Goal: Complete application form

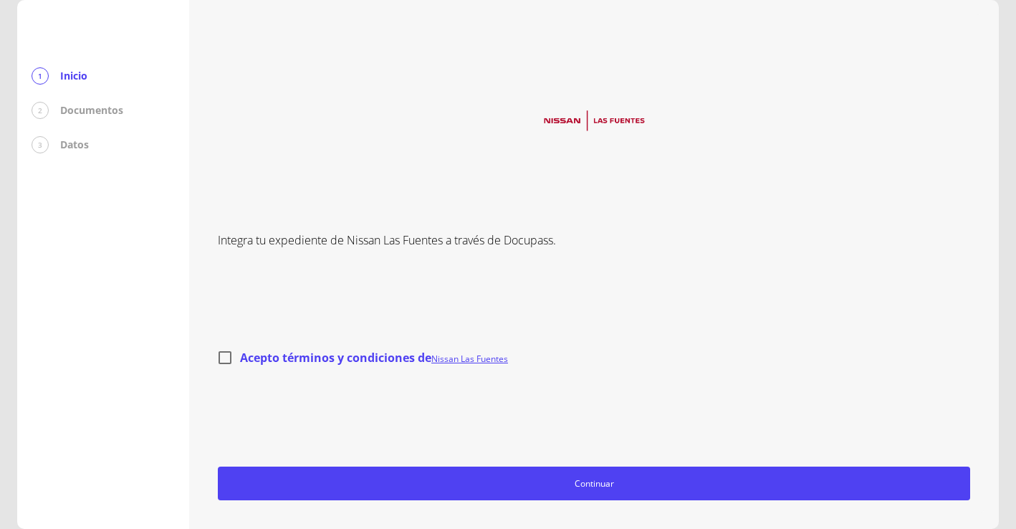
click at [221, 355] on input "Acepto términos y condiciones de Nissan Las Fuentes" at bounding box center [225, 357] width 30 height 30
checkbox input "true"
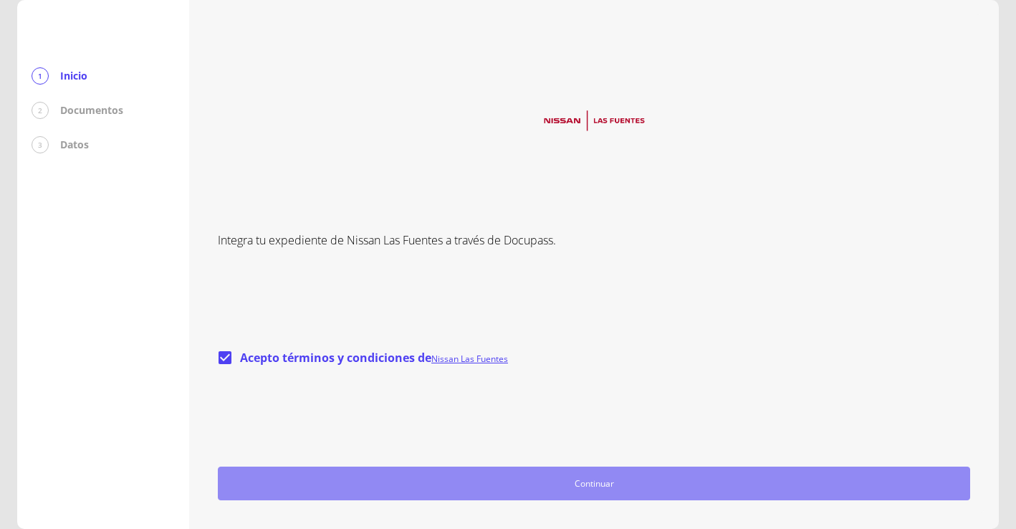
drag, startPoint x: 587, startPoint y: 488, endPoint x: 645, endPoint y: 491, distance: 57.4
click at [592, 488] on span "Continuar" at bounding box center [593, 483] width 739 height 15
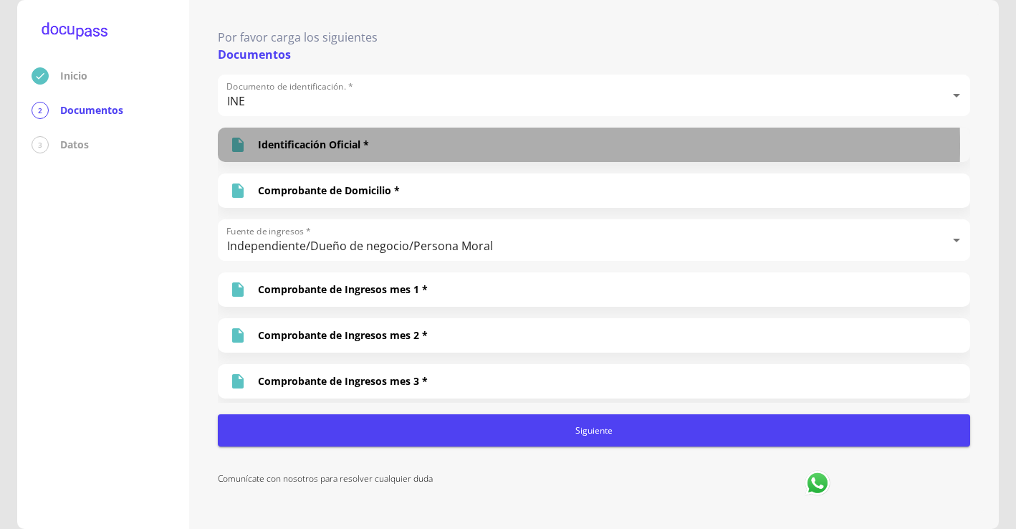
click at [319, 145] on p "Identificación Oficial *" at bounding box center [313, 145] width 111 height 14
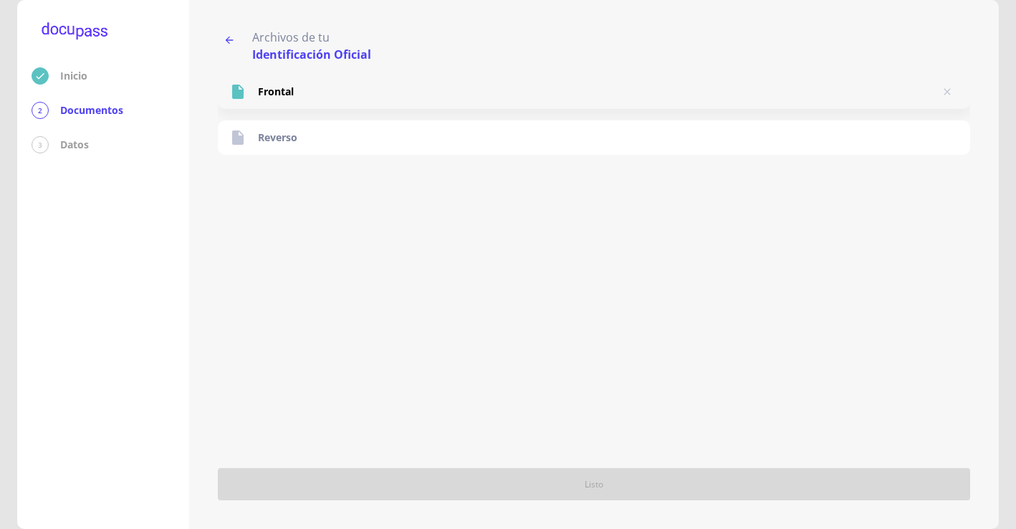
click at [304, 92] on div "Frontal" at bounding box center [594, 91] width 752 height 34
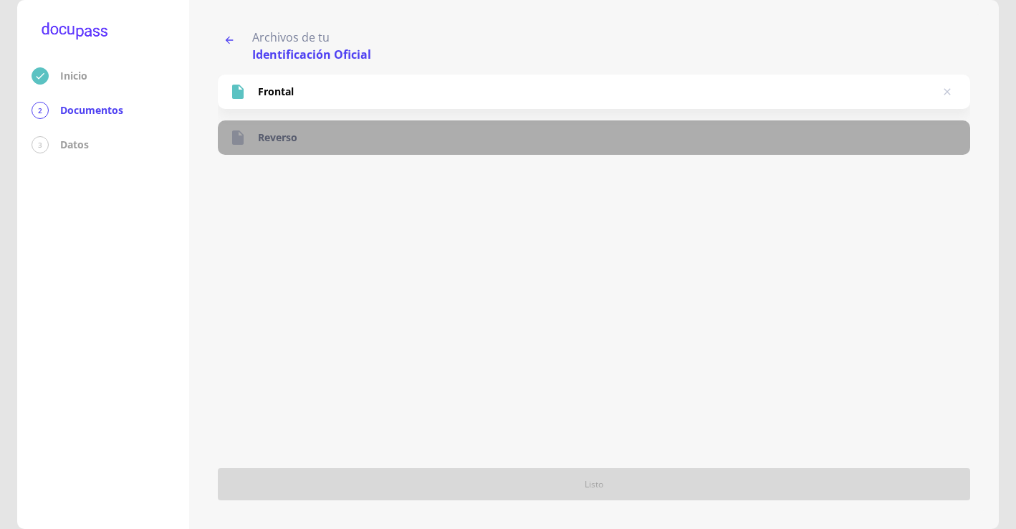
click at [307, 137] on div "Reverso" at bounding box center [594, 137] width 752 height 34
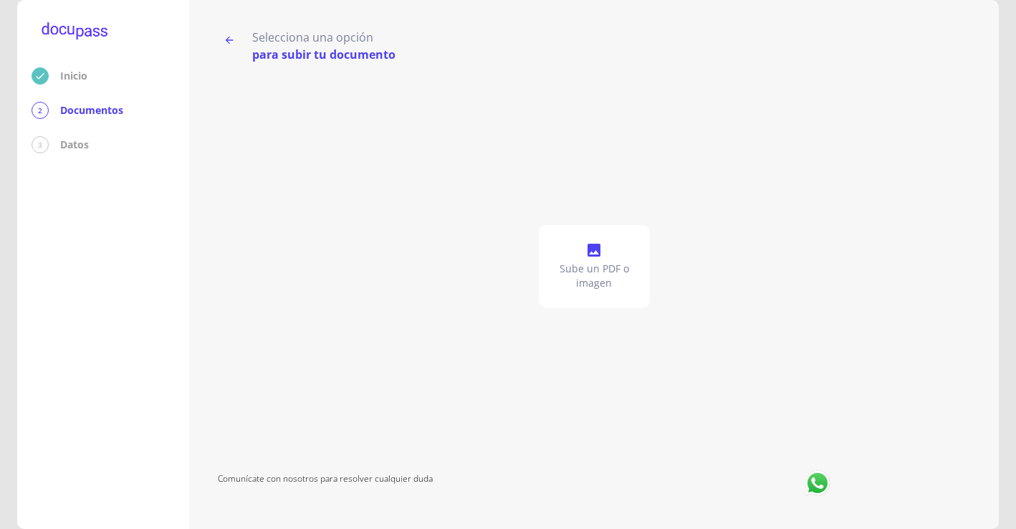
drag, startPoint x: 784, startPoint y: 135, endPoint x: 745, endPoint y: 36, distance: 106.1
click at [786, 134] on div "Sube un PDF o imagen" at bounding box center [594, 265] width 752 height 405
click at [604, 278] on p "Sube un PDF o imagen" at bounding box center [594, 275] width 100 height 29
click at [597, 261] on p "Sube un PDF o imagen" at bounding box center [594, 275] width 100 height 29
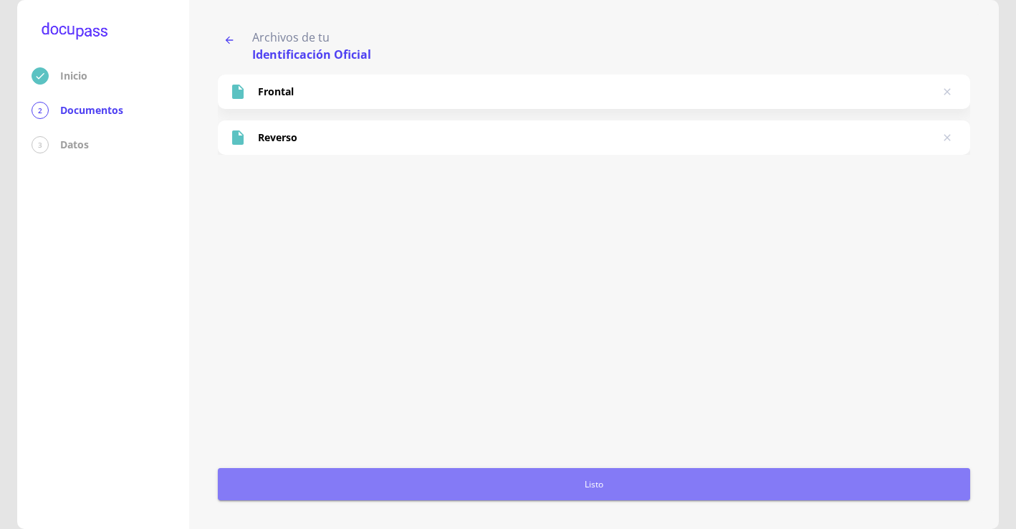
click at [582, 478] on span "Listo" at bounding box center [593, 483] width 741 height 15
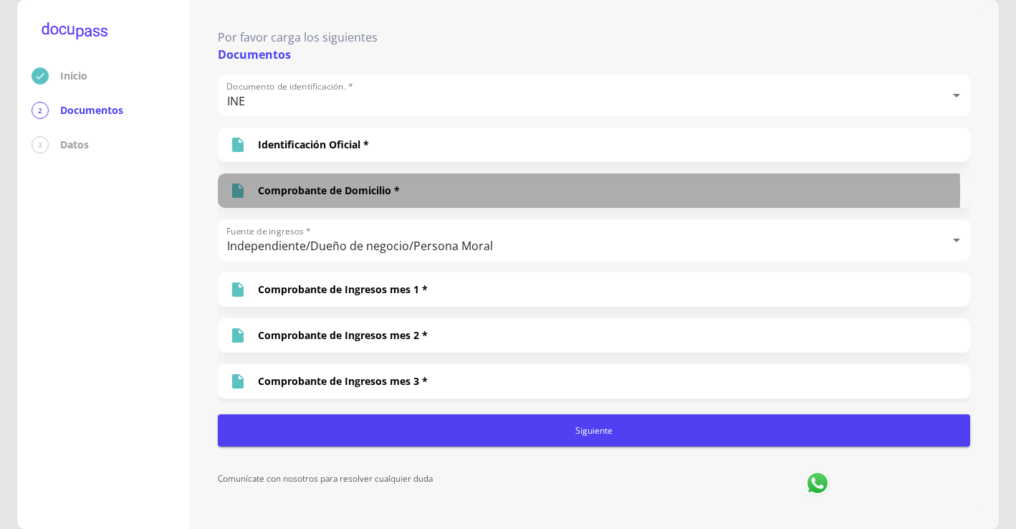
click at [416, 191] on div "Comprobante de Domicilio *" at bounding box center [594, 190] width 752 height 34
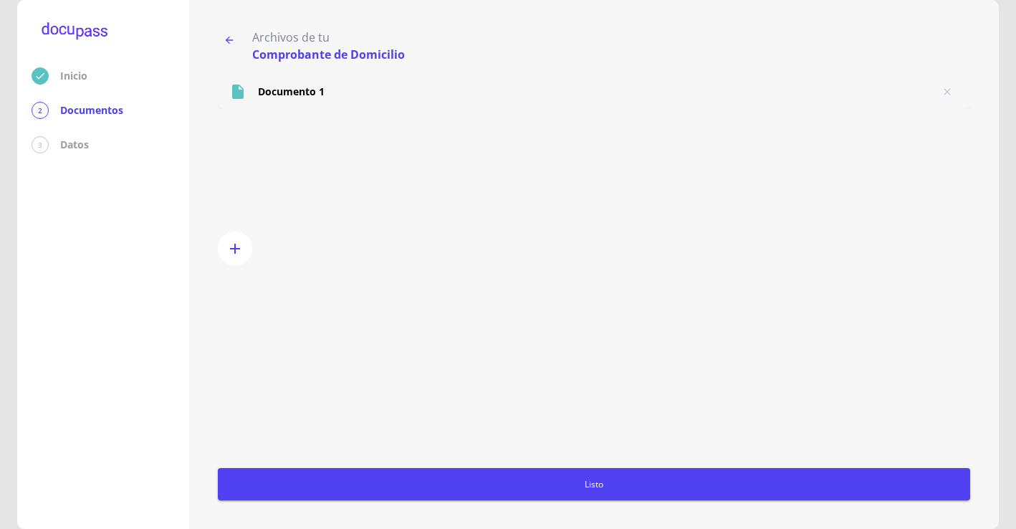
click at [279, 88] on p "Documento 1" at bounding box center [291, 92] width 67 height 14
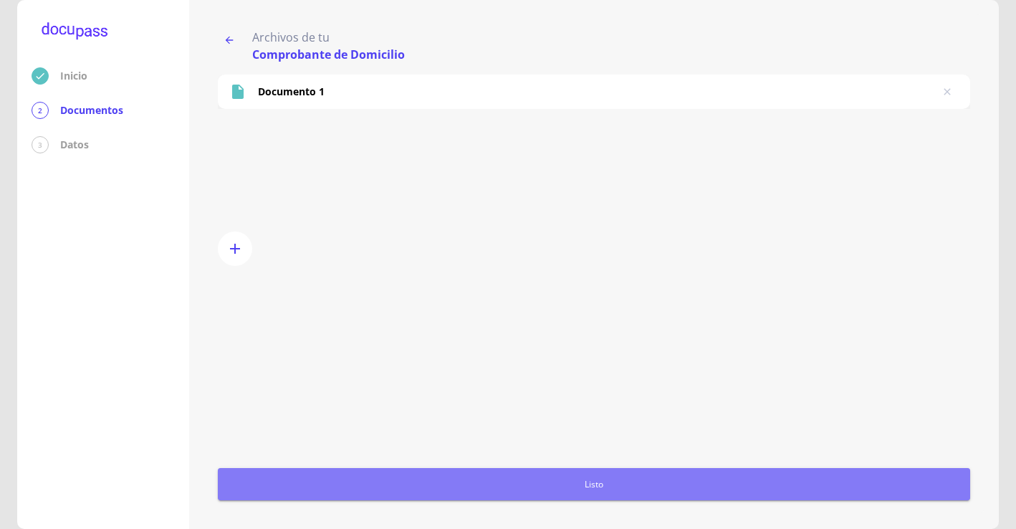
click at [614, 483] on span "Listo" at bounding box center [593, 483] width 741 height 15
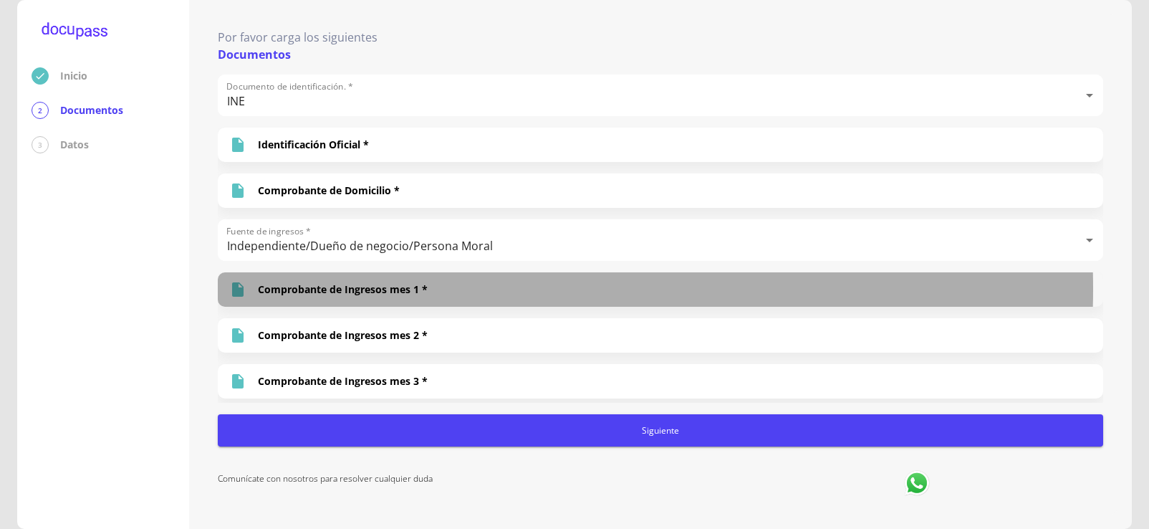
click at [438, 289] on div "Comprobante de Ingresos mes 1 *" at bounding box center [660, 289] width 885 height 34
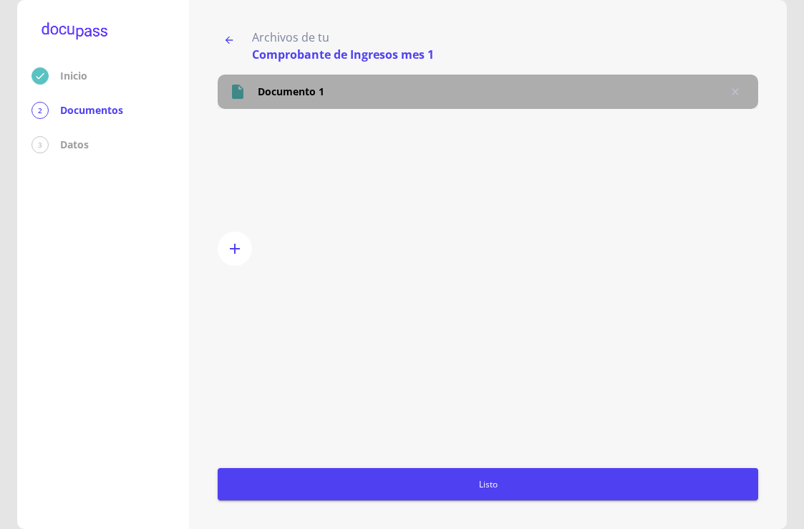
click at [289, 90] on p "Documento 1" at bounding box center [291, 92] width 67 height 14
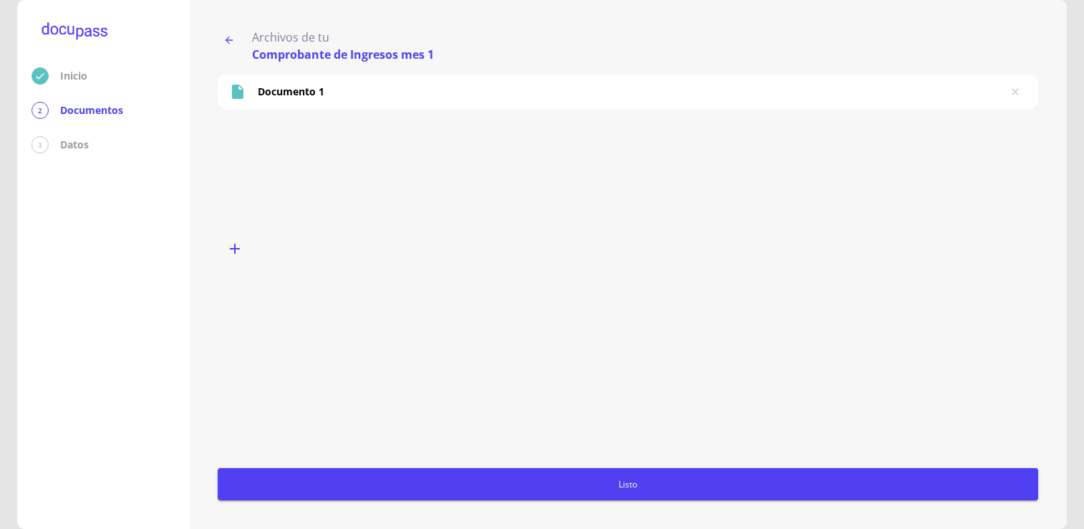
click at [237, 248] on icon "button" at bounding box center [235, 249] width 10 height 10
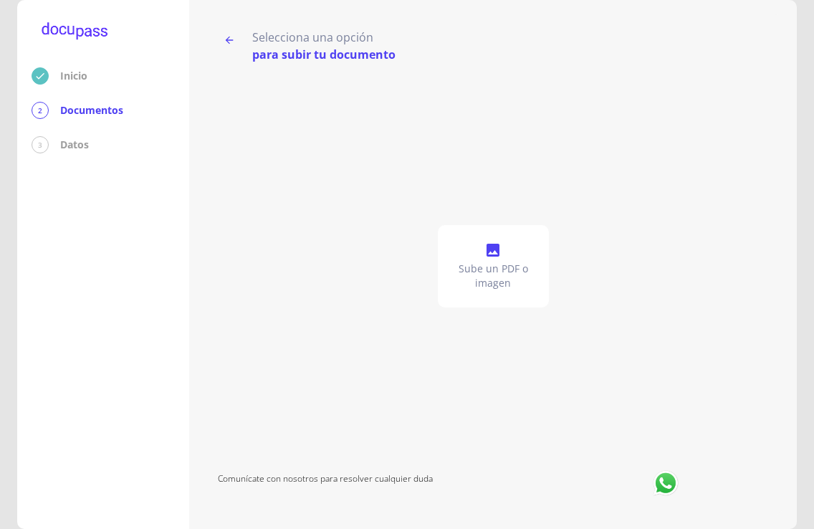
click at [488, 258] on icon at bounding box center [492, 249] width 17 height 17
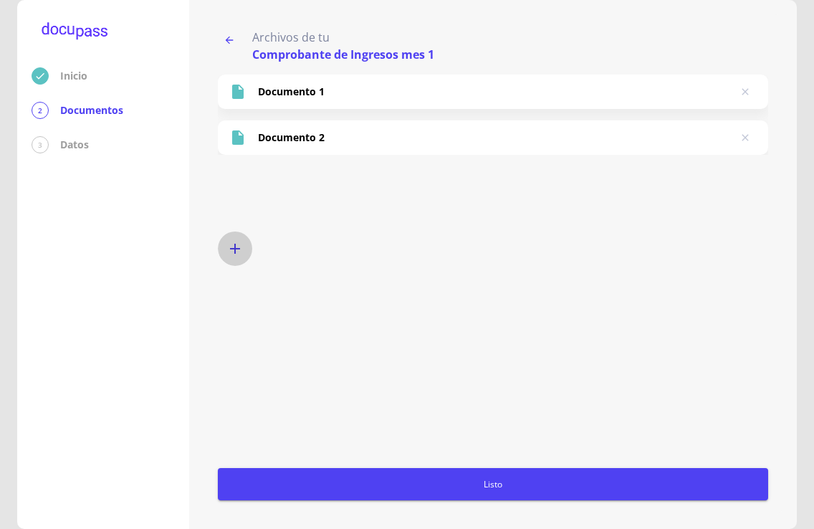
click at [231, 246] on icon "button" at bounding box center [234, 248] width 17 height 17
click at [486, 486] on span "Listo" at bounding box center [492, 483] width 539 height 15
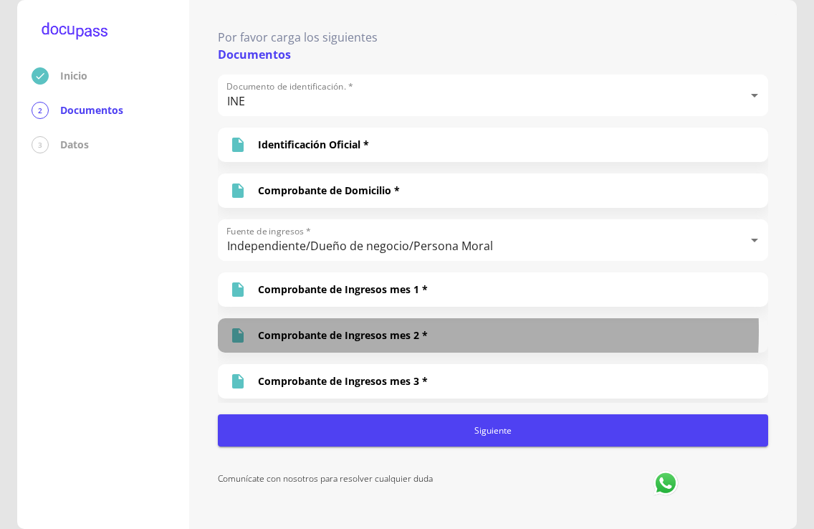
click at [358, 331] on p "Comprobante de Ingresos mes 2 *" at bounding box center [343, 335] width 170 height 14
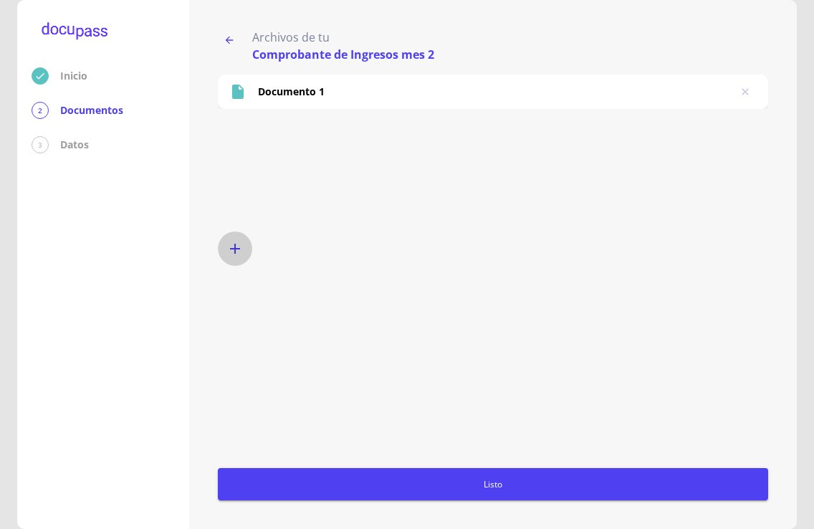
click at [238, 251] on icon "button" at bounding box center [234, 248] width 17 height 17
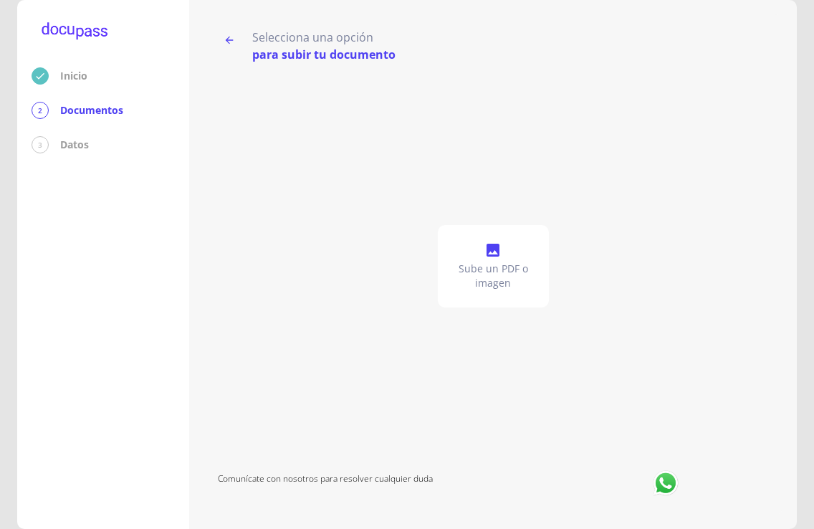
click at [493, 258] on icon at bounding box center [492, 249] width 17 height 17
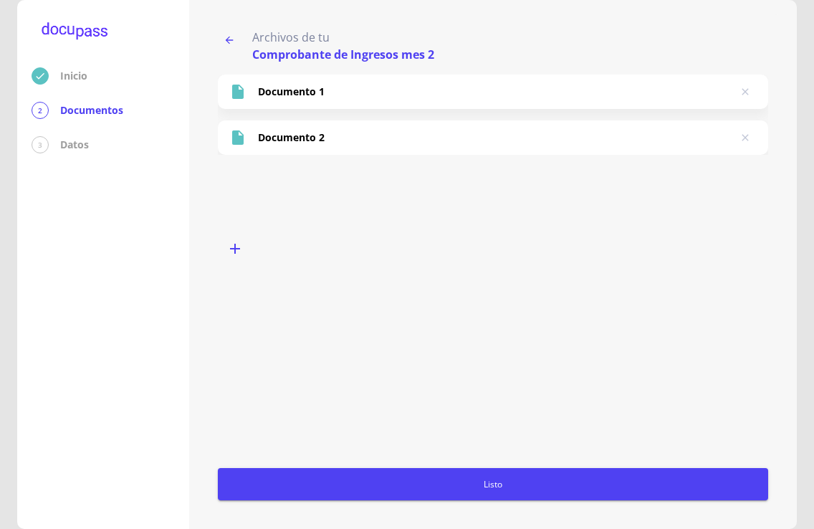
click at [244, 249] on button "button" at bounding box center [235, 248] width 34 height 34
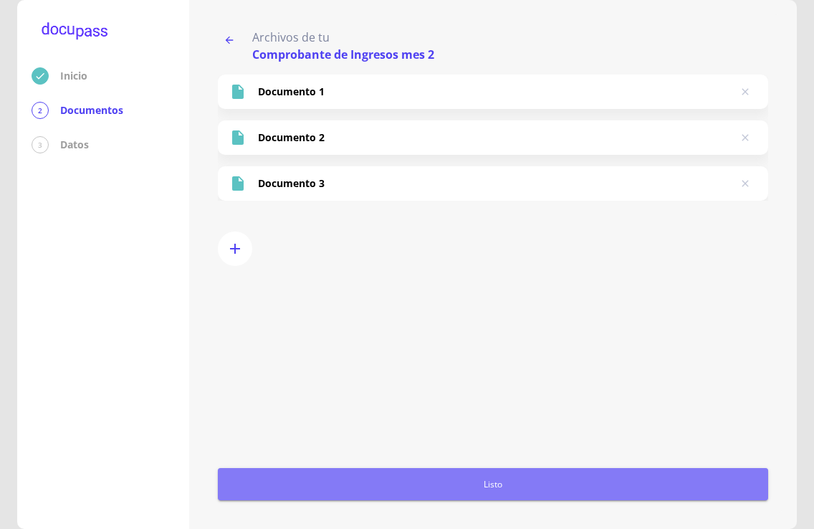
click at [493, 485] on span "Listo" at bounding box center [492, 483] width 539 height 15
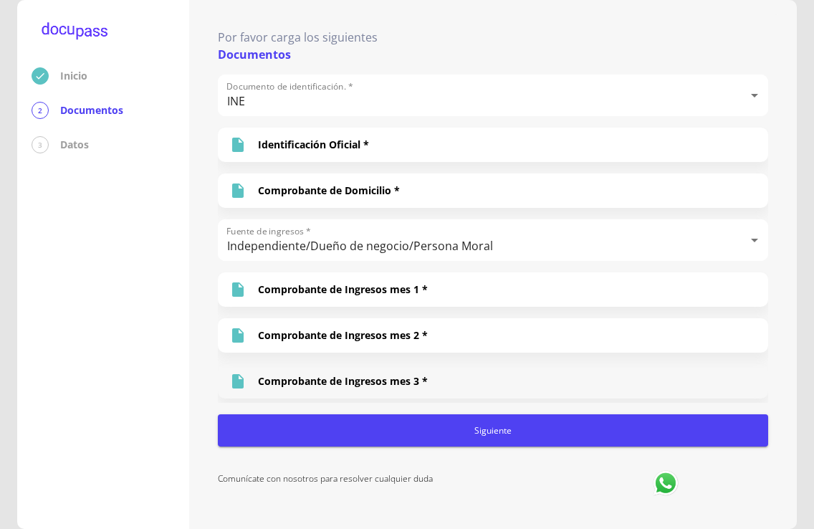
click at [332, 382] on p "Comprobante de Ingresos mes 3 *" at bounding box center [343, 381] width 170 height 14
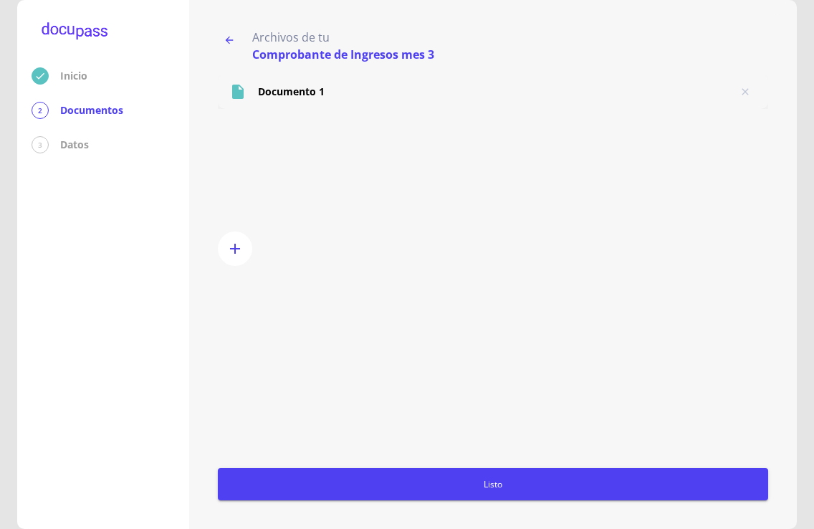
click at [294, 94] on p "Documento 1" at bounding box center [291, 92] width 67 height 14
click at [238, 248] on icon "button" at bounding box center [235, 249] width 10 height 10
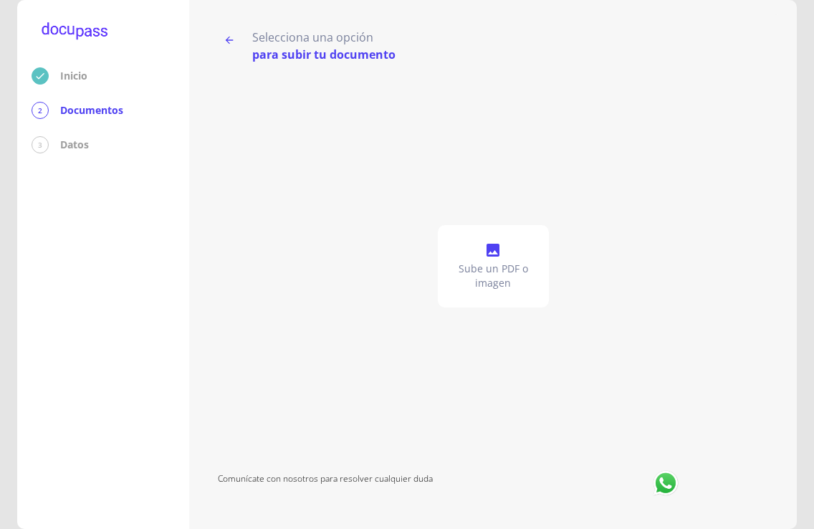
click at [501, 276] on p "Sube un PDF o imagen" at bounding box center [493, 275] width 100 height 29
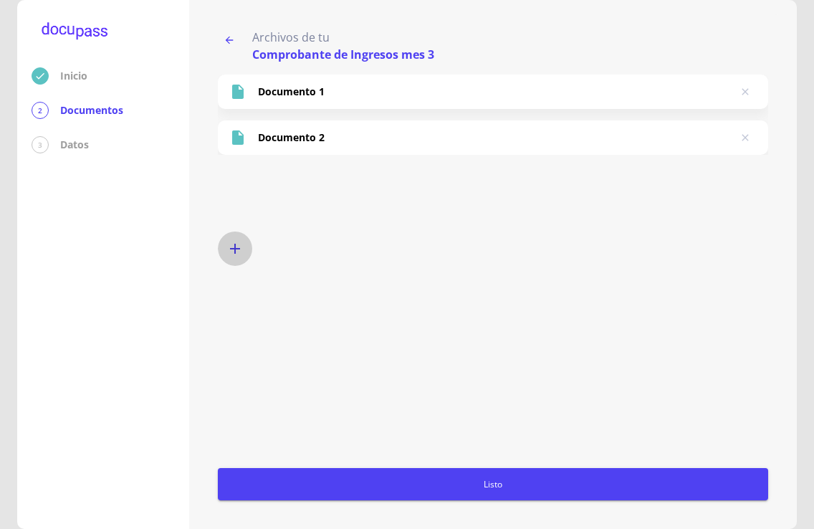
click at [238, 248] on icon "button" at bounding box center [234, 248] width 17 height 17
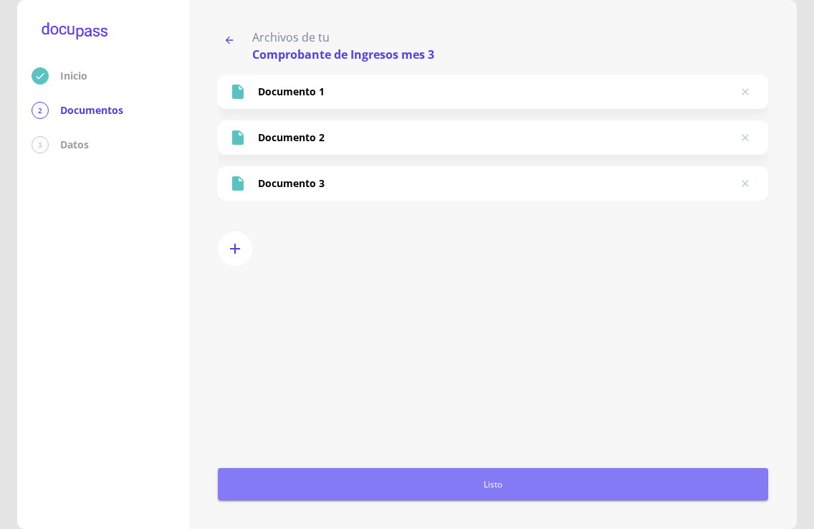
click at [511, 484] on span "Listo" at bounding box center [492, 483] width 539 height 15
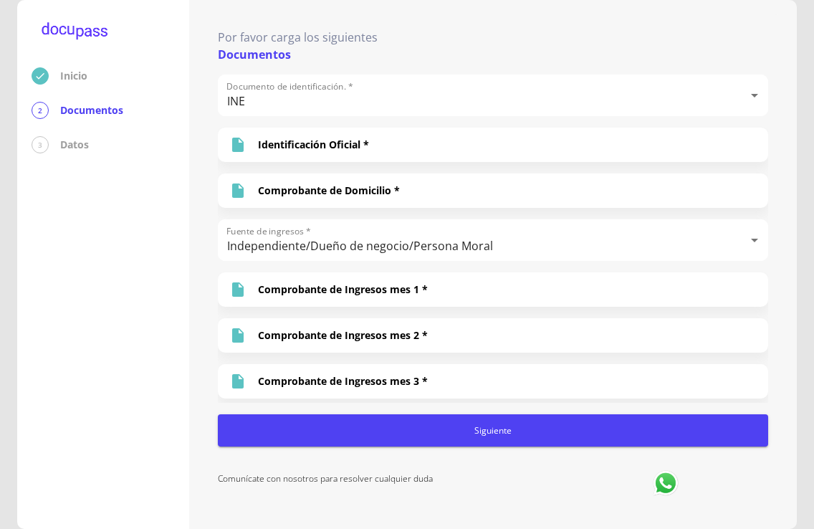
click at [484, 435] on span "Siguiente" at bounding box center [492, 430] width 539 height 15
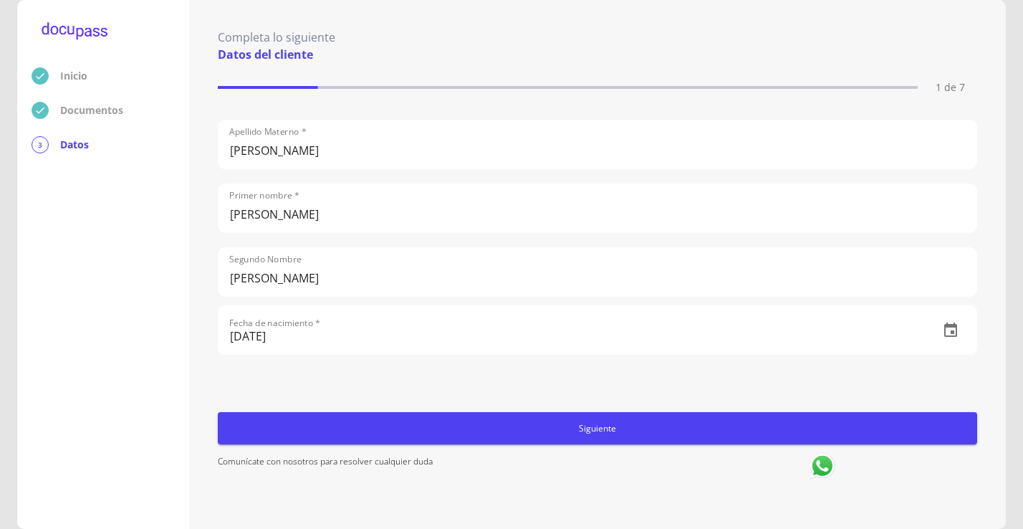
scroll to position [143, 0]
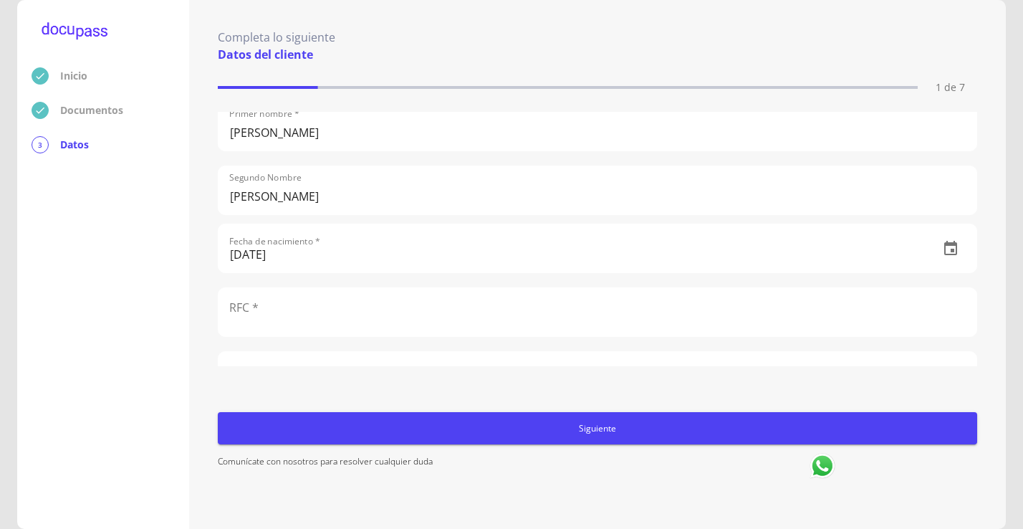
click at [276, 326] on input "text" at bounding box center [597, 312] width 758 height 48
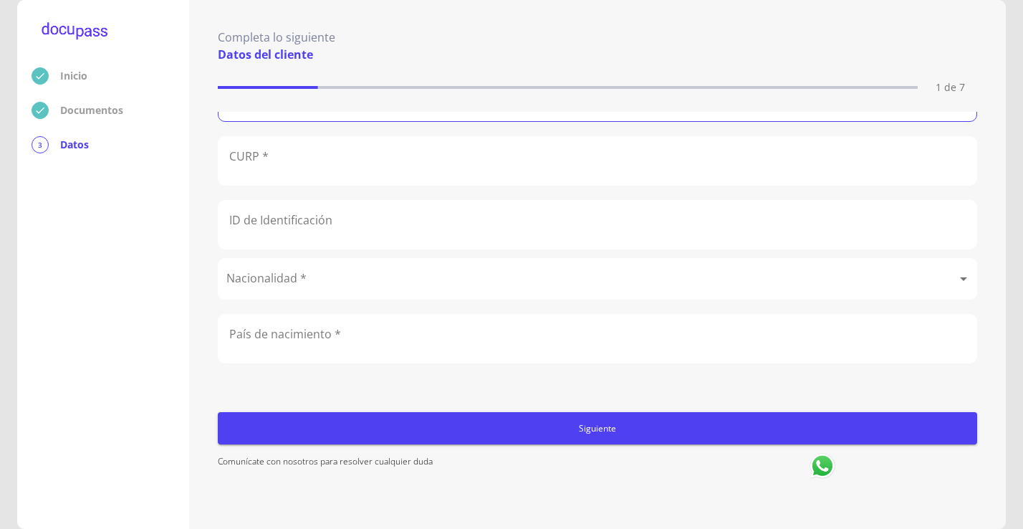
type input "NAMV7502081A4"
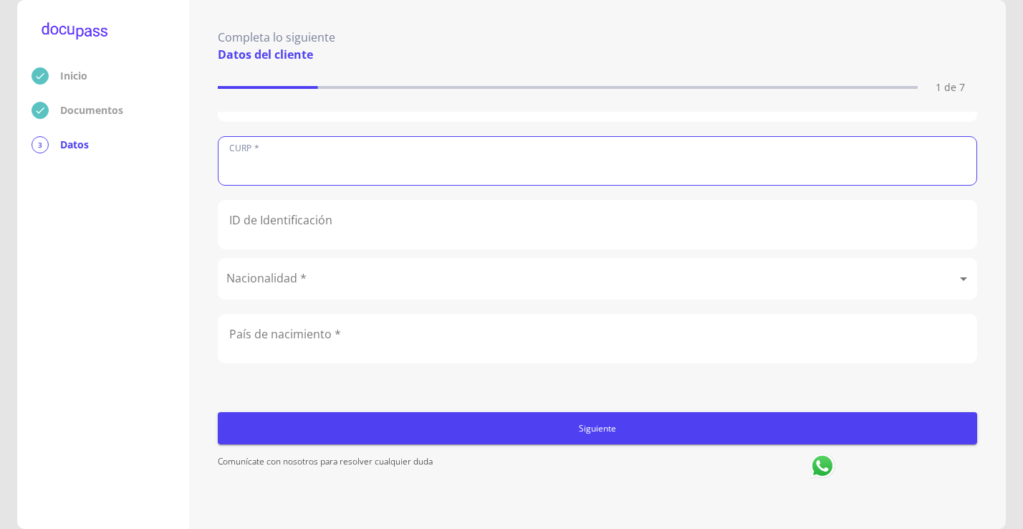
click at [312, 154] on input "text" at bounding box center [597, 161] width 758 height 48
type input "NAMV750208MJCRRR00"
click at [317, 270] on body "Inicio Documentos 3 Datos Completa lo siguiente Datos del cliente 1 de 7 Apelli…" at bounding box center [511, 264] width 1023 height 529
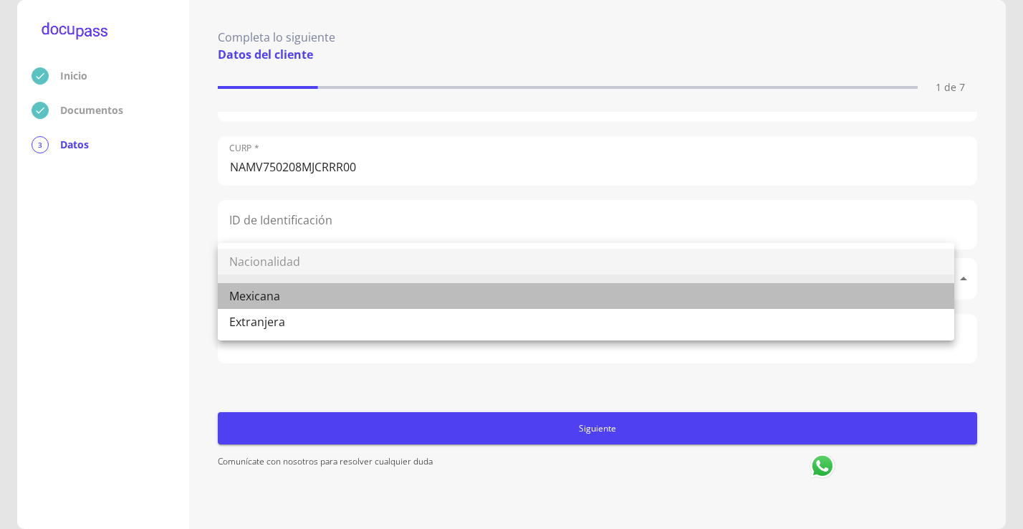
click at [289, 292] on li "Mexicana" at bounding box center [586, 296] width 736 height 26
type input "Mexicana"
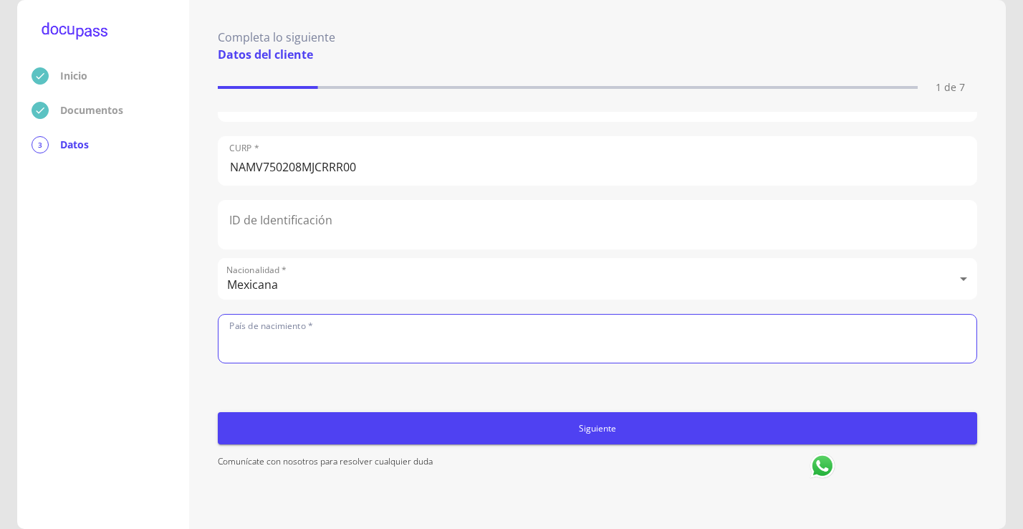
click at [306, 334] on input "text" at bounding box center [597, 338] width 758 height 48
type input "[GEOGRAPHIC_DATA]"
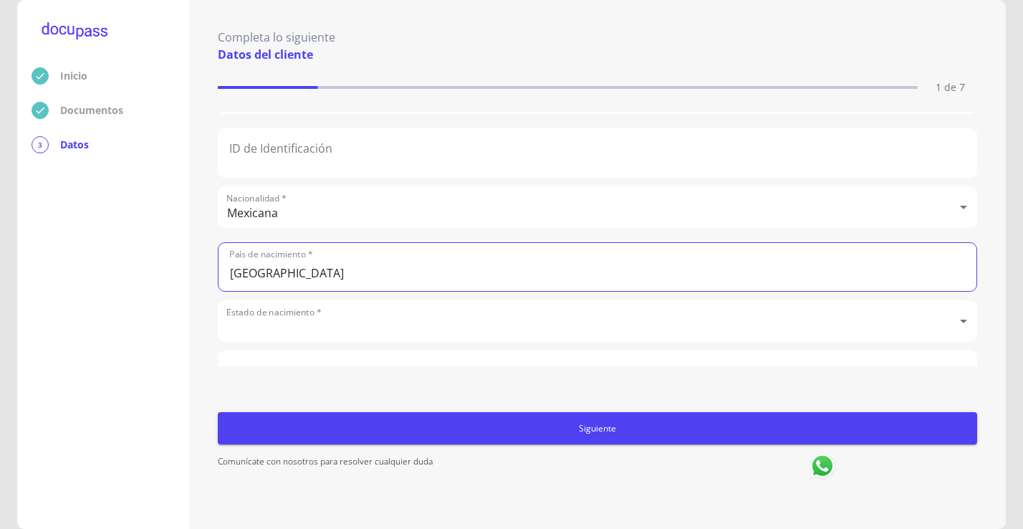
scroll to position [530, 0]
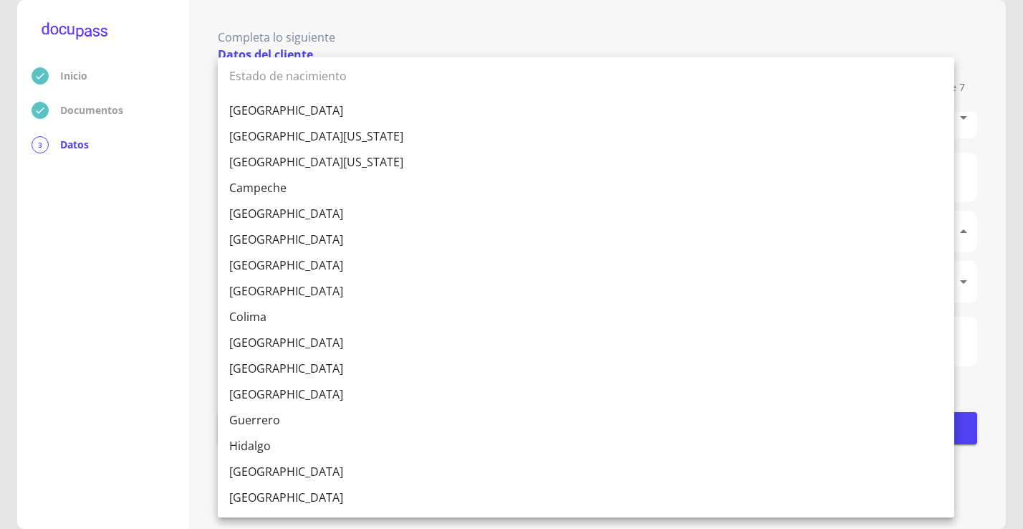
click at [341, 221] on body "Inicio Documentos 3 Datos Completa lo siguiente Datos del cliente 1 de 7 Apelli…" at bounding box center [511, 264] width 1023 height 529
click at [258, 467] on li "[GEOGRAPHIC_DATA]" at bounding box center [586, 471] width 736 height 26
type input "[GEOGRAPHIC_DATA]"
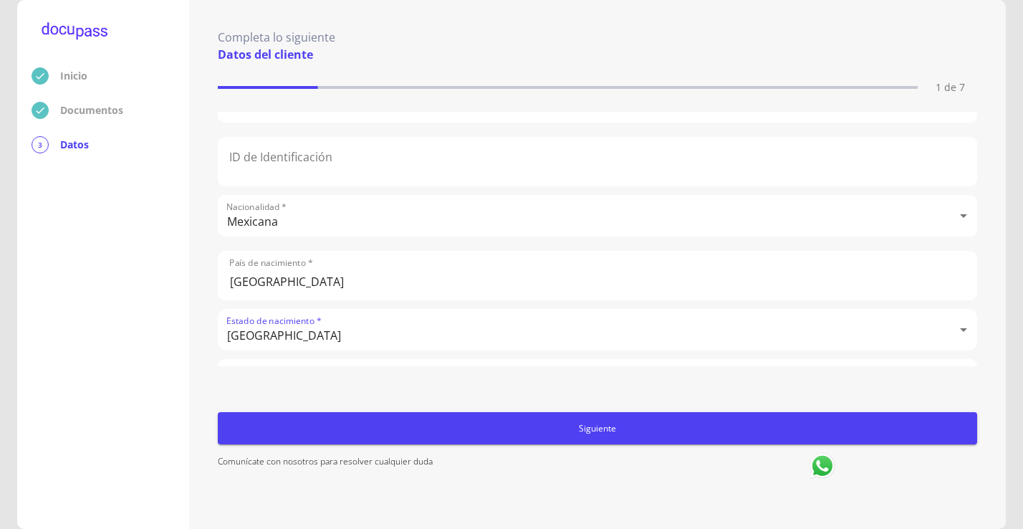
scroll to position [387, 0]
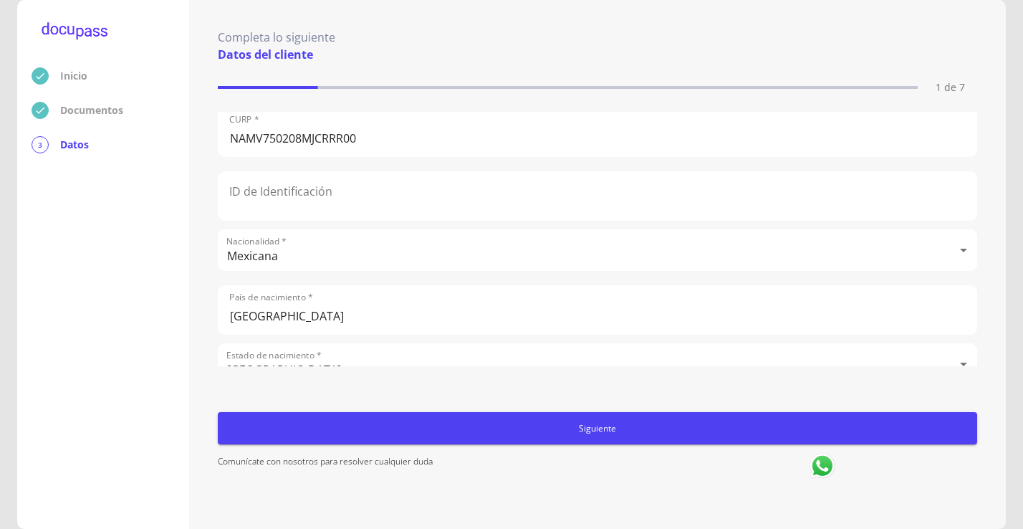
click at [769, 17] on div "Completa lo siguiente Datos del cliente 1 de 7 Apellido Paterno * [PERSON_NAME]…" at bounding box center [597, 264] width 788 height 500
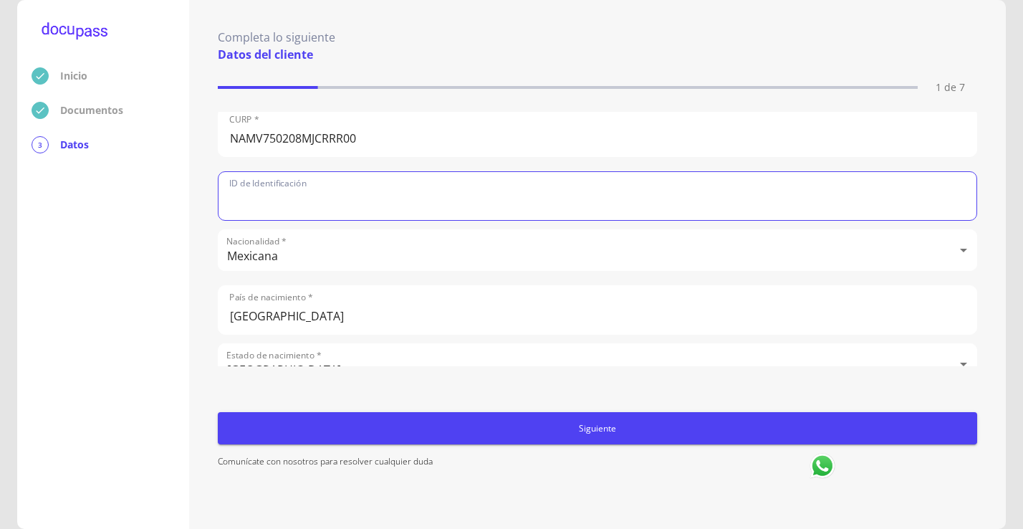
click at [330, 181] on input "text" at bounding box center [597, 196] width 758 height 48
drag, startPoint x: 333, startPoint y: 201, endPoint x: 184, endPoint y: 182, distance: 150.1
click at [184, 182] on div "Inicio Documentos 3 Datos Completa lo siguiente Datos del cliente 1 de 7 Apelli…" at bounding box center [511, 264] width 988 height 529
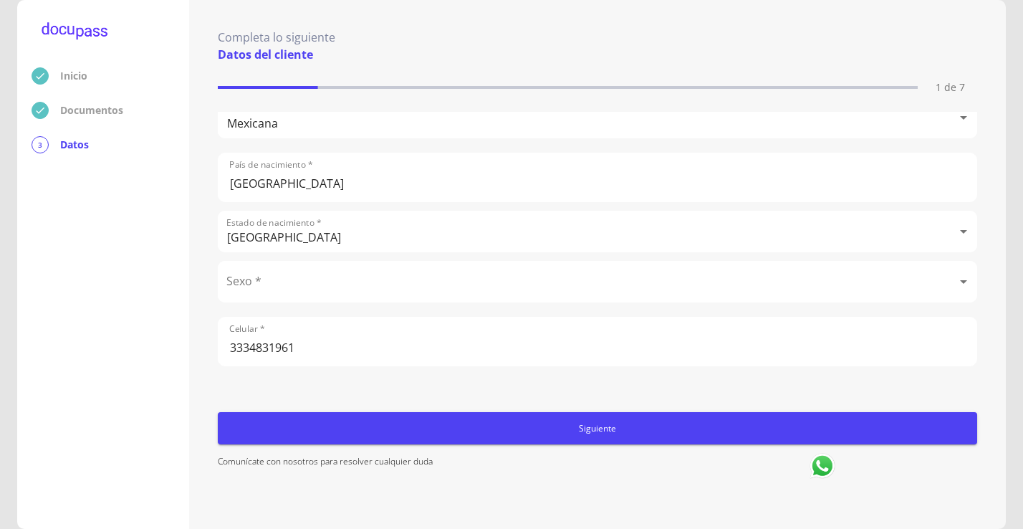
scroll to position [69, 0]
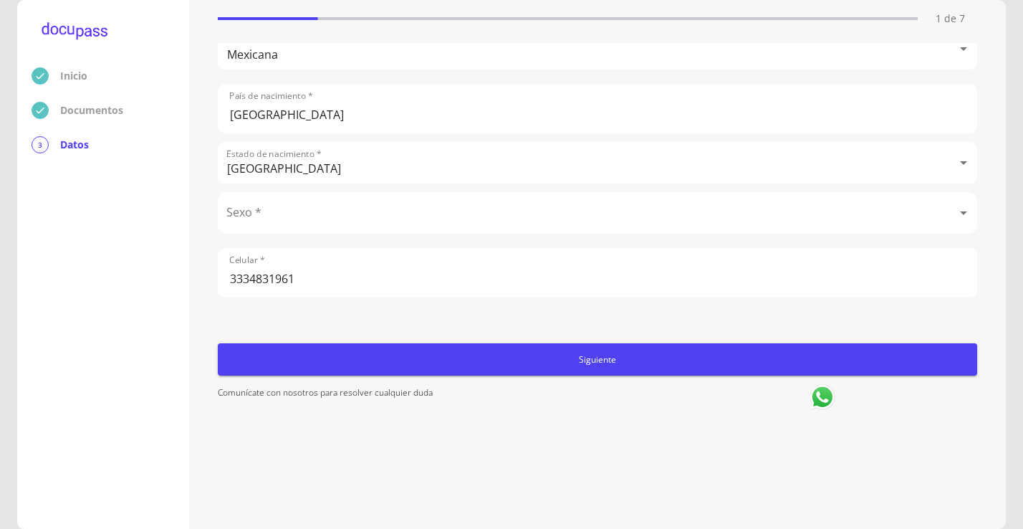
type input "2577084333"
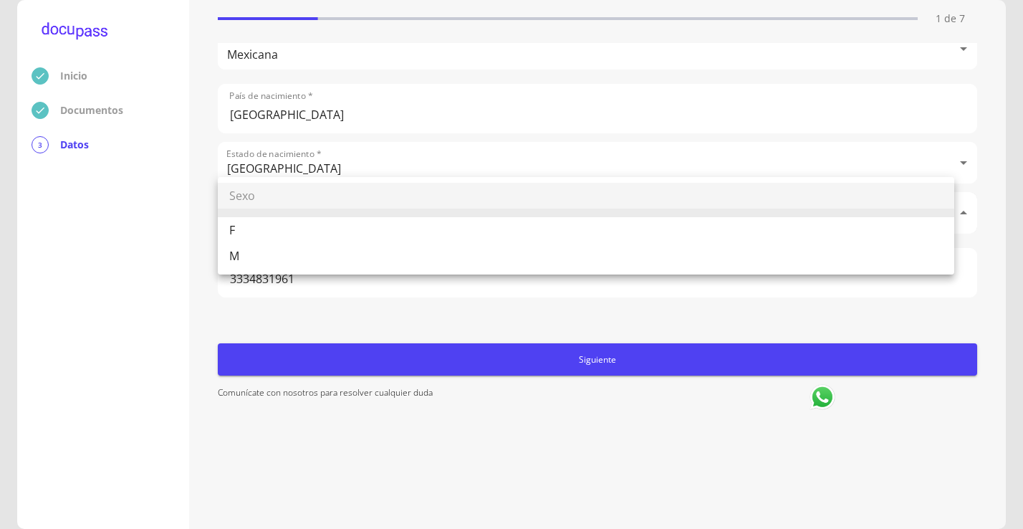
click at [397, 216] on body "Inicio Documentos 3 Datos Completa lo siguiente Datos del cliente 1 de 7 Apelli…" at bounding box center [511, 264] width 1023 height 529
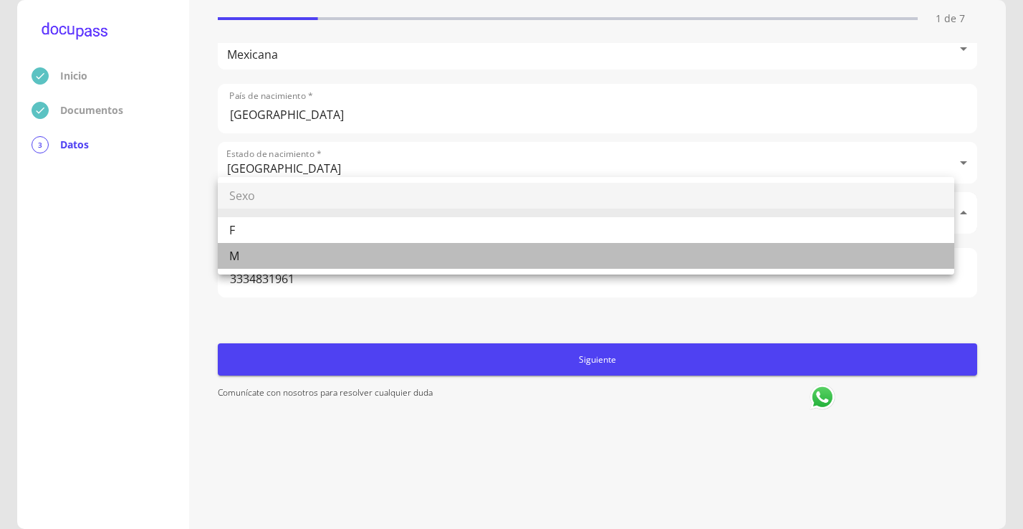
click at [275, 252] on li "M" at bounding box center [586, 256] width 736 height 26
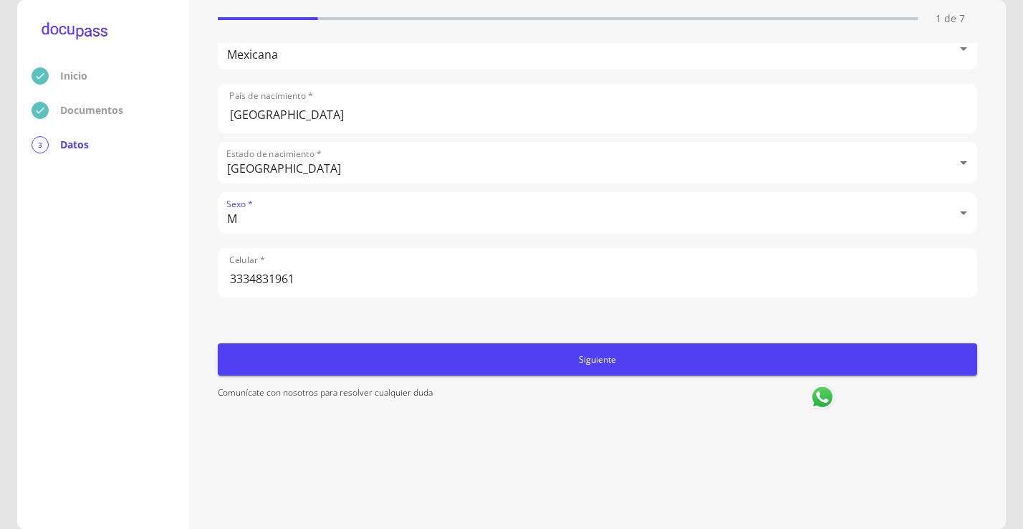
click at [361, 208] on body "Inicio Documentos 3 Datos Completa lo siguiente Datos del cliente 1 de 7 Apelli…" at bounding box center [511, 264] width 1023 height 529
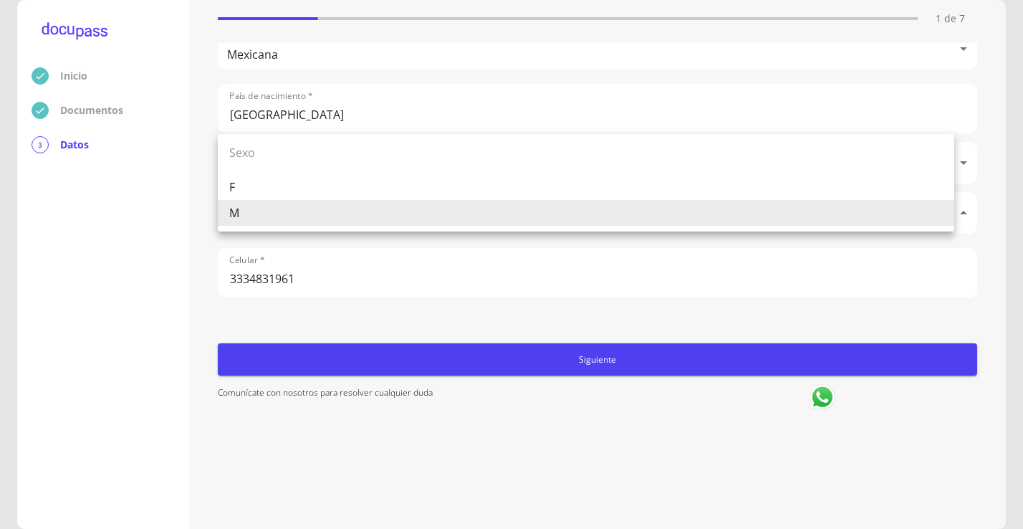
click at [284, 191] on li "F" at bounding box center [586, 187] width 736 height 26
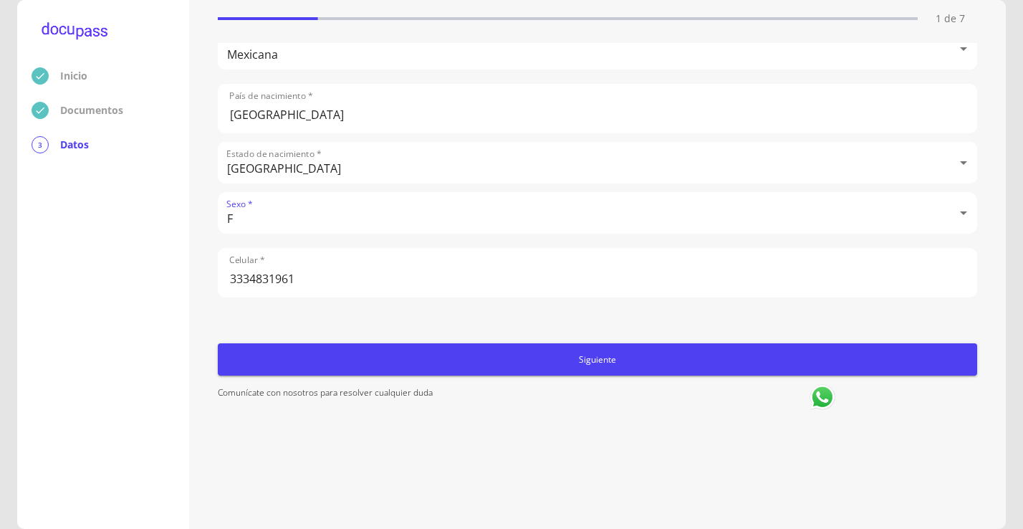
type input "F"
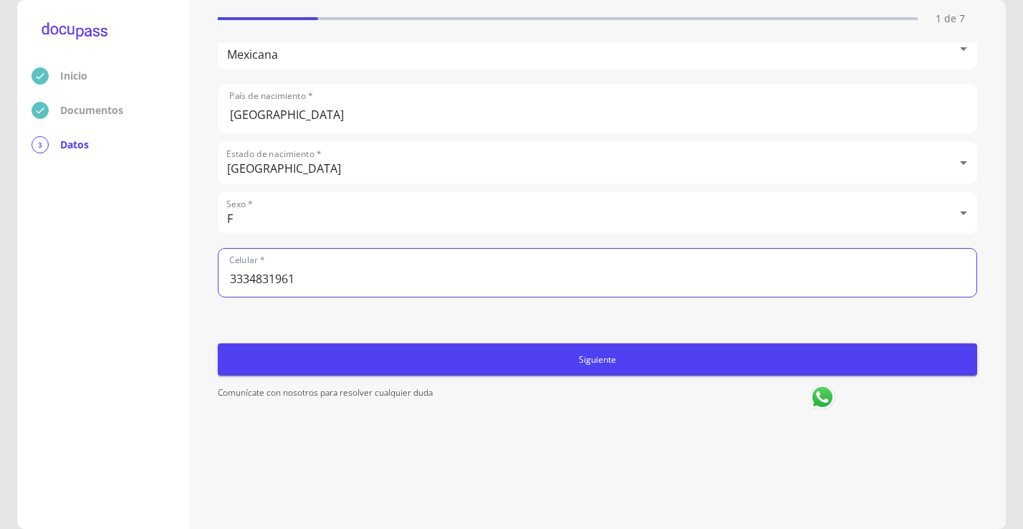
click at [577, 363] on span "Siguiente" at bounding box center [597, 359] width 748 height 15
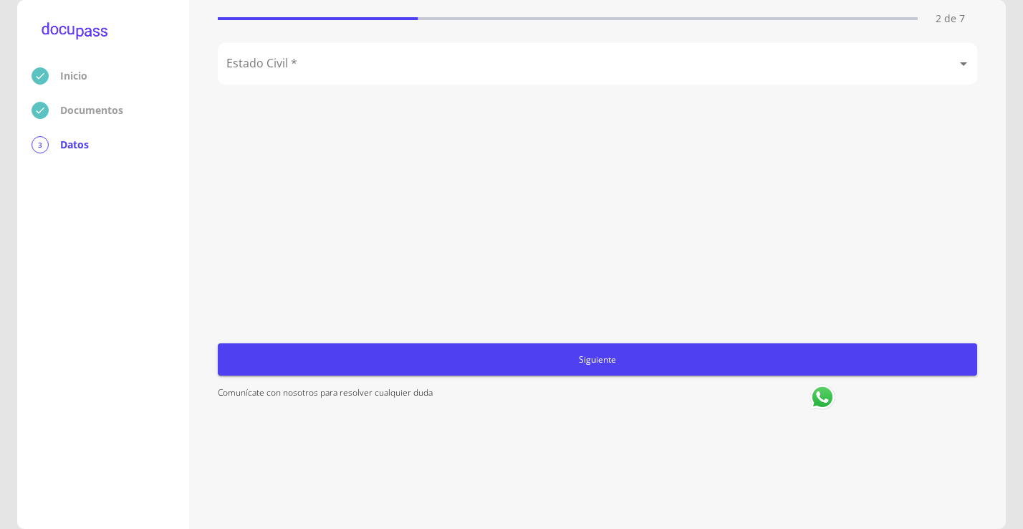
scroll to position [0, 0]
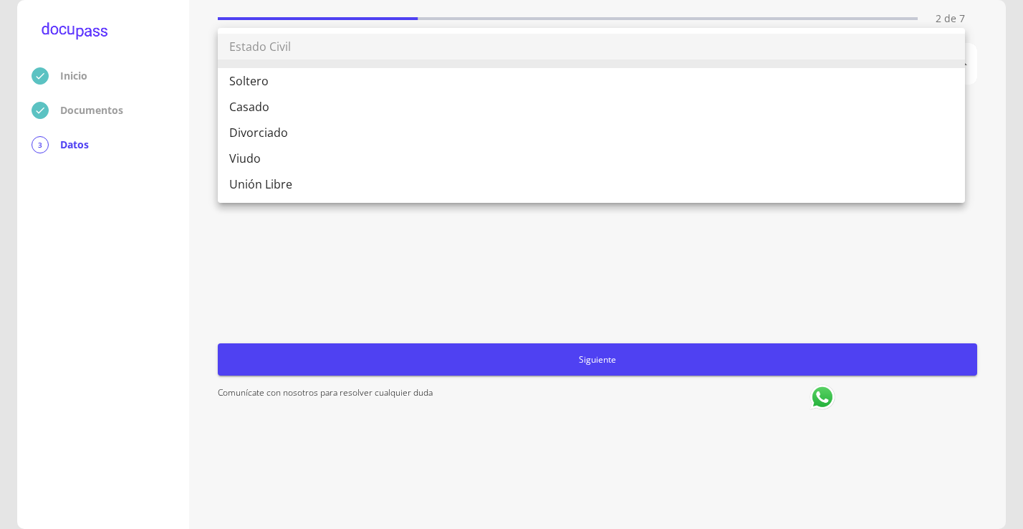
click at [368, 60] on body "Inicio Documentos 3 Datos Completa lo siguiente Estado Civil 2 de 7 Estado Civi…" at bounding box center [511, 264] width 1023 height 529
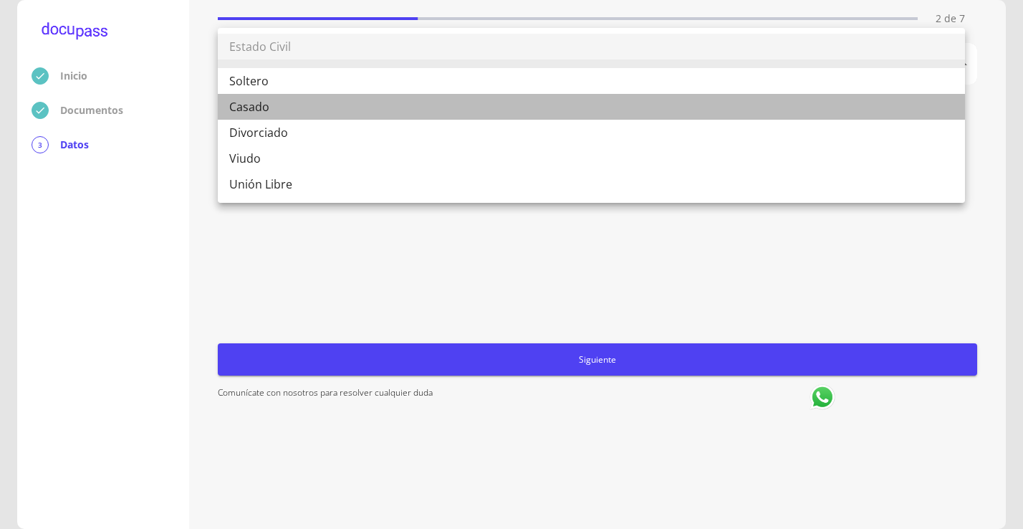
click at [238, 102] on li "Casado" at bounding box center [591, 107] width 747 height 26
type input "Casado"
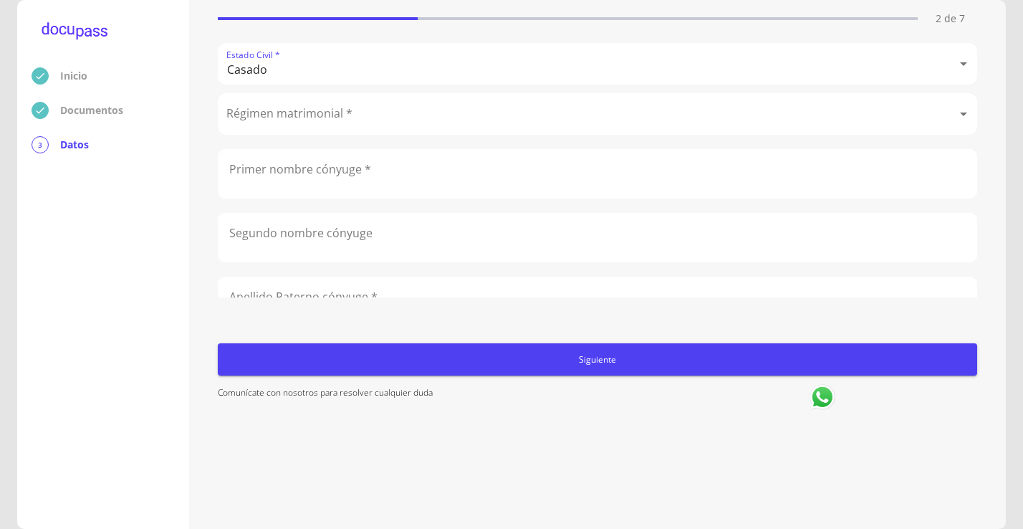
click at [444, 115] on body "Inicio Documentos 3 Datos Completa lo siguiente Estado Civil 2 de 7 Estado Civi…" at bounding box center [511, 264] width 1023 height 529
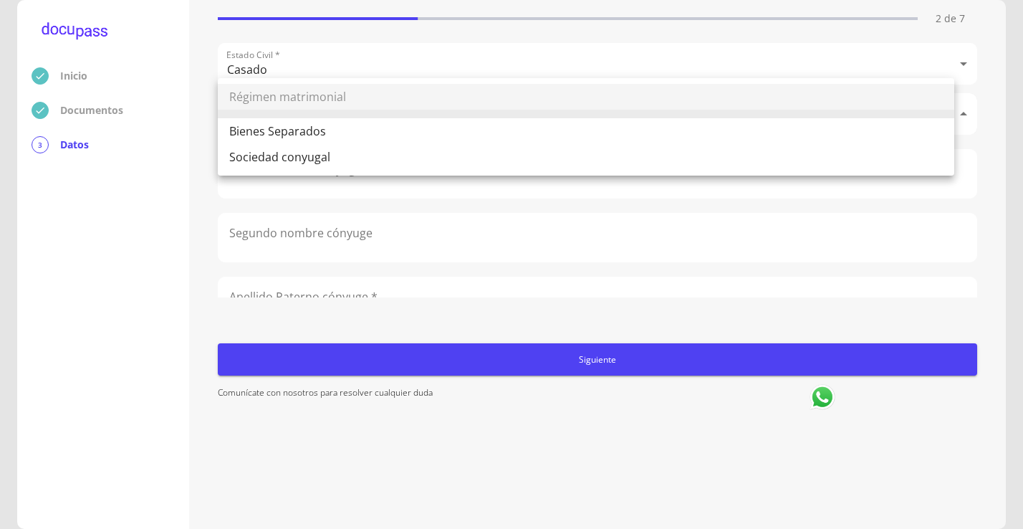
click at [304, 134] on li "Bienes Separados" at bounding box center [586, 131] width 736 height 26
type input "Bienes Separados"
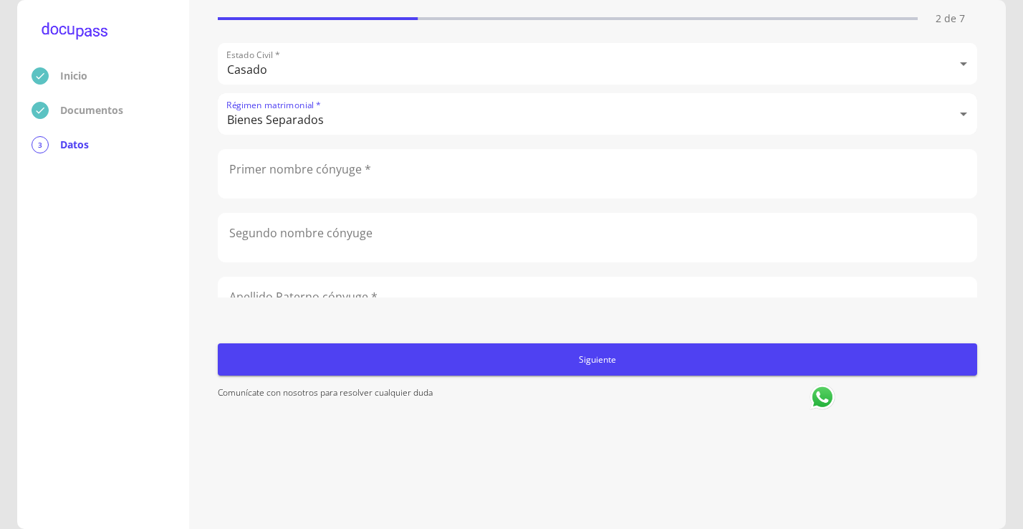
click at [291, 170] on div "Régimen matrimonial Bienes Separados Sociedad conyugal" at bounding box center [511, 264] width 1023 height 529
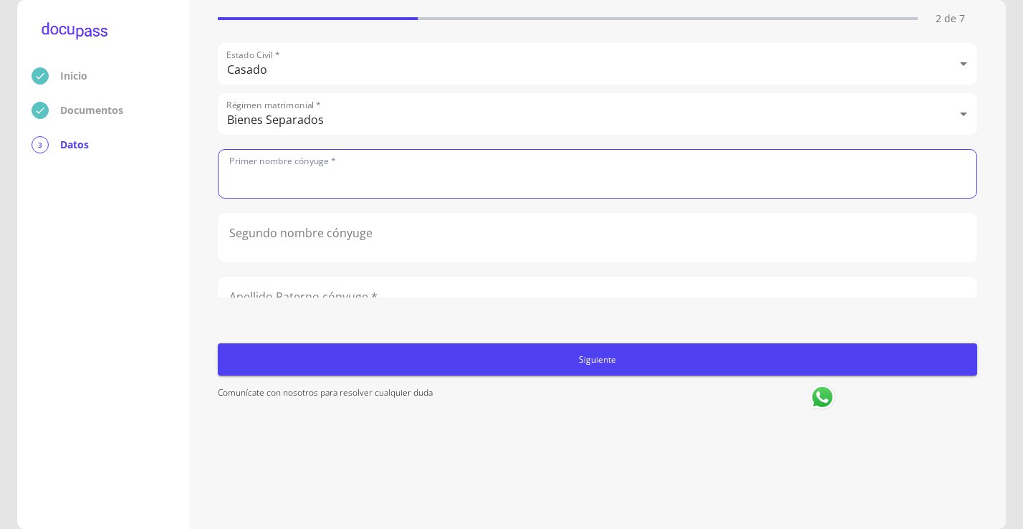
click at [315, 173] on input "text" at bounding box center [597, 174] width 758 height 48
click at [262, 185] on input "[PERSON_NAME]" at bounding box center [597, 174] width 758 height 48
drag, startPoint x: 297, startPoint y: 186, endPoint x: 217, endPoint y: 180, distance: 79.7
click at [217, 180] on div "Completa lo siguiente Estado Civil 2 de 7 Estado Civil * [DEMOGRAPHIC_DATA] Cas…" at bounding box center [597, 264] width 788 height 500
type input "[PERSON_NAME]"
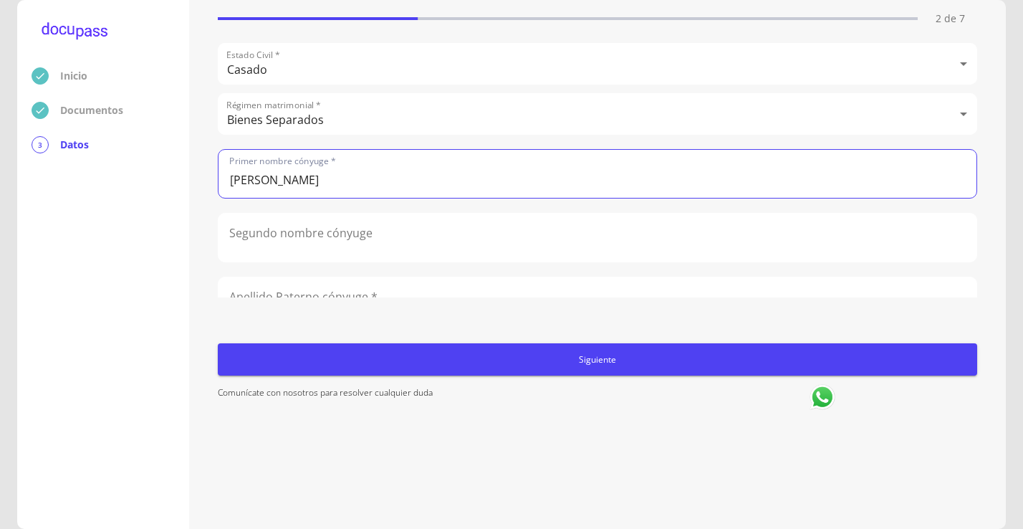
click at [385, 243] on input "text" at bounding box center [597, 237] width 758 height 48
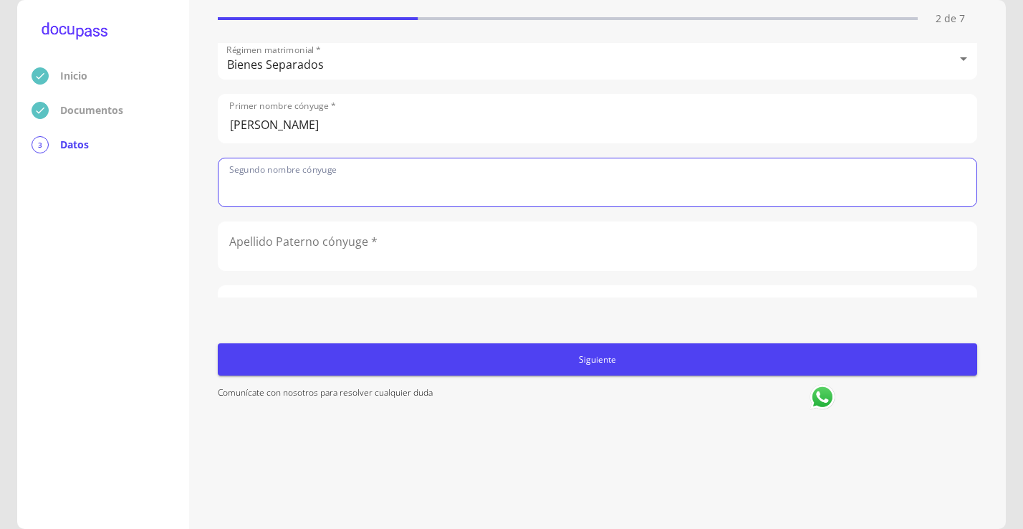
scroll to position [143, 0]
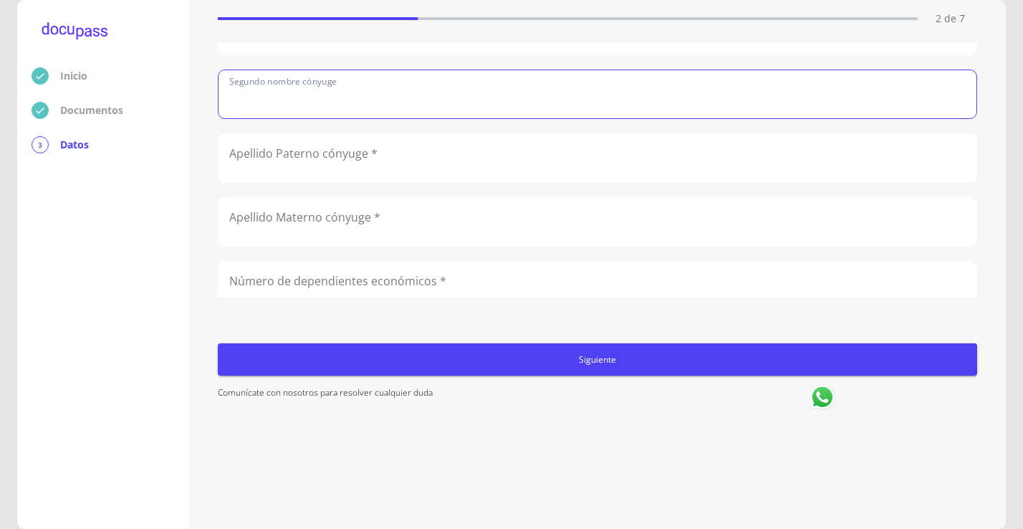
click at [357, 167] on input "text" at bounding box center [597, 158] width 758 height 48
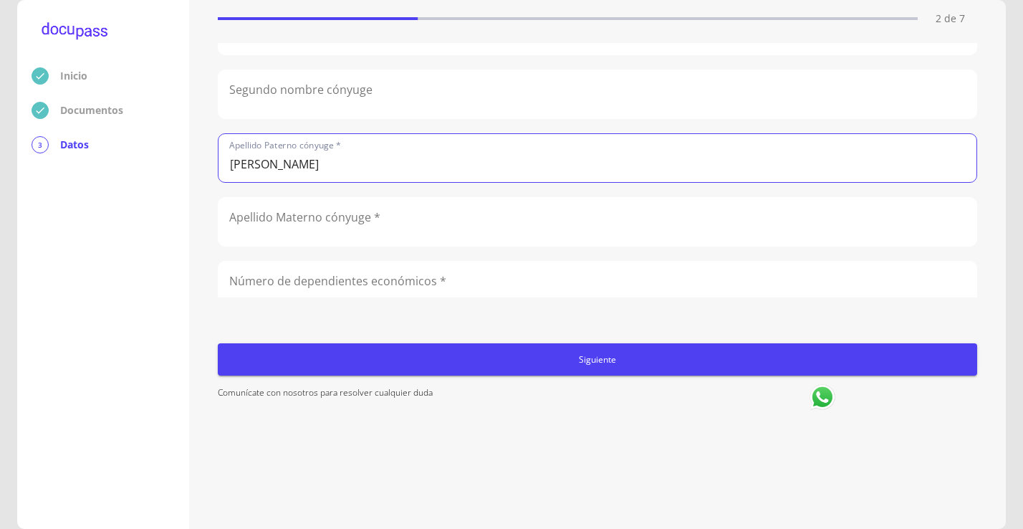
type input "[PERSON_NAME]"
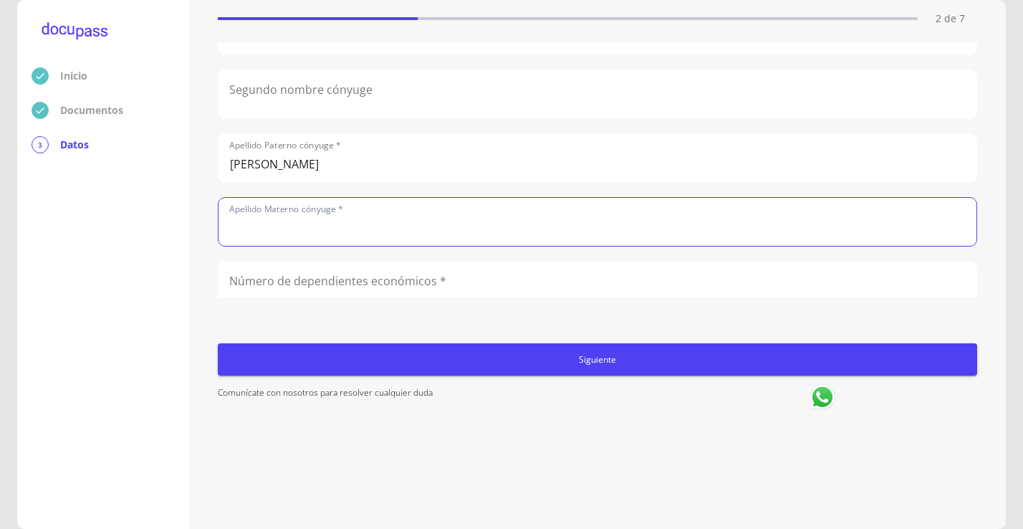
click at [339, 227] on input "text" at bounding box center [597, 222] width 758 height 48
type input "b"
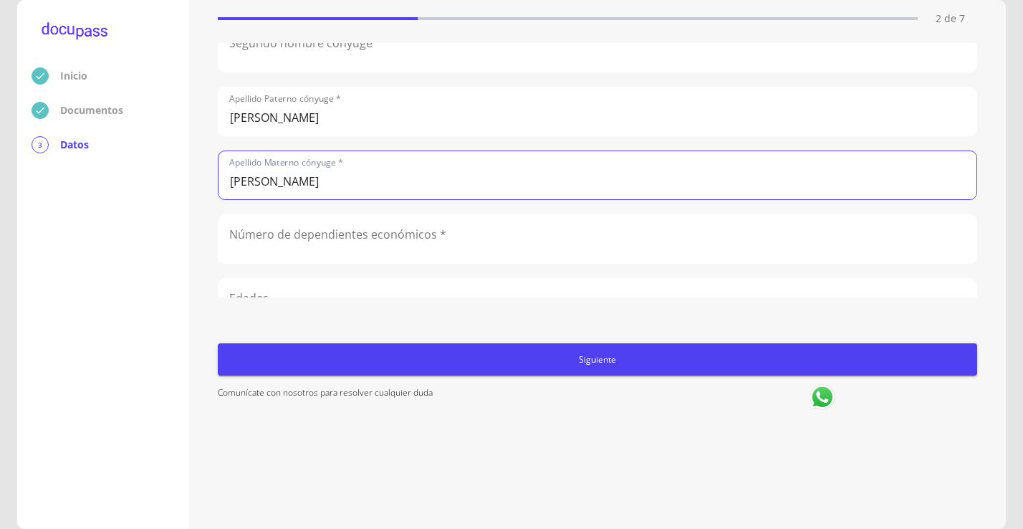
scroll to position [215, 0]
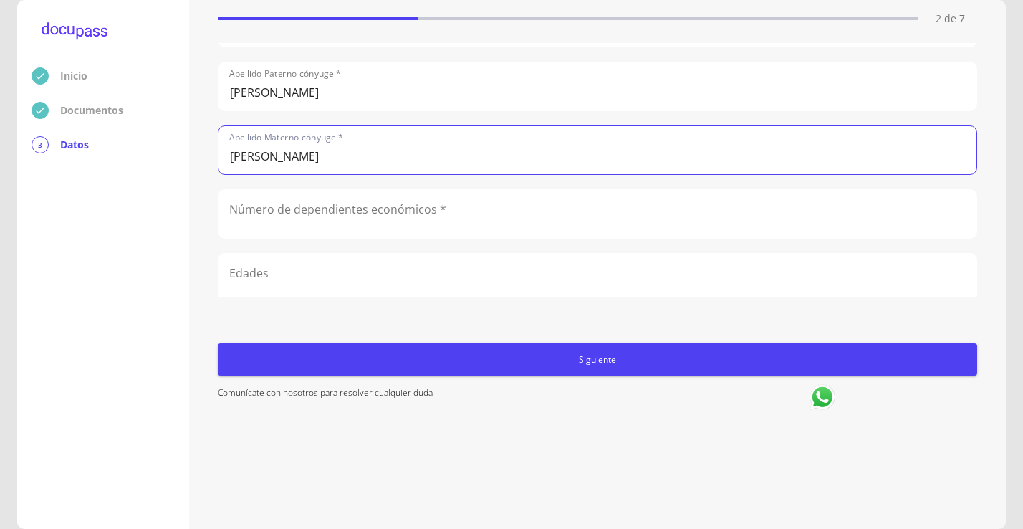
type input "[PERSON_NAME]"
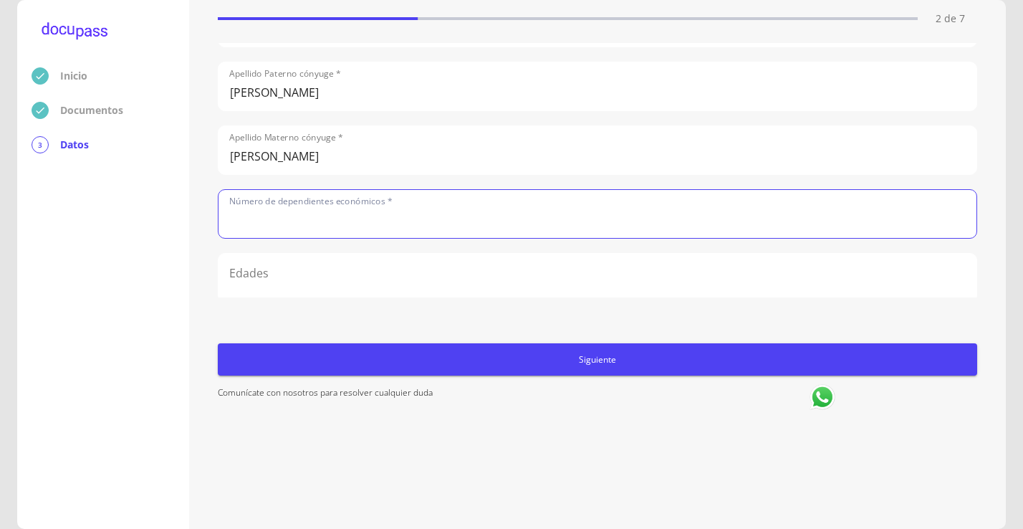
click at [340, 220] on input "text" at bounding box center [597, 214] width 758 height 48
type input "2"
click at [298, 260] on input "text" at bounding box center [597, 273] width 758 height 48
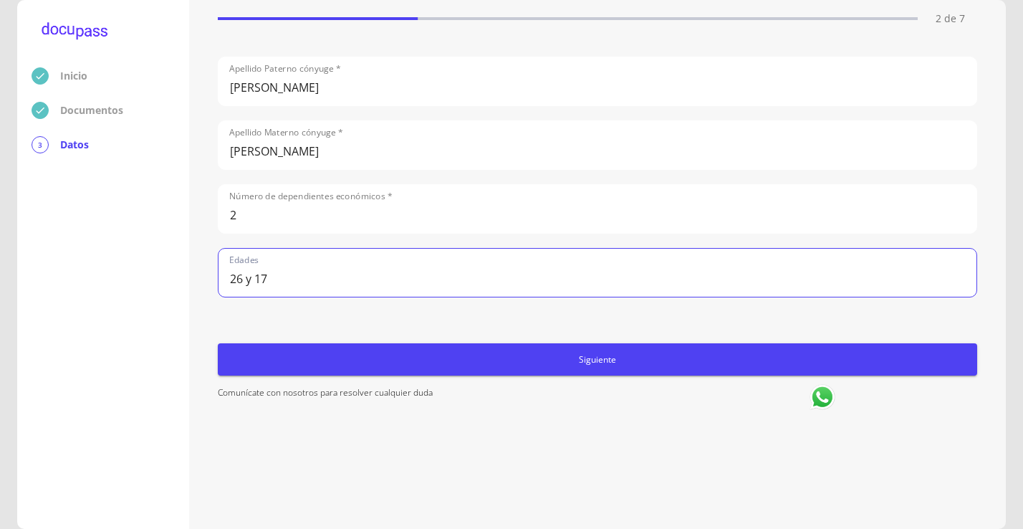
type input "26 y 17"
click at [580, 356] on span "Siguiente" at bounding box center [597, 359] width 748 height 15
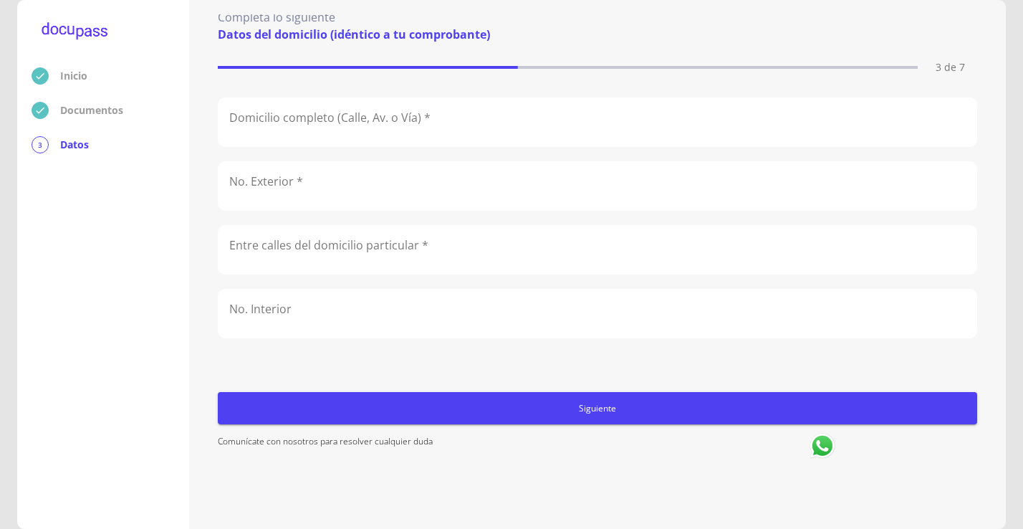
scroll to position [0, 0]
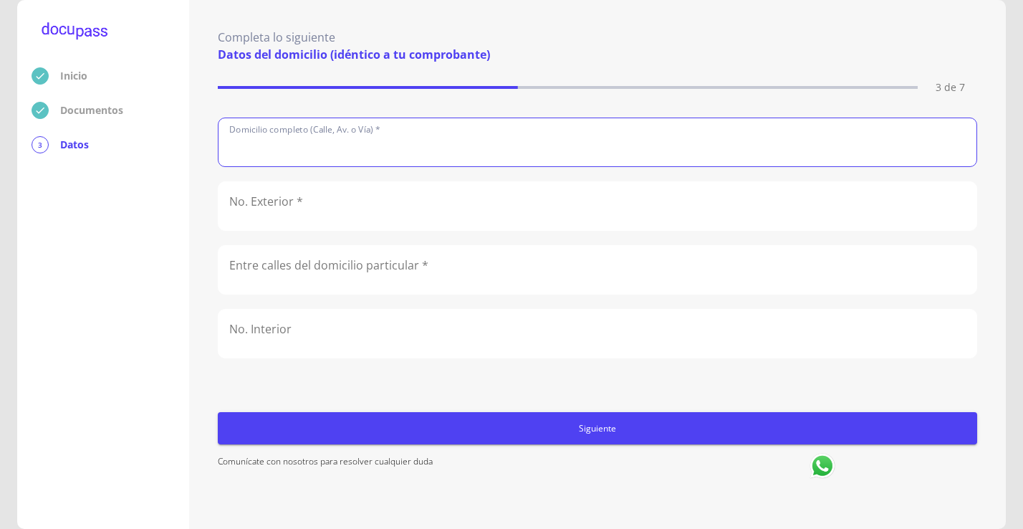
click at [345, 143] on input "text" at bounding box center [597, 142] width 758 height 48
type input "Av Guadalupe"
click at [280, 204] on input "text" at bounding box center [597, 206] width 758 height 48
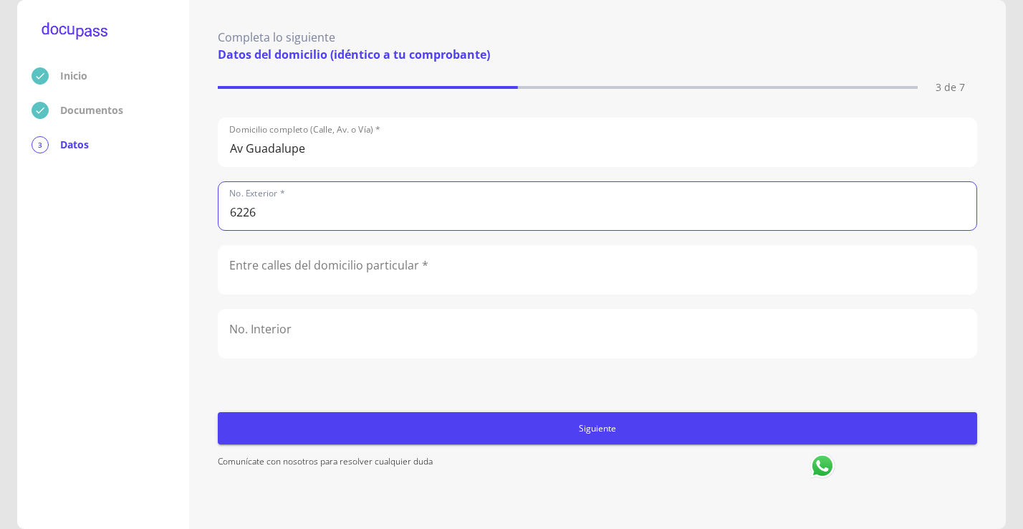
type input "6226"
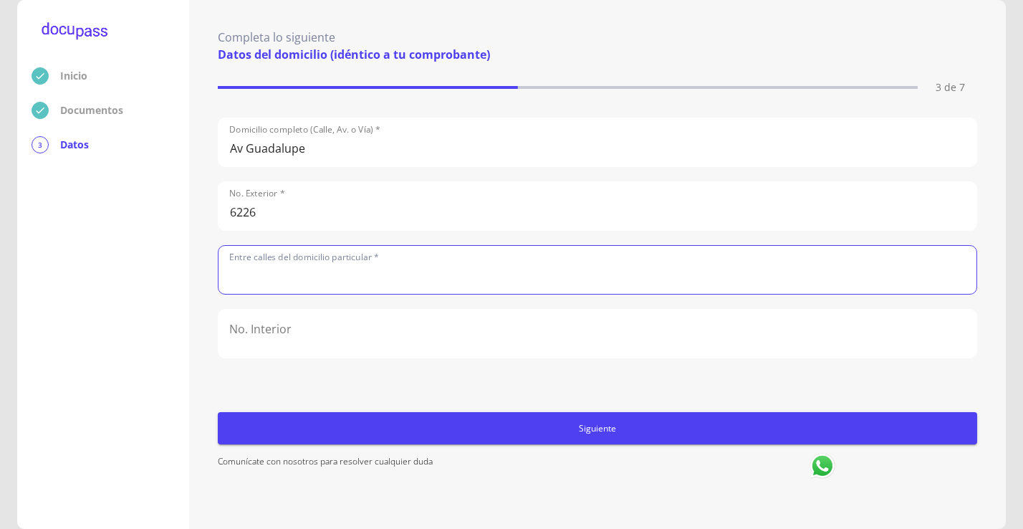
click at [284, 266] on input "text" at bounding box center [597, 270] width 758 height 48
click at [254, 276] on input "[PERSON_NAME]" at bounding box center [597, 270] width 758 height 48
click at [325, 271] on input "[PERSON_NAME]" at bounding box center [597, 270] width 758 height 48
type input "[PERSON_NAME] y Misión Sto. [PERSON_NAME]"
click at [321, 334] on input "text" at bounding box center [597, 333] width 758 height 48
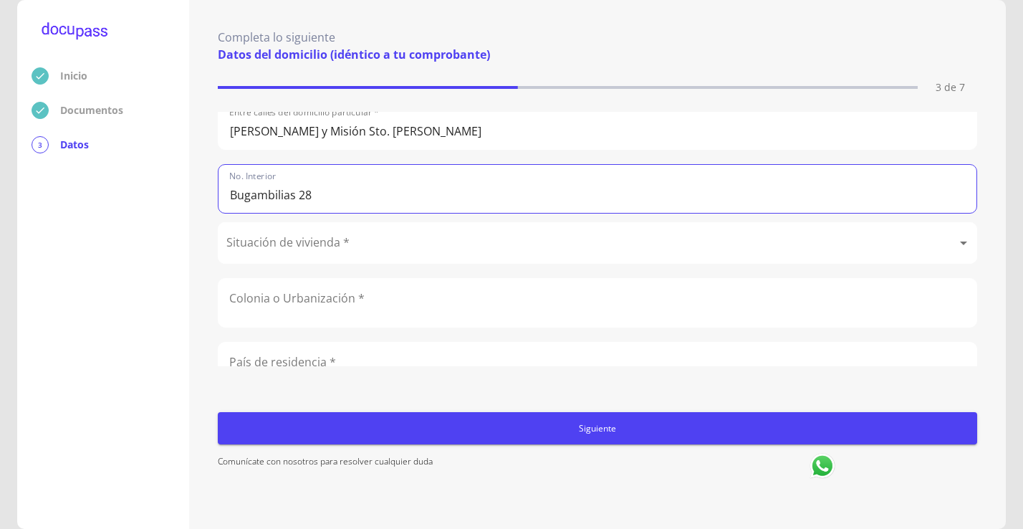
scroll to position [143, 0]
type input "Bugambilias 28"
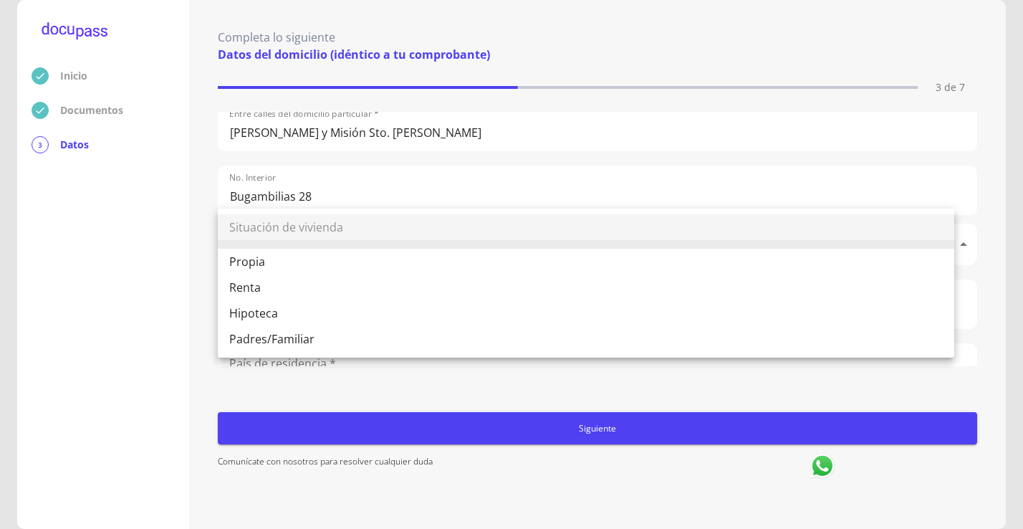
click at [397, 229] on body "Inicio Documentos 3 Datos Completa lo siguiente Datos del domicilio (idéntico a…" at bounding box center [511, 264] width 1023 height 529
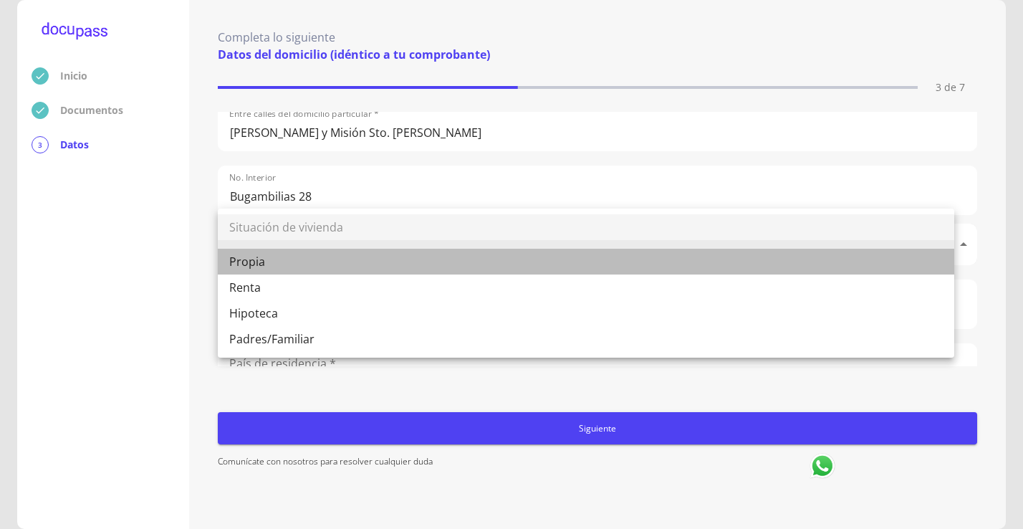
click at [254, 260] on li "Propia" at bounding box center [586, 262] width 736 height 26
type input "Propia"
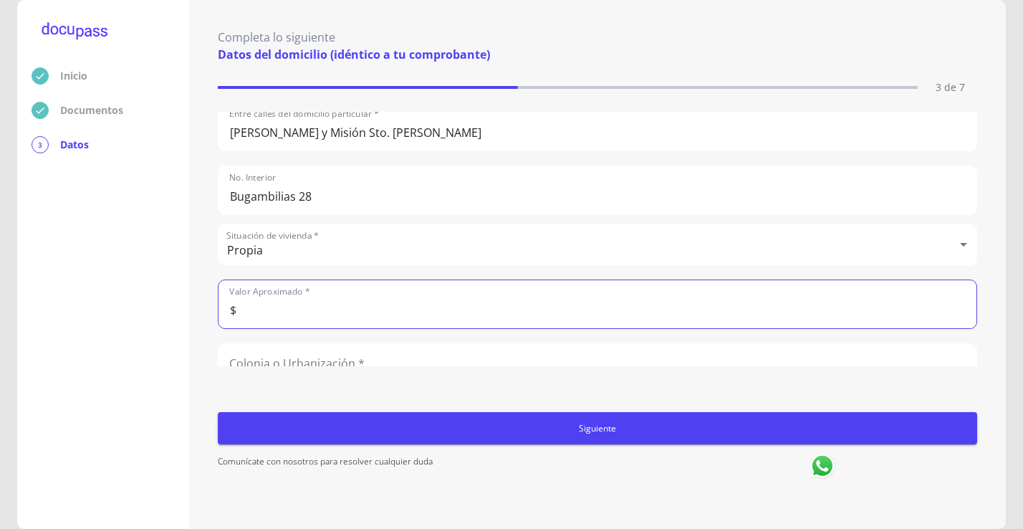
click at [354, 295] on input "$" at bounding box center [597, 304] width 758 height 48
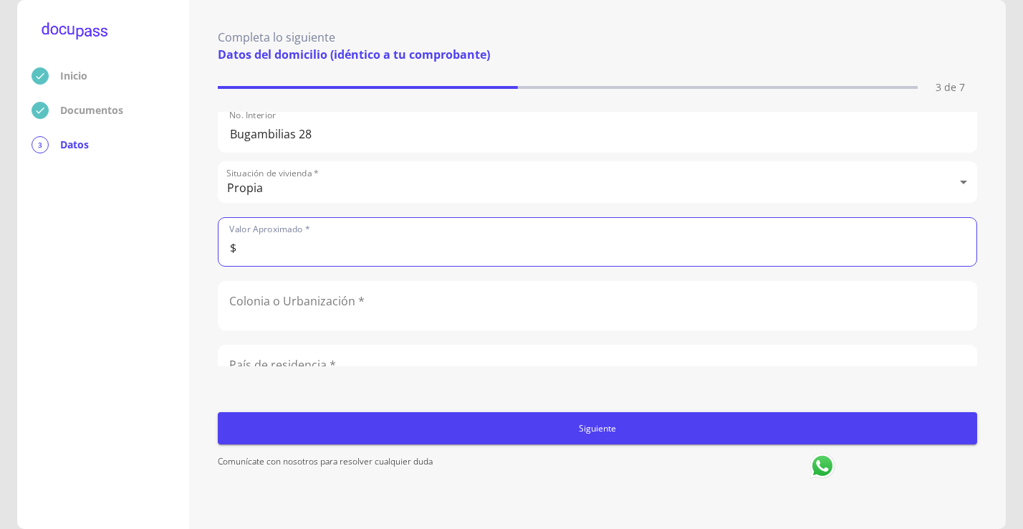
scroll to position [286, 0]
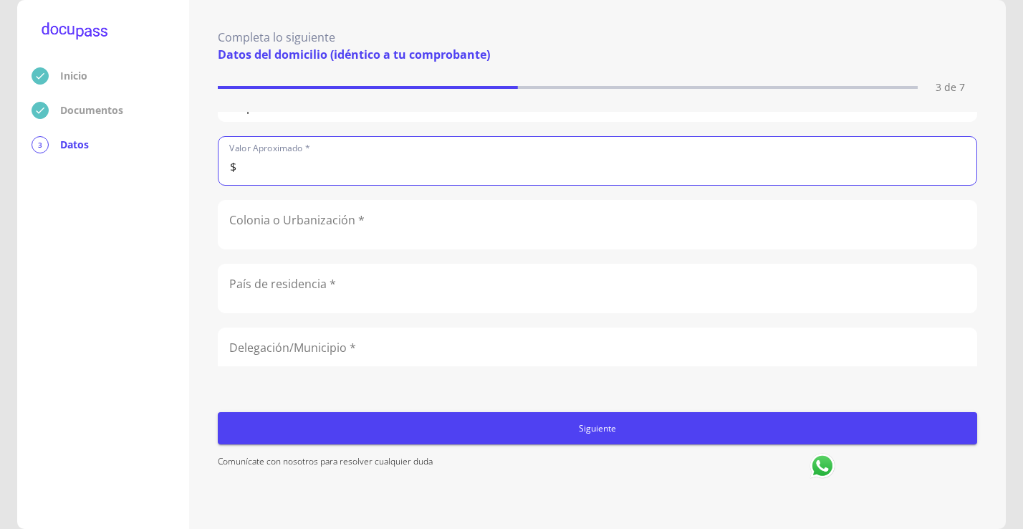
click at [386, 220] on input "text" at bounding box center [597, 225] width 758 height 48
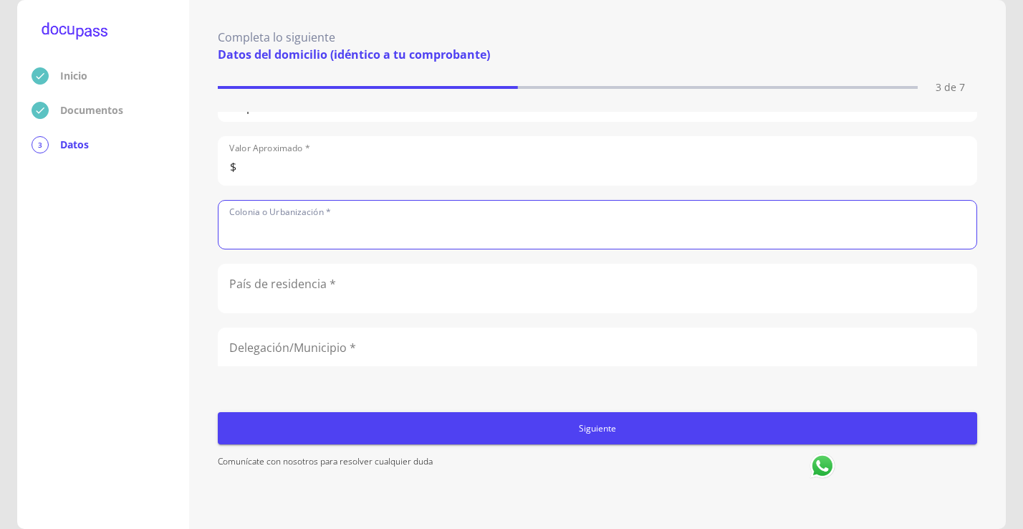
click at [333, 292] on input "text" at bounding box center [597, 288] width 758 height 48
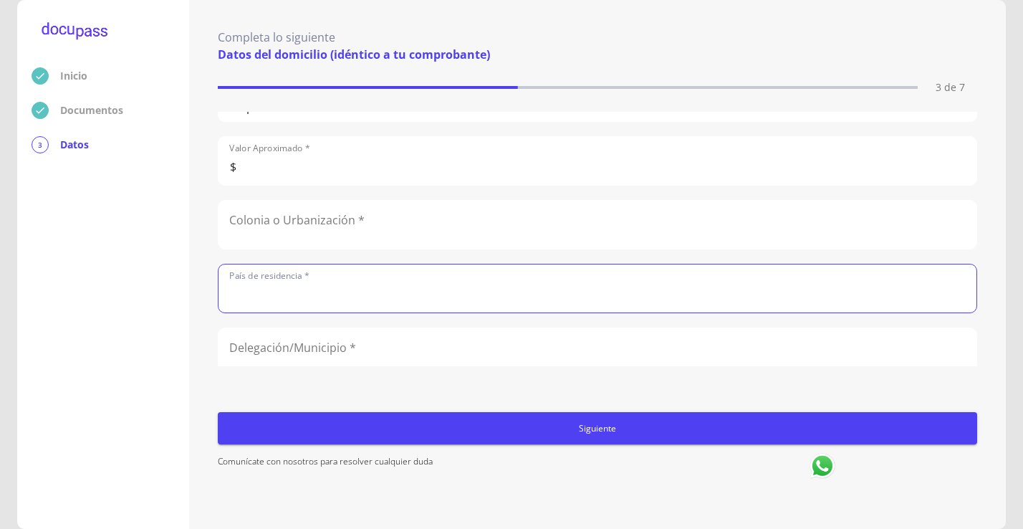
type input "[GEOGRAPHIC_DATA]"
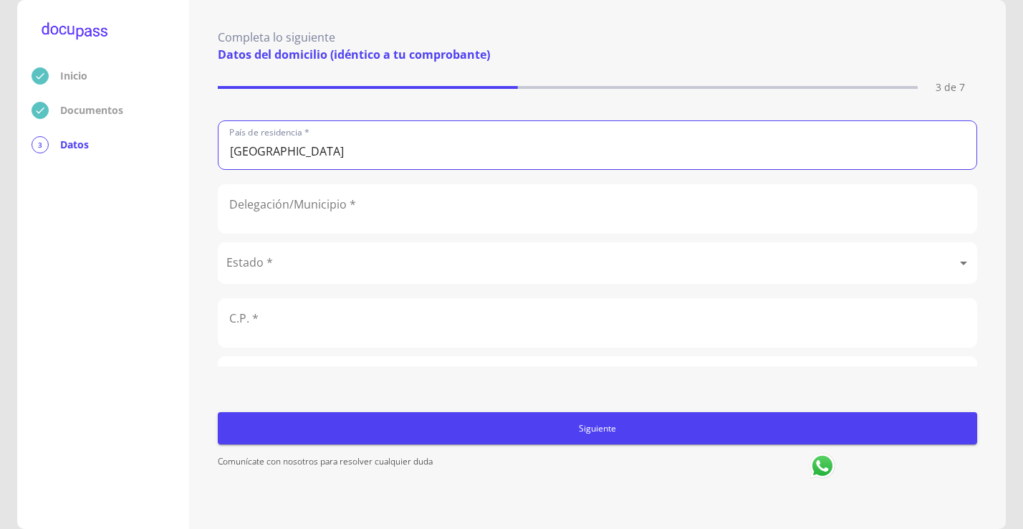
click at [353, 215] on input "text" at bounding box center [597, 209] width 758 height 48
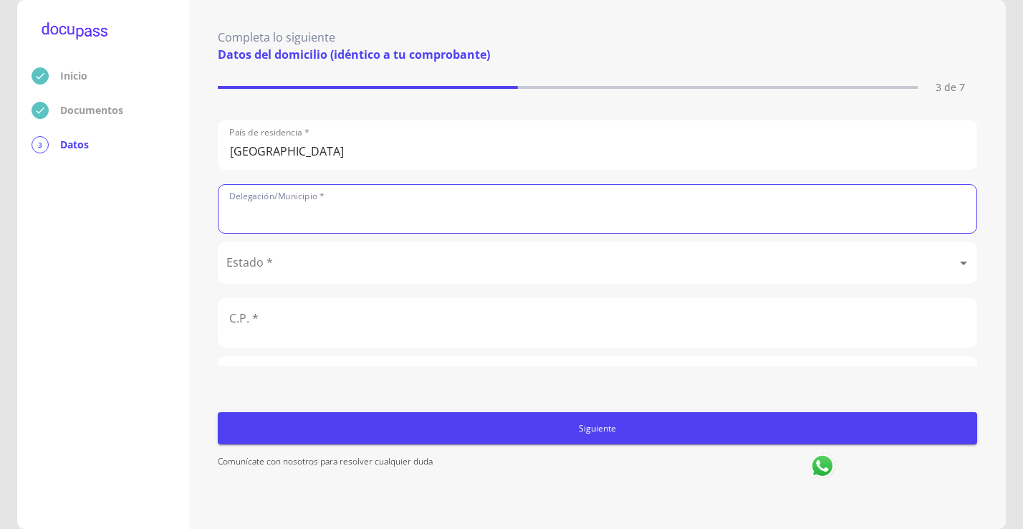
click at [264, 218] on input "text" at bounding box center [597, 209] width 758 height 48
type input "z"
type input "Zapopan"
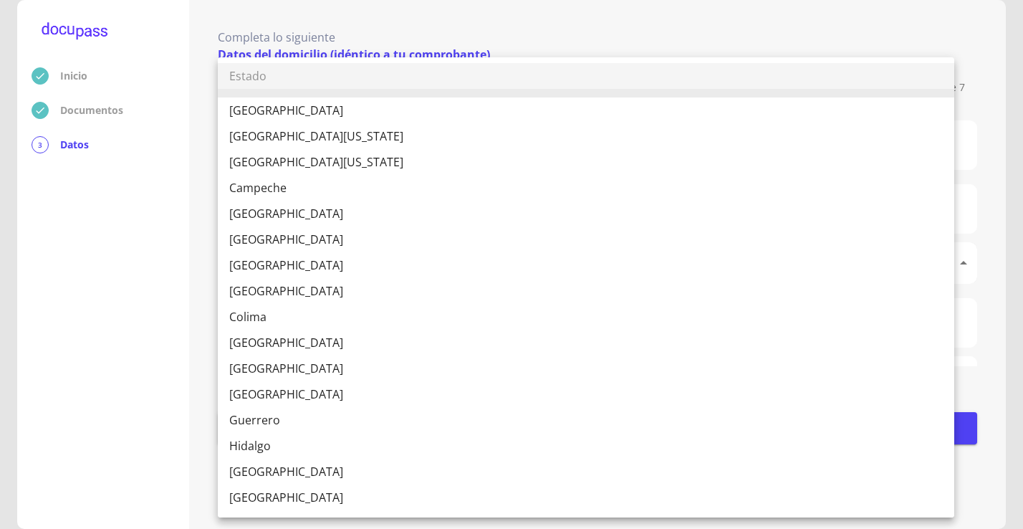
click at [291, 267] on body "Inicio Documentos 3 Datos Completa lo siguiente Datos del domicilio (idéntico a…" at bounding box center [511, 264] width 1023 height 529
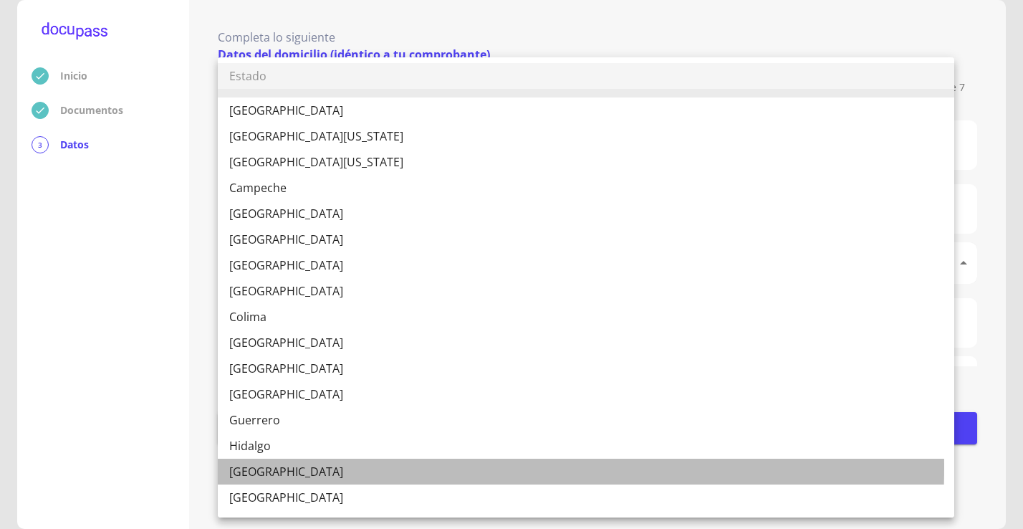
click at [263, 467] on li "[GEOGRAPHIC_DATA]" at bounding box center [586, 471] width 736 height 26
type input "[GEOGRAPHIC_DATA]"
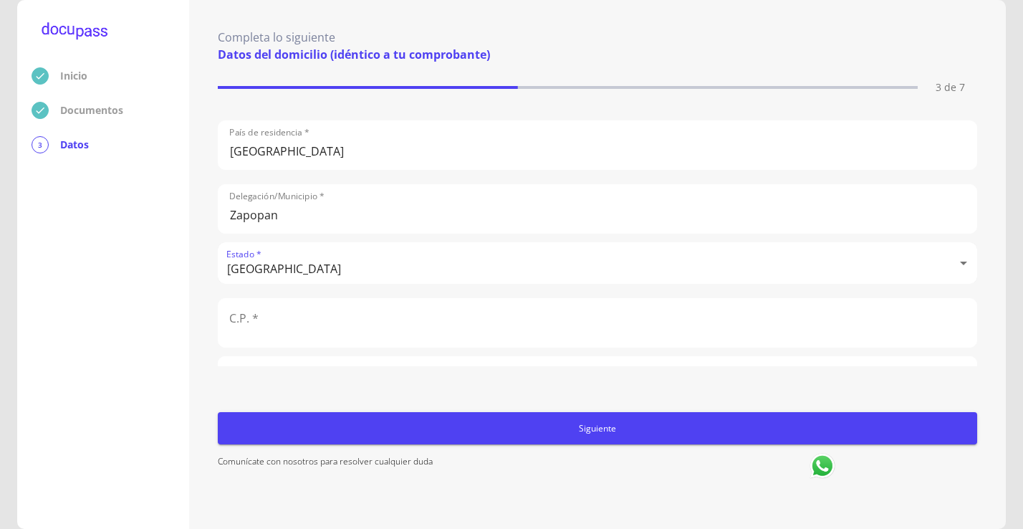
click at [278, 314] on input "text" at bounding box center [597, 323] width 758 height 48
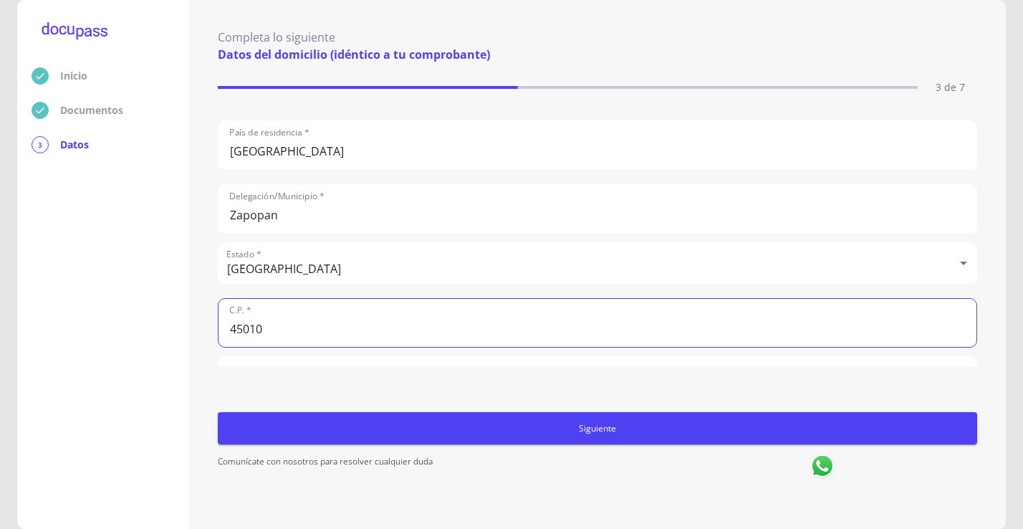
scroll to position [358, 0]
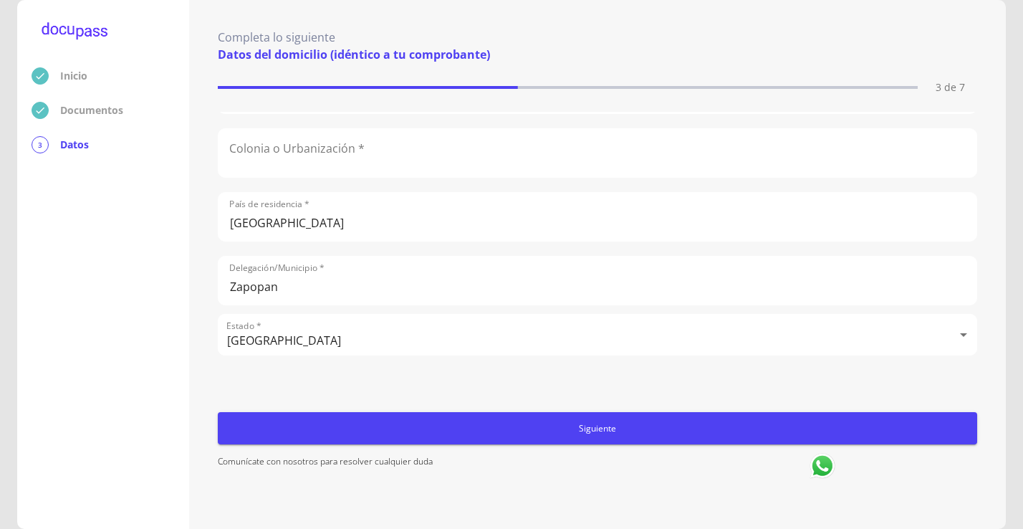
type input "45010"
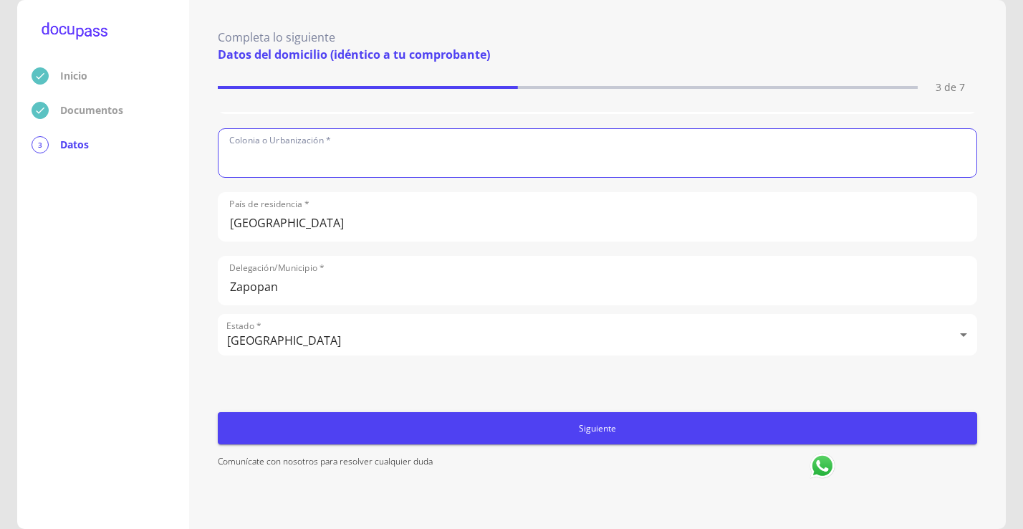
click at [256, 155] on input "text" at bounding box center [597, 153] width 758 height 48
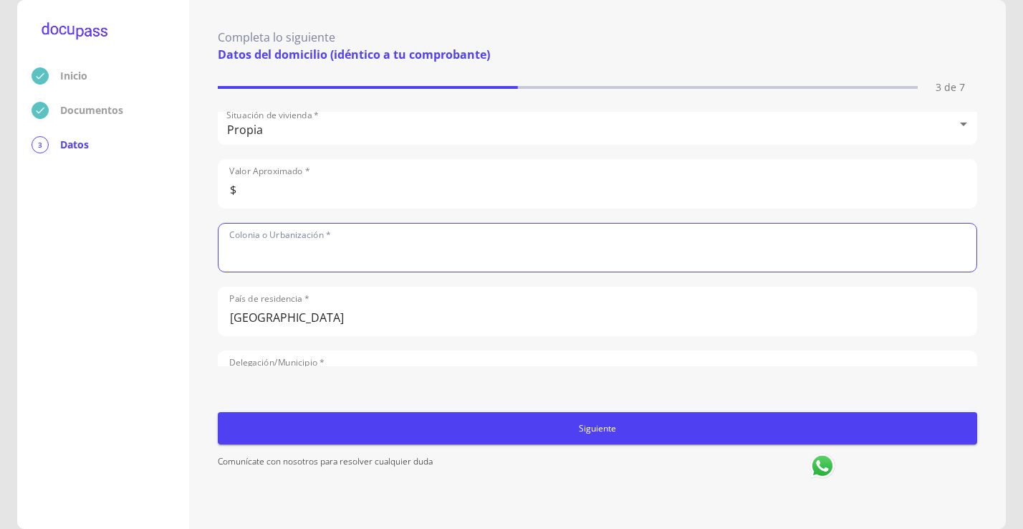
scroll to position [286, 0]
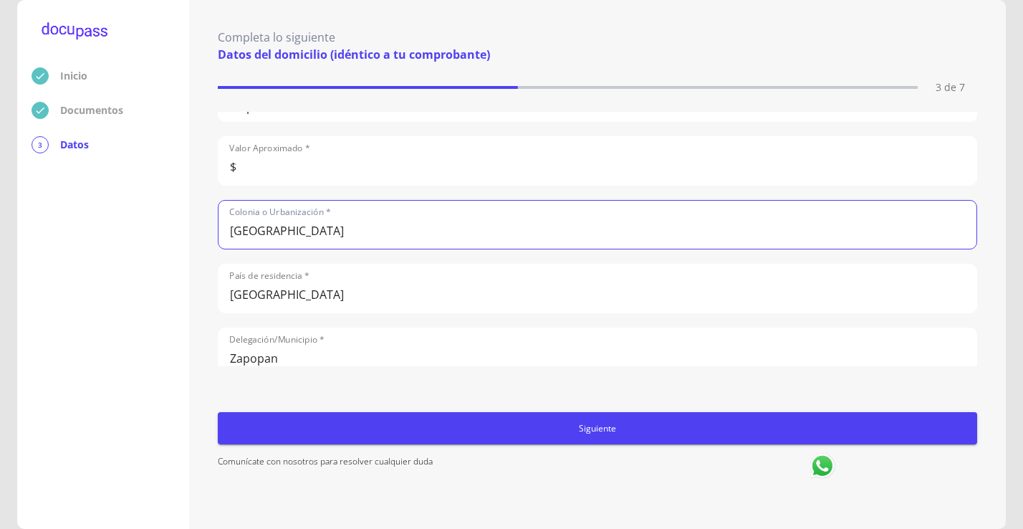
type input "[GEOGRAPHIC_DATA]"
click at [363, 164] on input "$" at bounding box center [597, 161] width 758 height 48
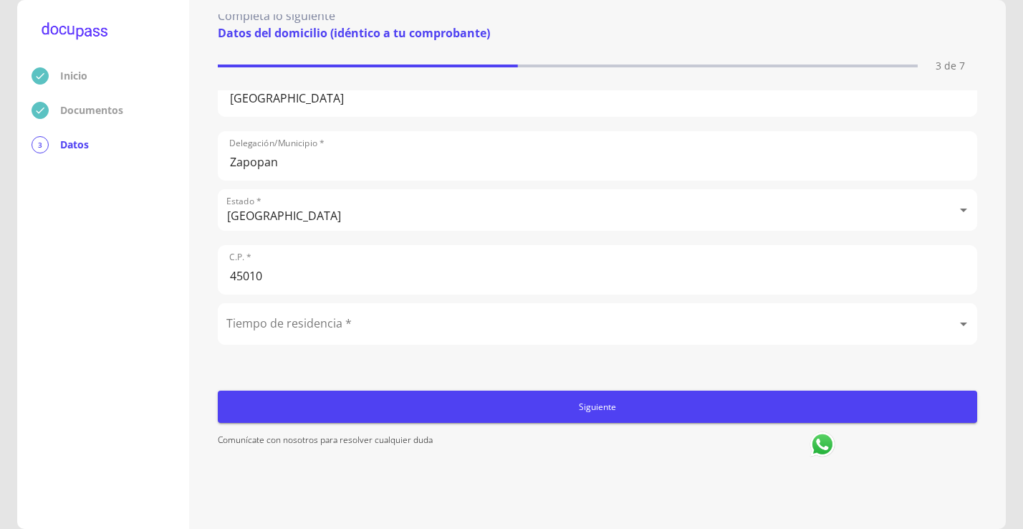
scroll to position [0, 0]
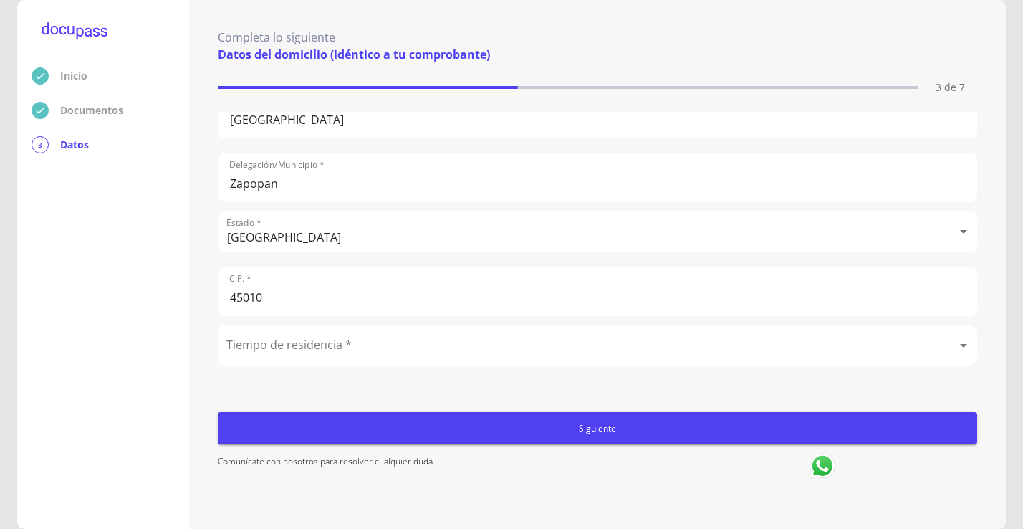
click at [368, 345] on body "Inicio Documentos 3 Datos Completa lo siguiente Datos del domicilio (idéntico a…" at bounding box center [511, 264] width 1023 height 529
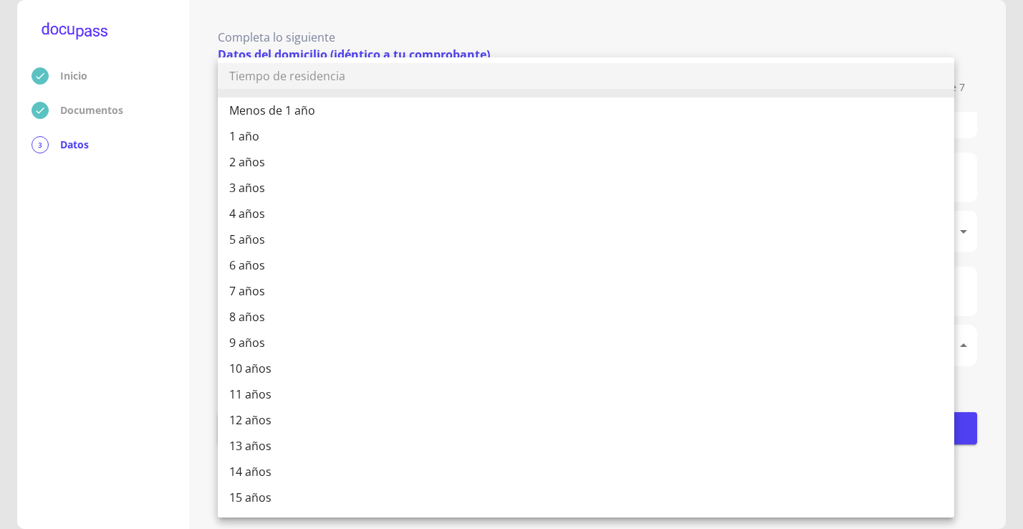
click at [246, 421] on li "12 años" at bounding box center [586, 420] width 736 height 26
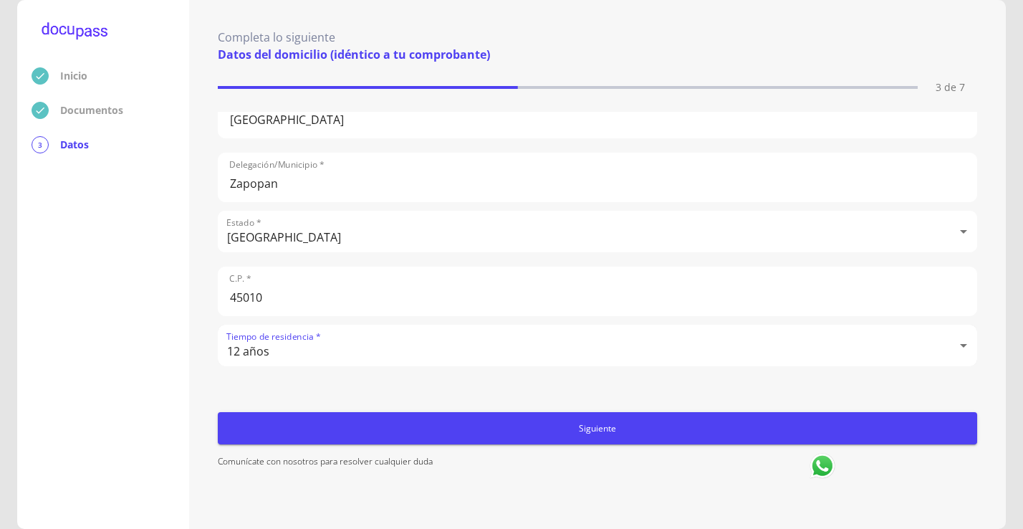
click at [271, 351] on body "Inicio Documentos 3 Datos Completa lo siguiente Datos del domicilio (idéntico a…" at bounding box center [511, 264] width 1023 height 529
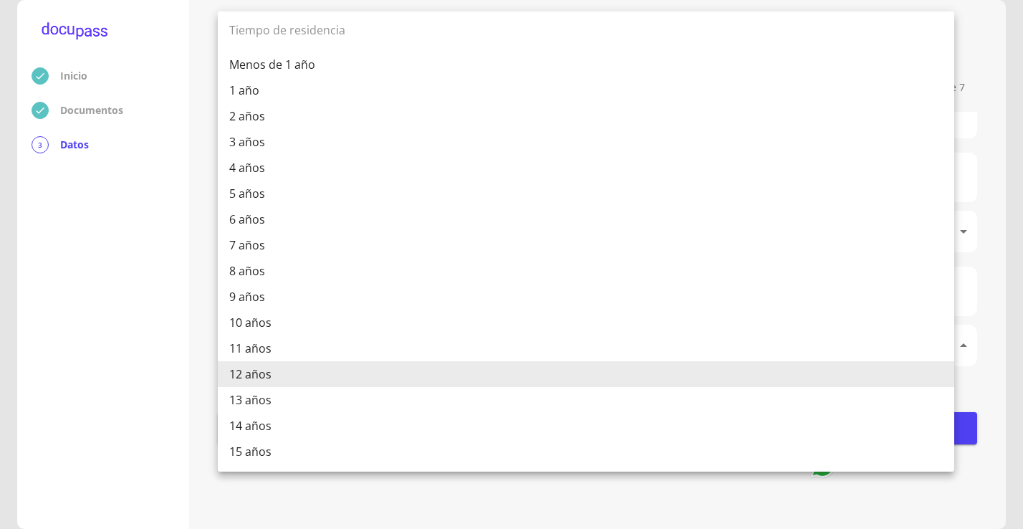
click at [252, 418] on li "14 años" at bounding box center [586, 426] width 736 height 26
type input "14 años"
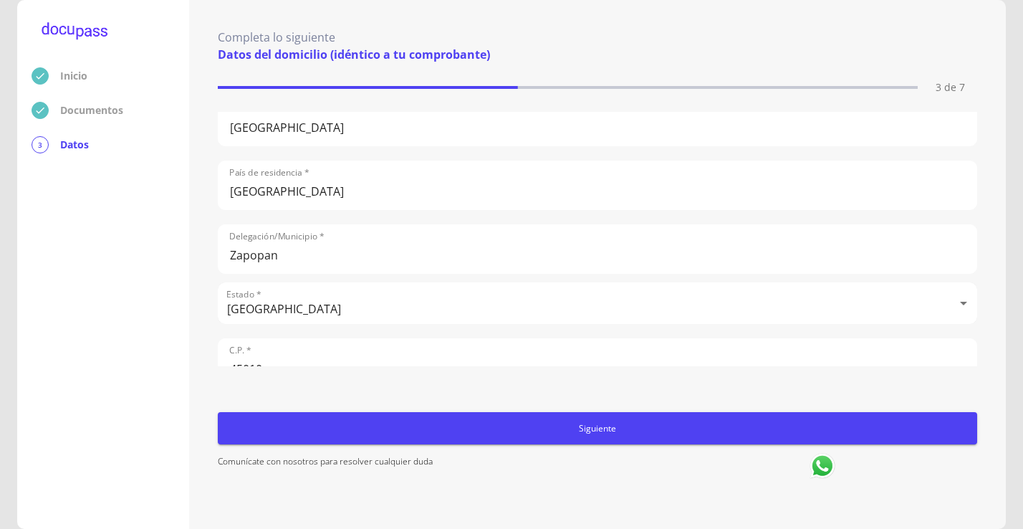
scroll to position [246, 0]
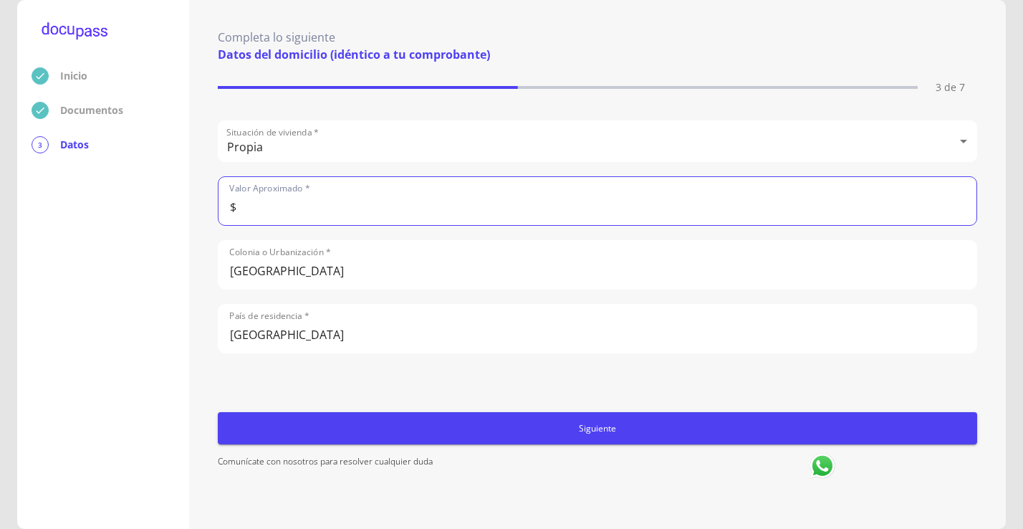
click at [336, 214] on input "$" at bounding box center [597, 201] width 758 height 48
click at [620, 423] on span "Siguiente" at bounding box center [597, 427] width 748 height 15
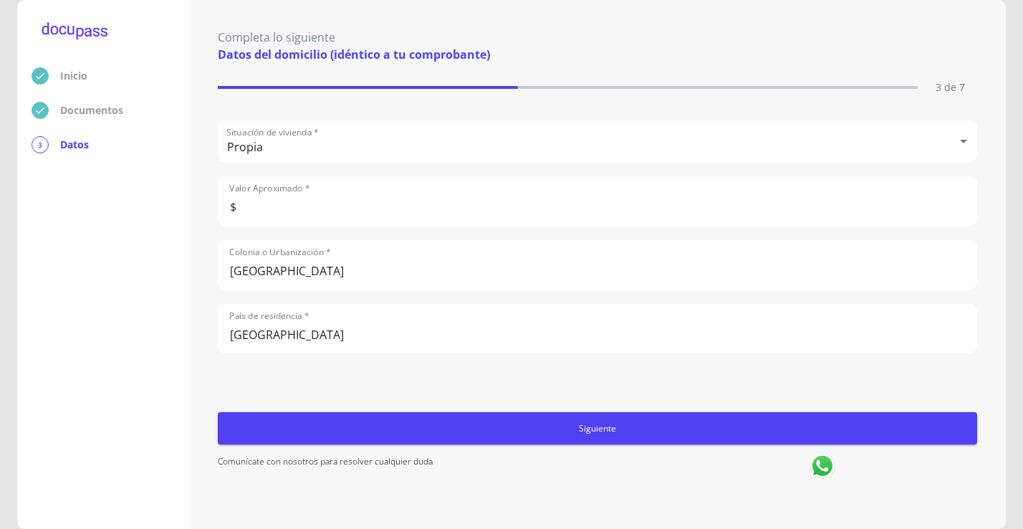
click at [577, 428] on span "Siguiente" at bounding box center [597, 427] width 748 height 15
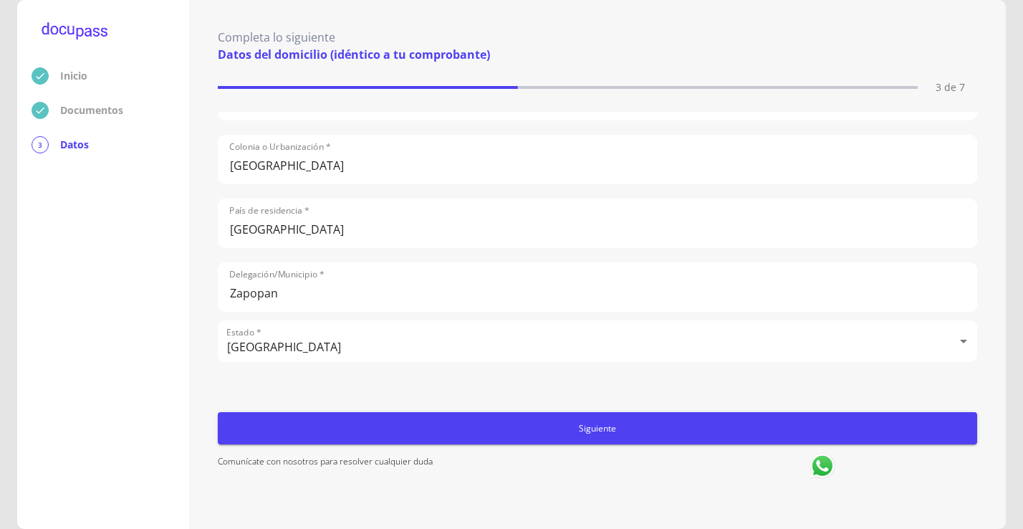
scroll to position [175, 0]
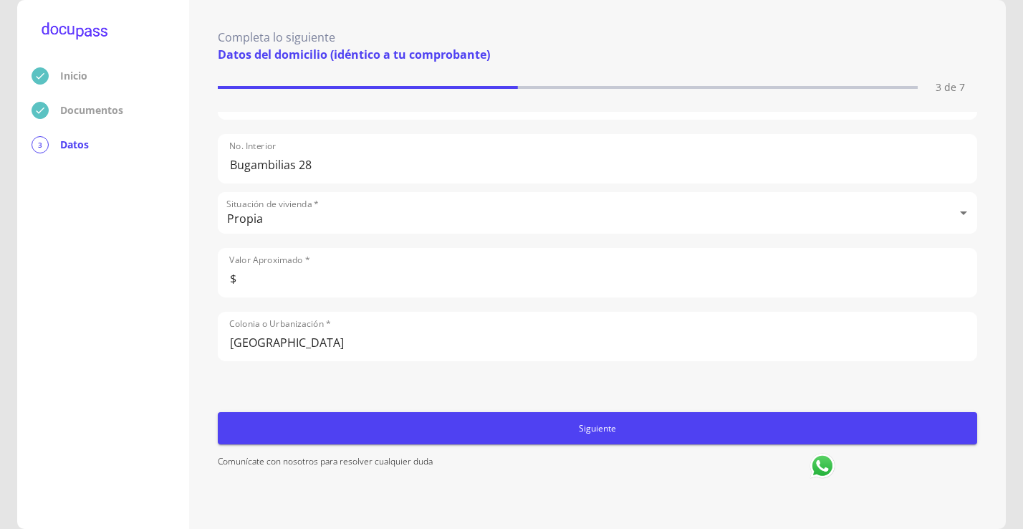
click at [348, 280] on input "$" at bounding box center [597, 273] width 758 height 48
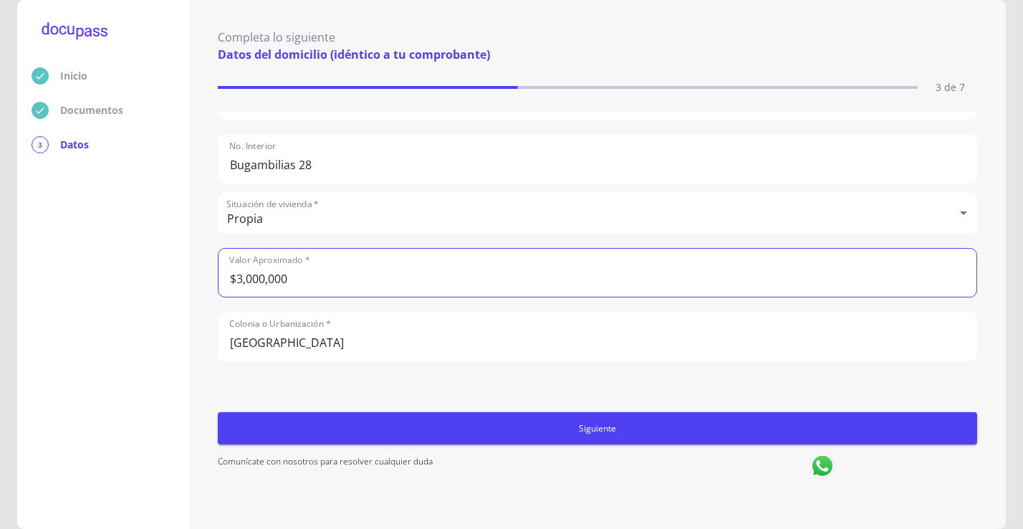
type input "$3,000,000"
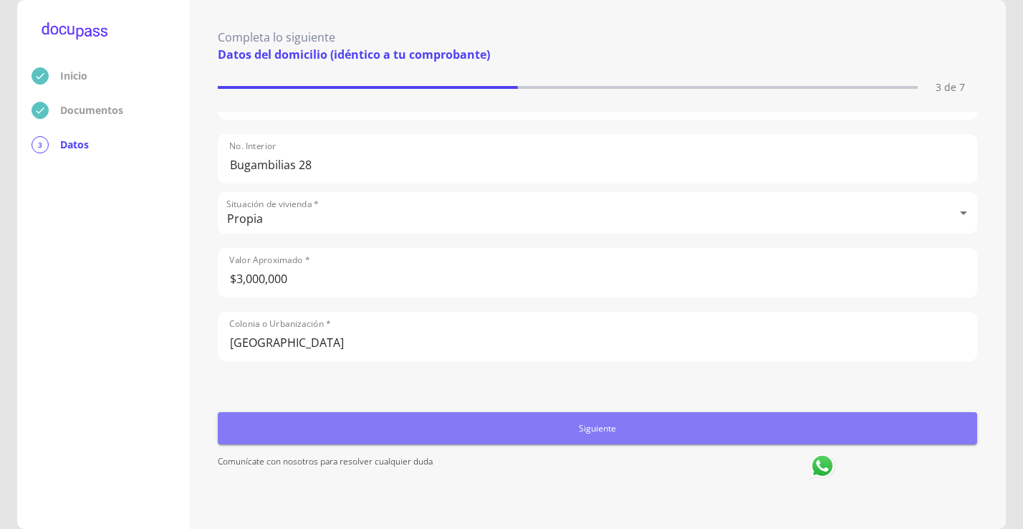
click at [604, 430] on span "Siguiente" at bounding box center [597, 427] width 748 height 15
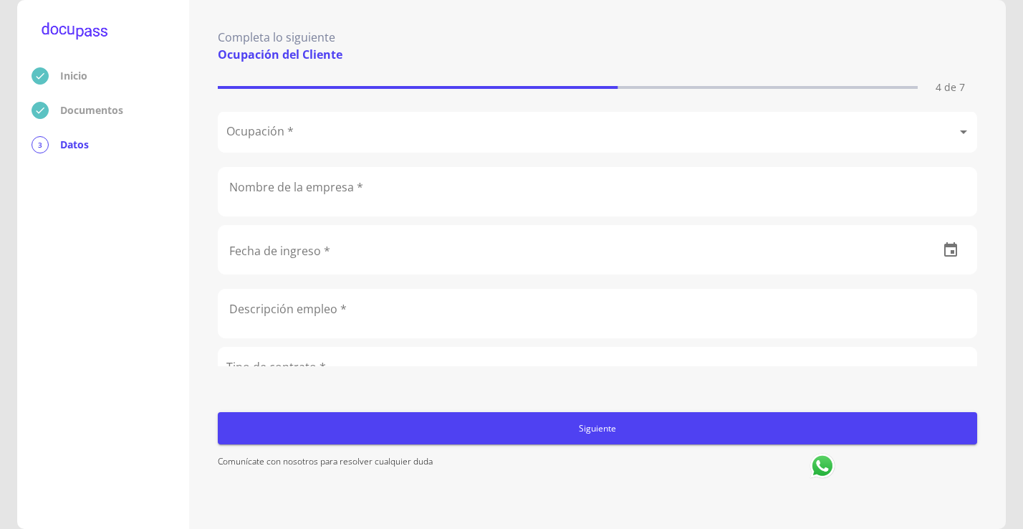
scroll to position [0, 0]
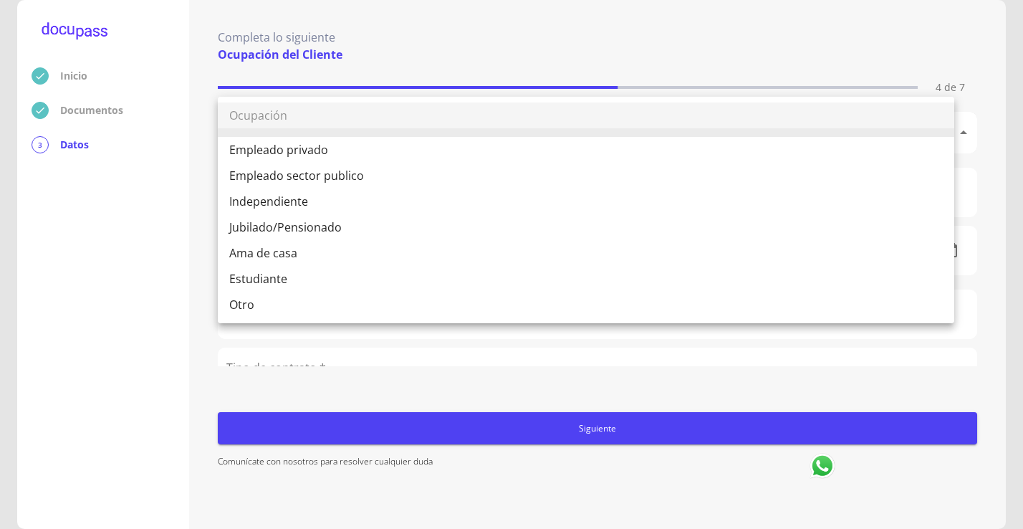
click at [341, 128] on body "Inicio Documentos 3 Datos Completa lo siguiente Ocupación del Cliente 4 de 7 Oc…" at bounding box center [511, 264] width 1023 height 529
click at [344, 179] on li "Empleado sector publico" at bounding box center [586, 176] width 736 height 26
type input "Empleado sector publico"
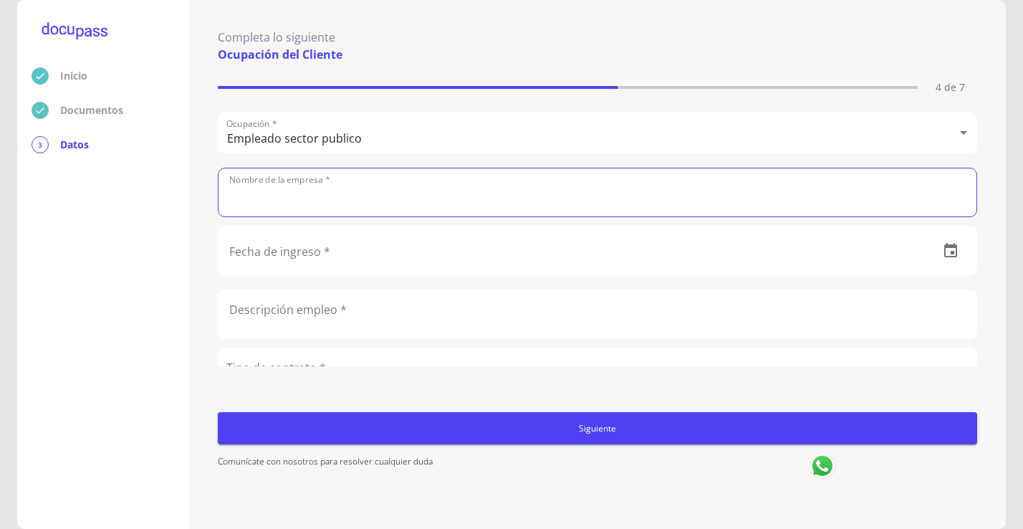
click at [342, 194] on input "text" at bounding box center [597, 192] width 758 height 48
type input "Comisión Estatal de Derechos Humanos [GEOGRAPHIC_DATA]"
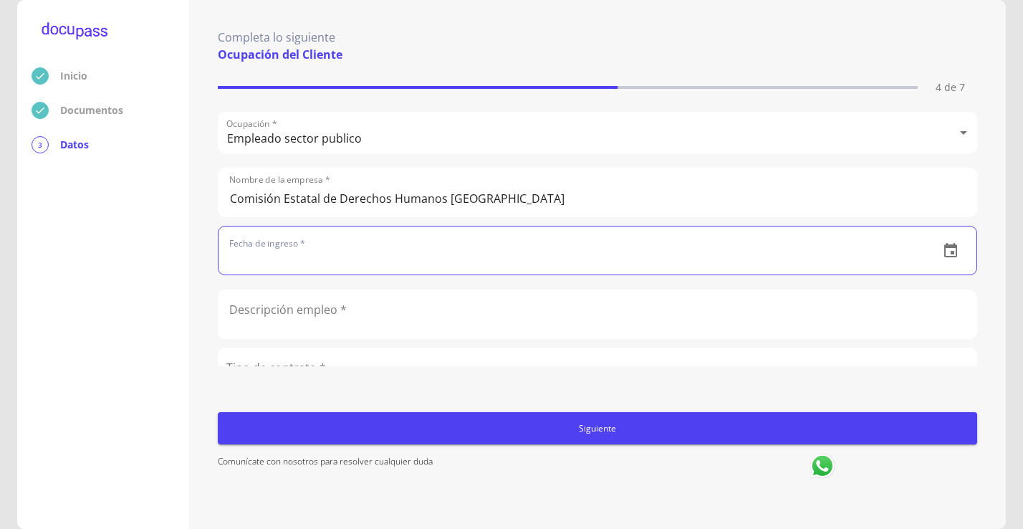
click at [294, 264] on input "text" at bounding box center [572, 250] width 709 height 48
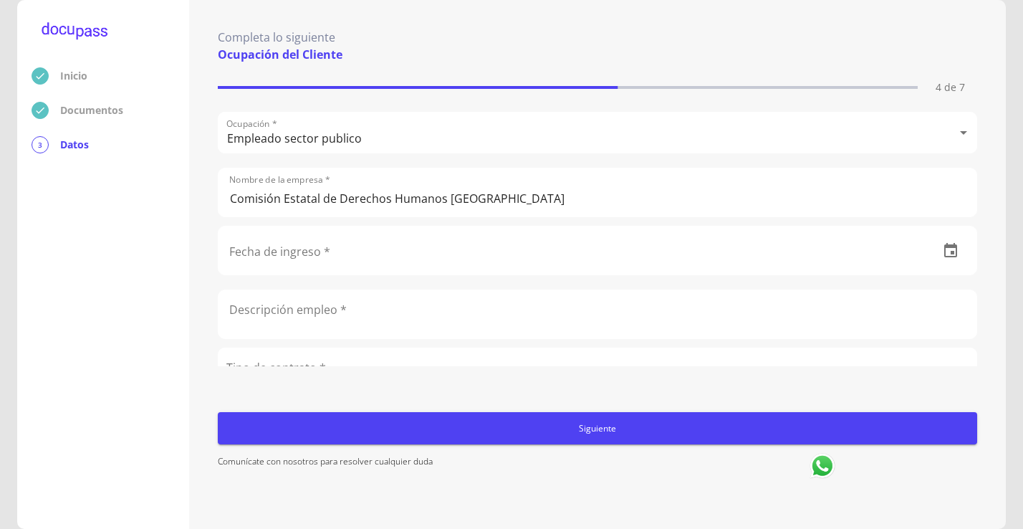
click at [1007, 239] on div "Inicio Documentos 3 Datos Completa lo siguiente Ocupación del Cliente 4 de 7 Oc…" at bounding box center [511, 264] width 1023 height 529
click at [319, 256] on input "text" at bounding box center [572, 250] width 709 height 48
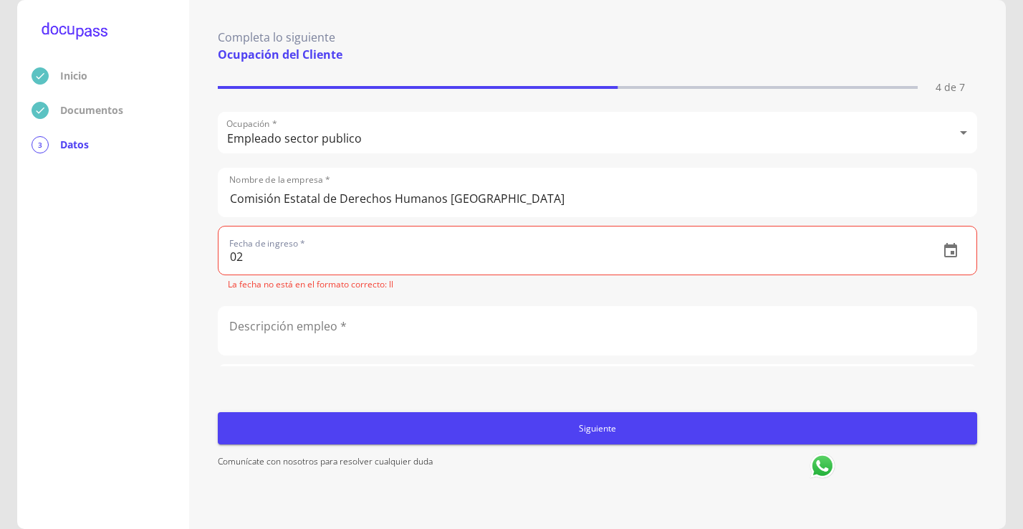
click at [289, 264] on input "02" at bounding box center [572, 250] width 709 height 48
click at [942, 250] on icon "button" at bounding box center [950, 250] width 17 height 17
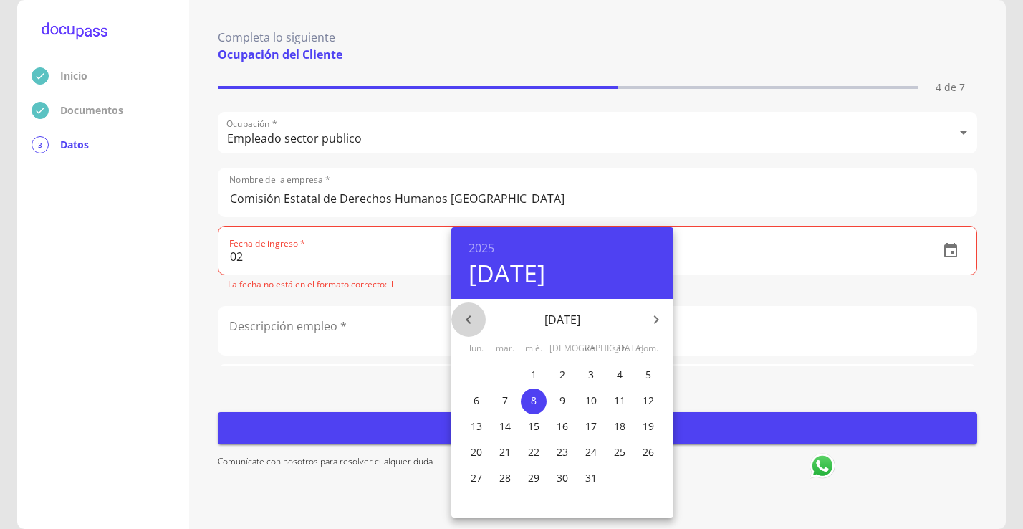
click at [468, 314] on icon "button" at bounding box center [468, 319] width 17 height 17
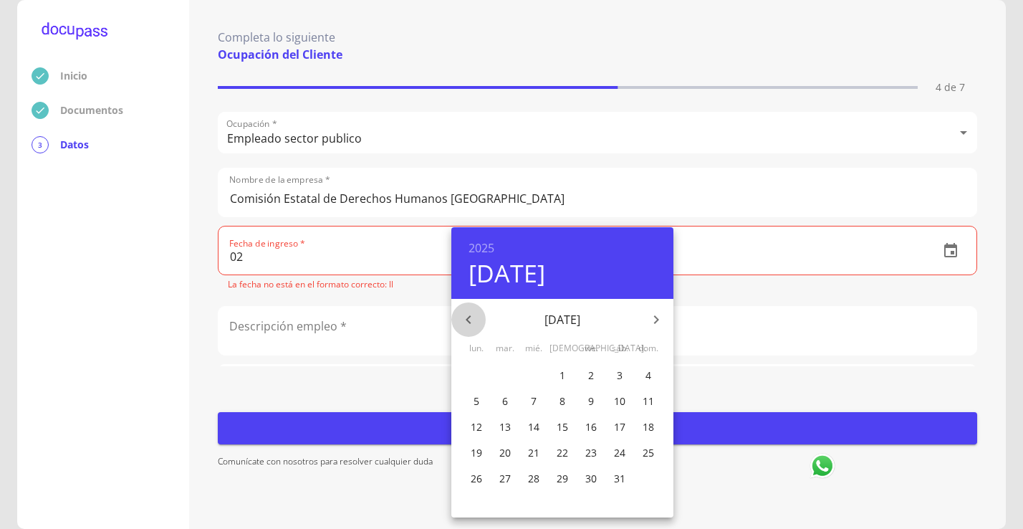
click at [468, 314] on icon "button" at bounding box center [468, 319] width 17 height 17
click at [259, 259] on div at bounding box center [511, 264] width 1023 height 529
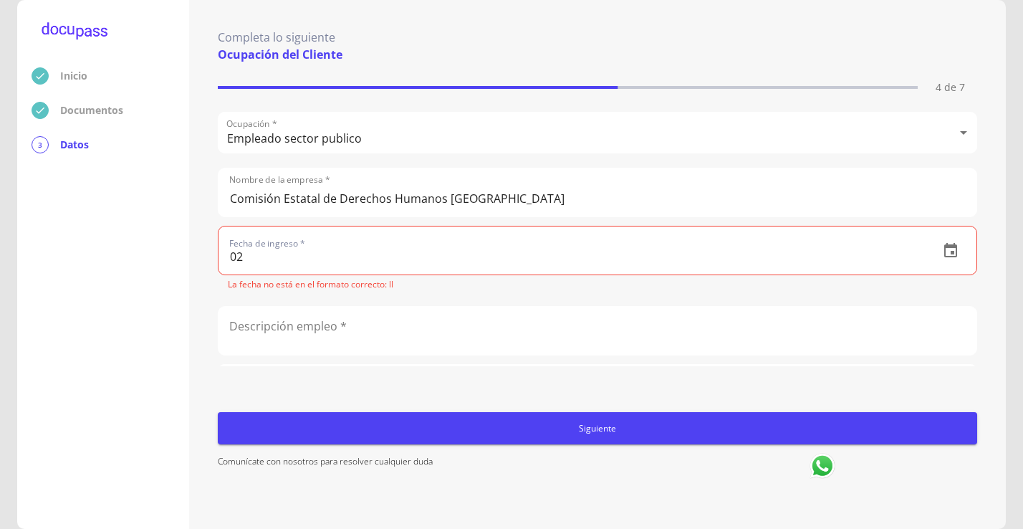
drag, startPoint x: 258, startPoint y: 256, endPoint x: 193, endPoint y: 244, distance: 66.3
click at [198, 244] on div "Completa lo siguiente Ocupación del Cliente 4 de 7 Ocupación * Empleado sector …" at bounding box center [597, 264] width 816 height 529
type input "2_"
click at [944, 256] on icon "button" at bounding box center [950, 250] width 13 height 14
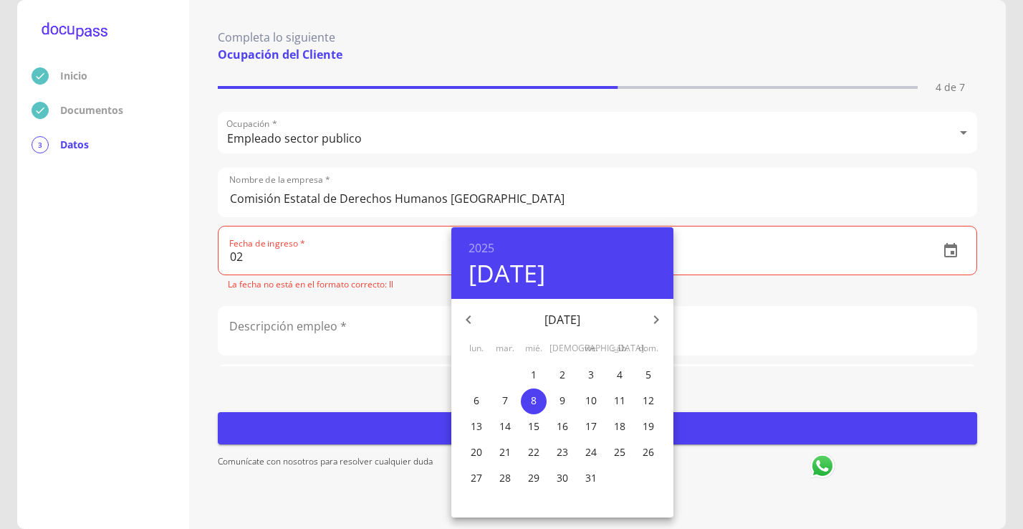
click at [468, 317] on icon "button" at bounding box center [468, 319] width 17 height 17
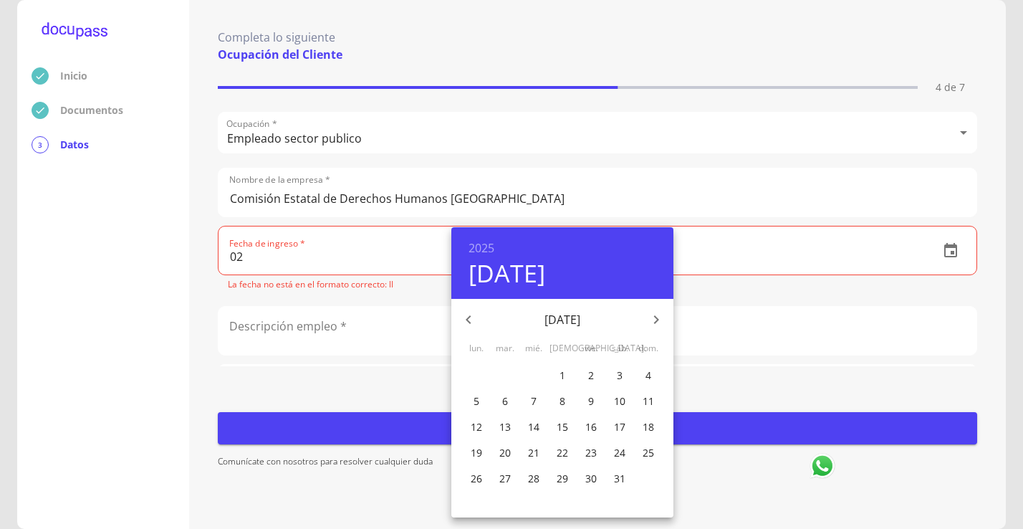
click at [468, 317] on icon "button" at bounding box center [468, 319] width 17 height 17
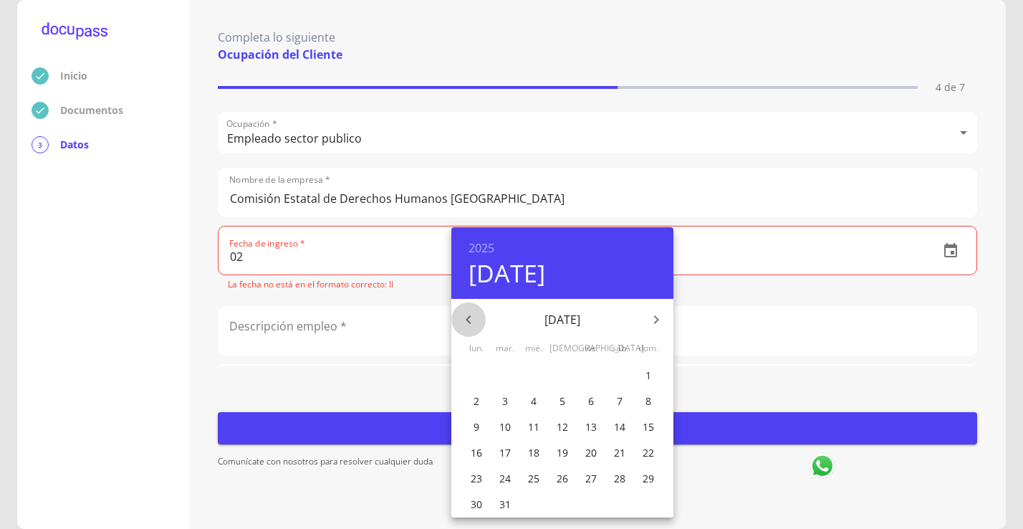
click at [468, 317] on icon "button" at bounding box center [468, 319] width 17 height 17
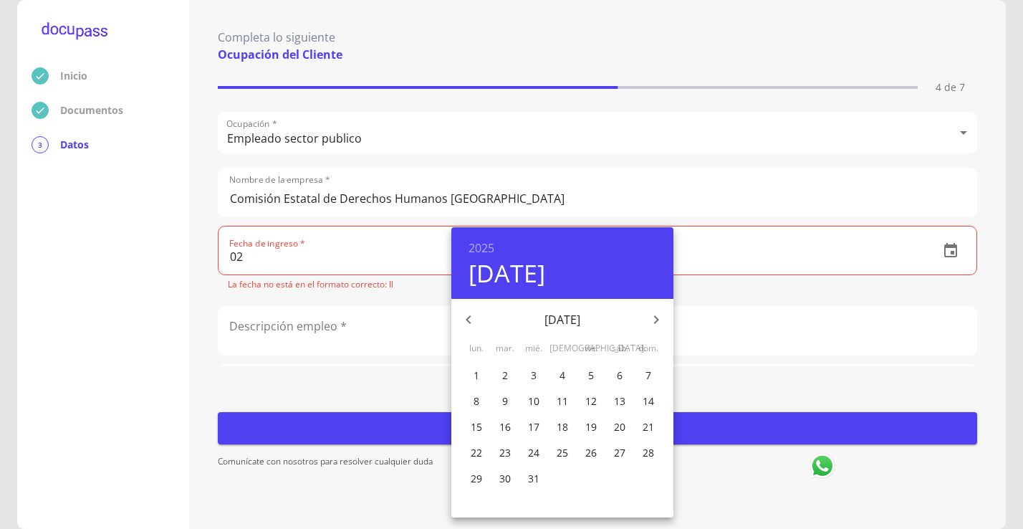
click at [468, 317] on icon "button" at bounding box center [468, 319] width 17 height 17
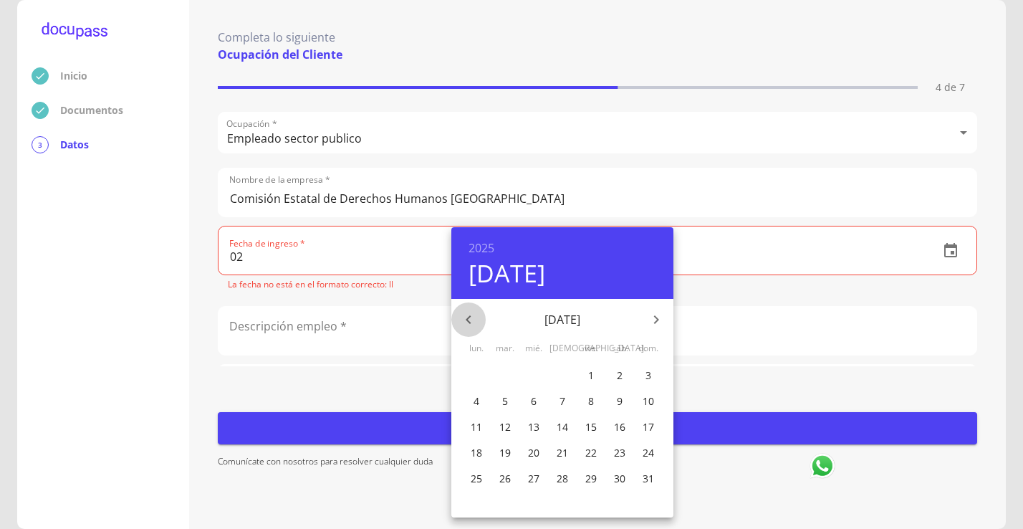
click at [468, 317] on icon "button" at bounding box center [468, 319] width 17 height 17
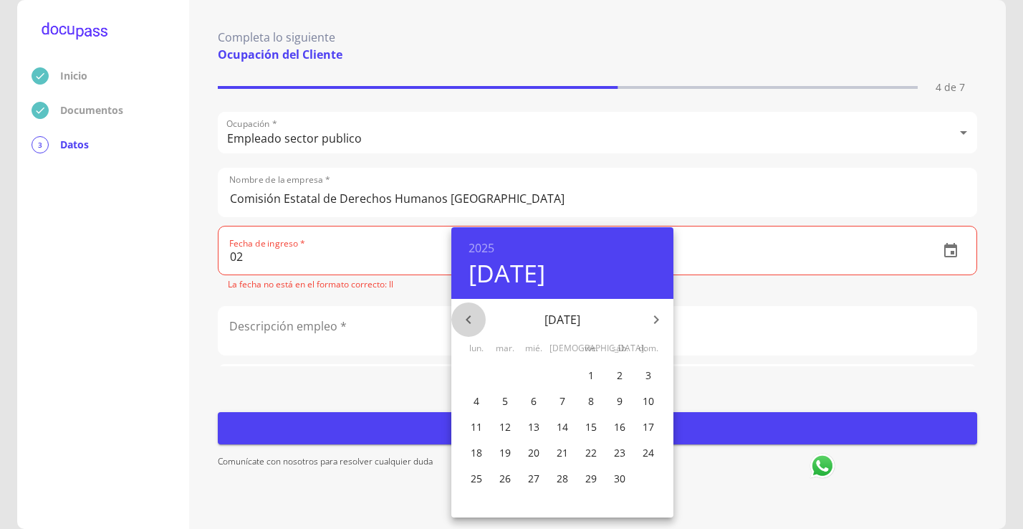
click at [468, 317] on icon "button" at bounding box center [468, 319] width 17 height 17
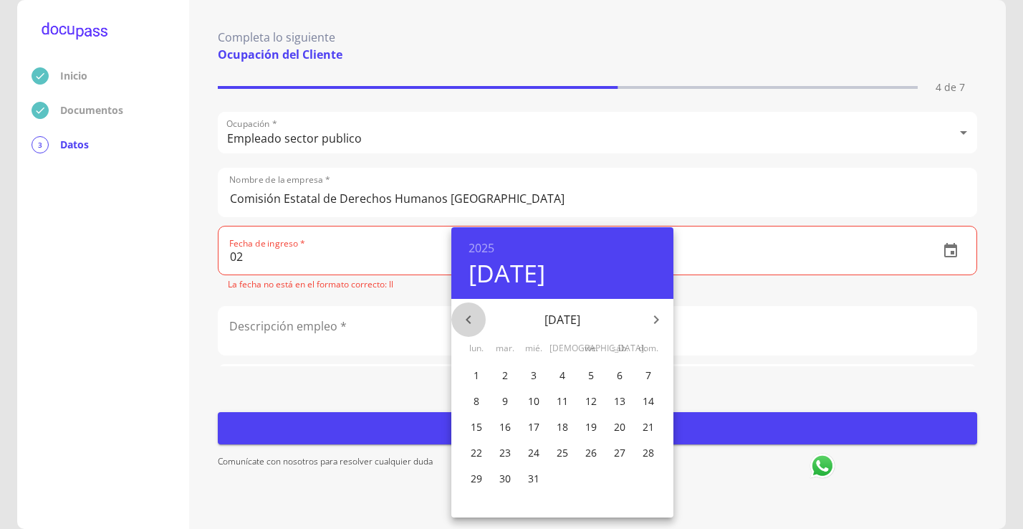
click at [468, 317] on icon "button" at bounding box center [468, 319] width 17 height 17
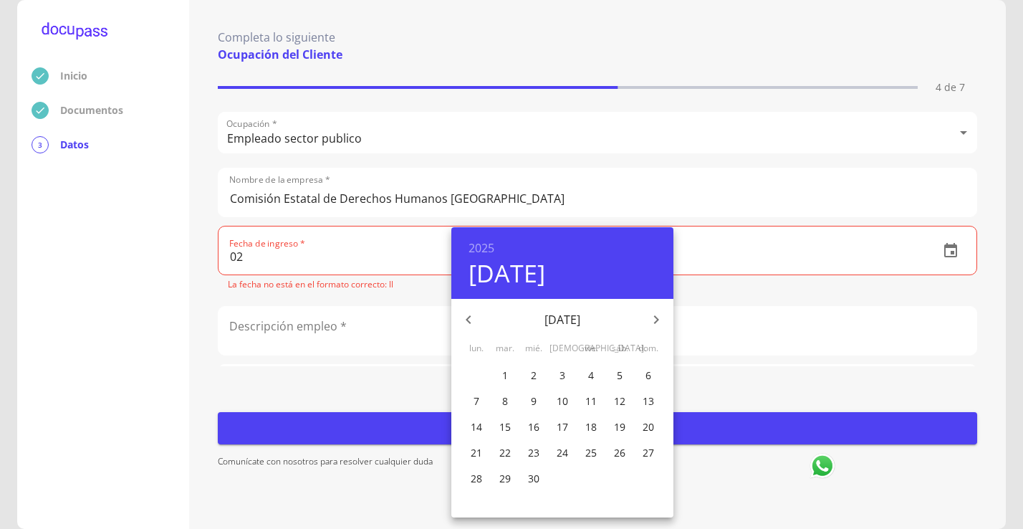
click at [468, 317] on icon "button" at bounding box center [468, 319] width 17 height 17
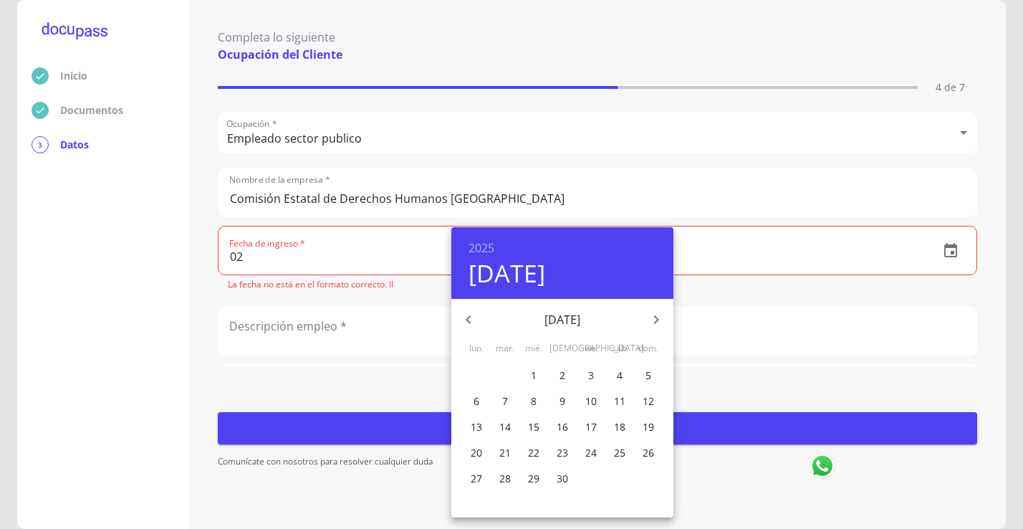
click at [468, 317] on icon "button" at bounding box center [468, 319] width 17 height 17
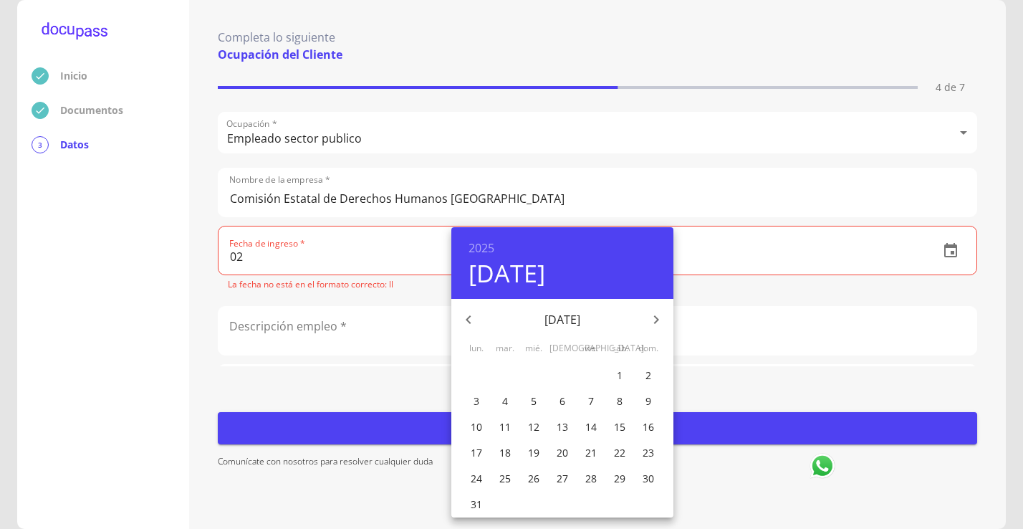
click at [468, 317] on icon "button" at bounding box center [468, 319] width 17 height 17
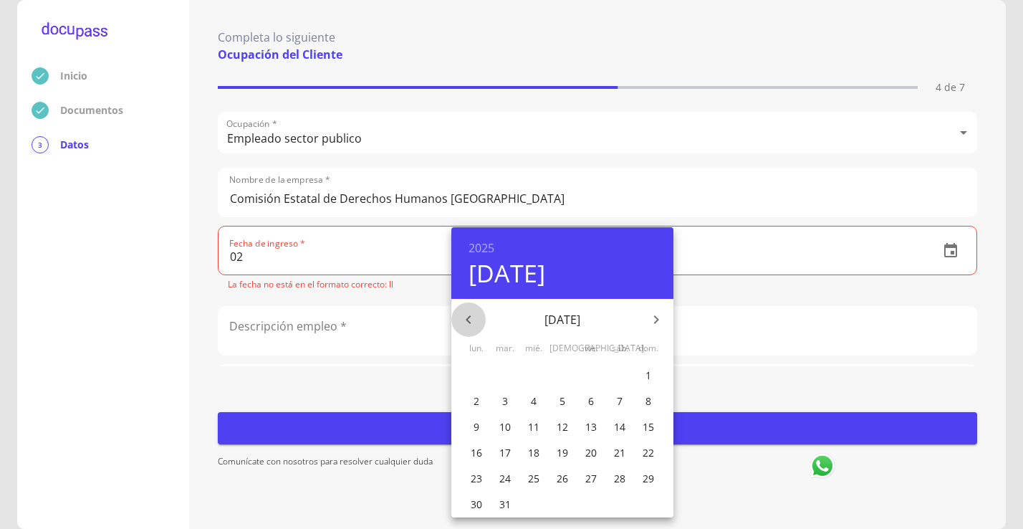
click at [468, 317] on icon "button" at bounding box center [468, 319] width 17 height 17
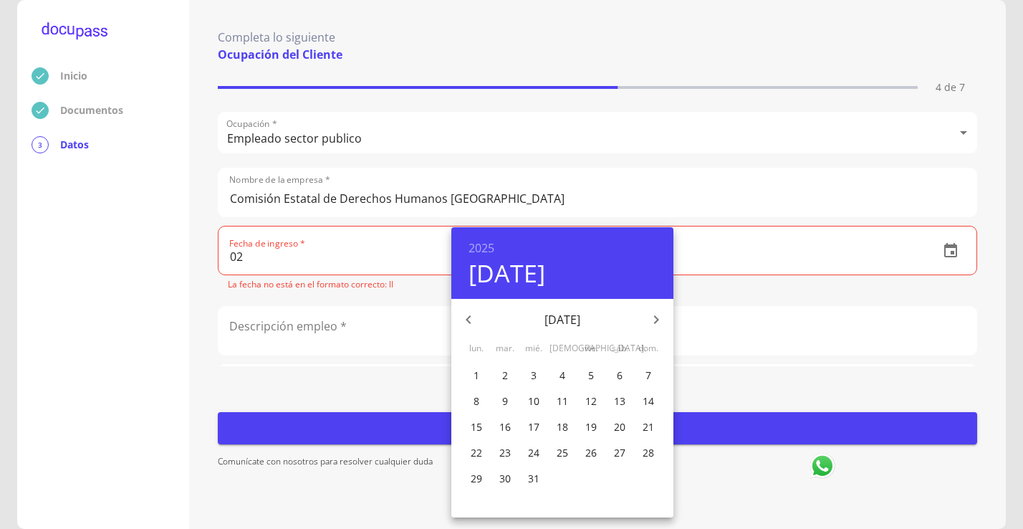
click at [468, 317] on icon "button" at bounding box center [468, 319] width 17 height 17
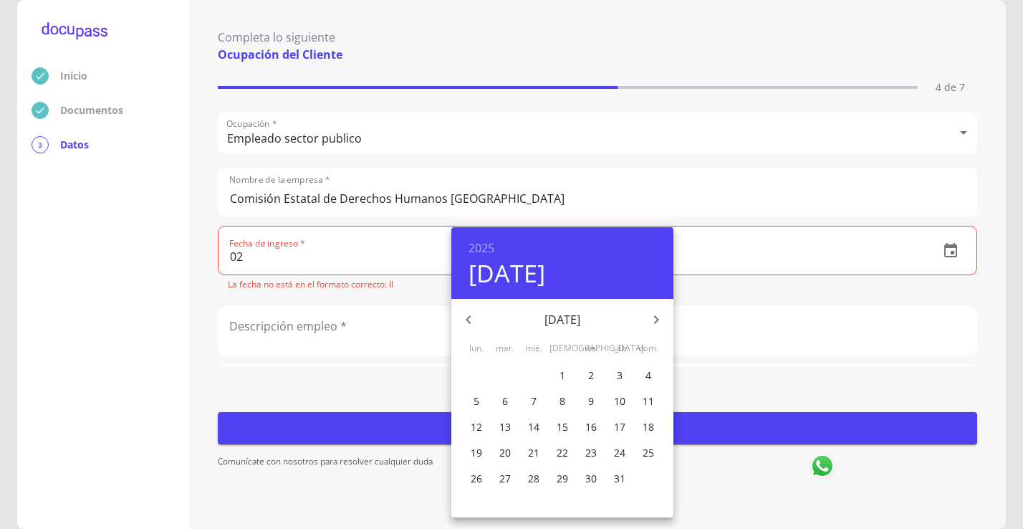
click at [468, 317] on icon "button" at bounding box center [468, 319] width 17 height 17
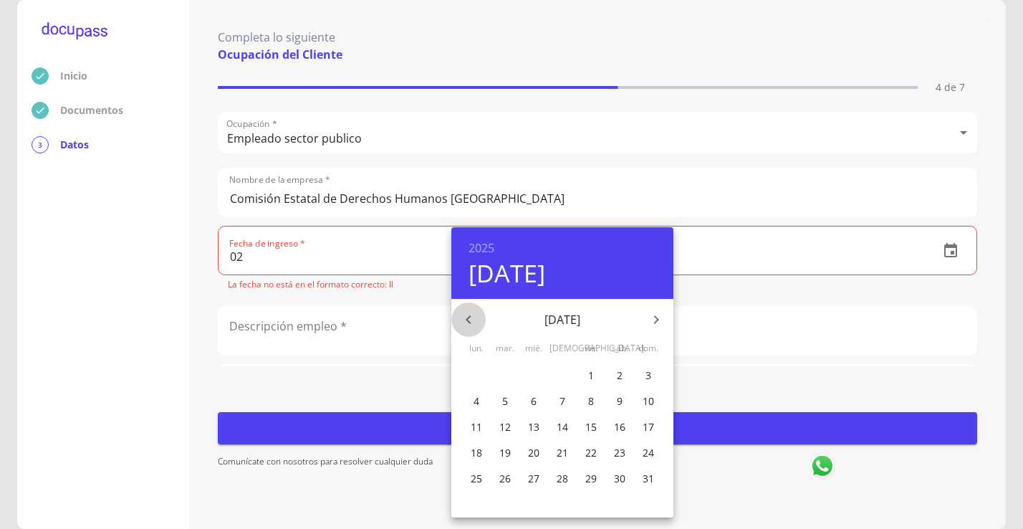
click at [468, 317] on icon "button" at bounding box center [468, 319] width 17 height 17
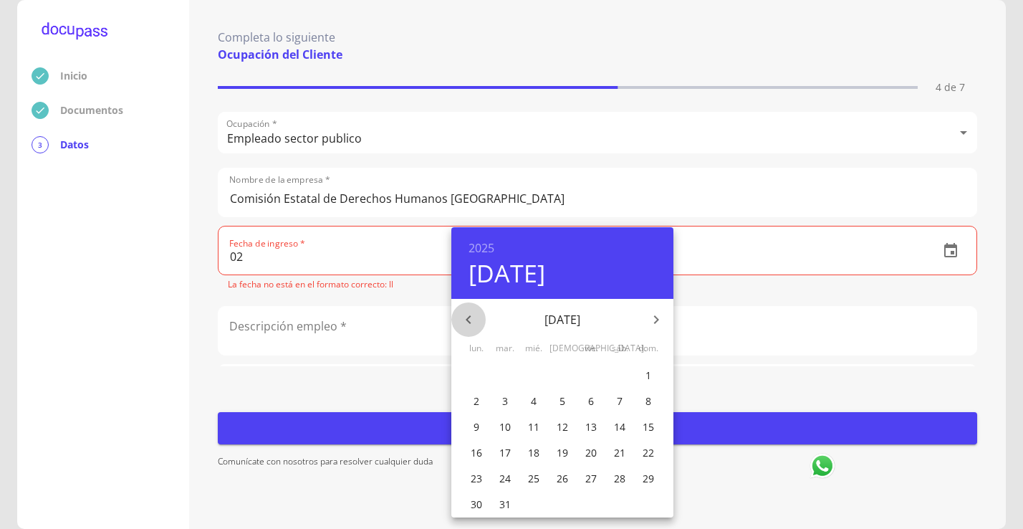
click at [468, 317] on icon "button" at bounding box center [468, 319] width 17 height 17
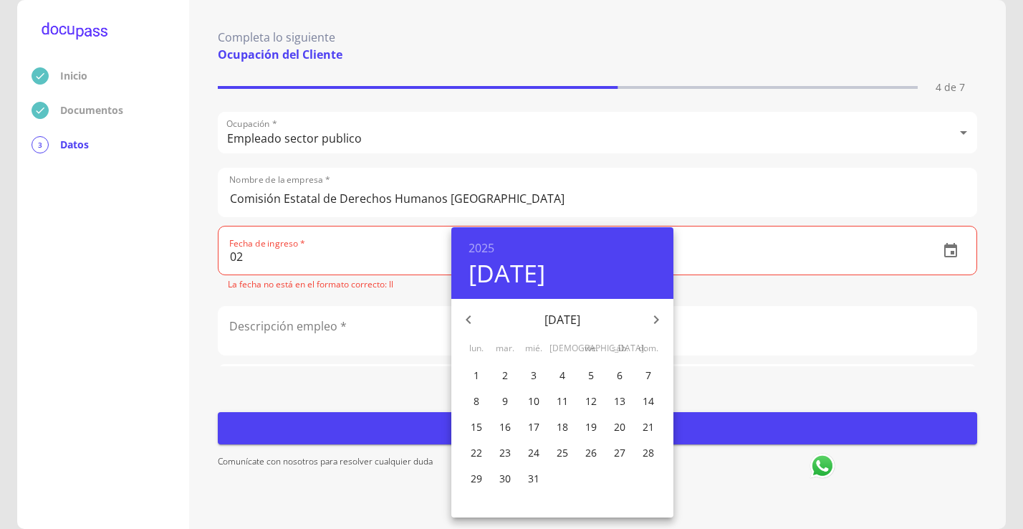
click at [468, 317] on icon "button" at bounding box center [468, 319] width 17 height 17
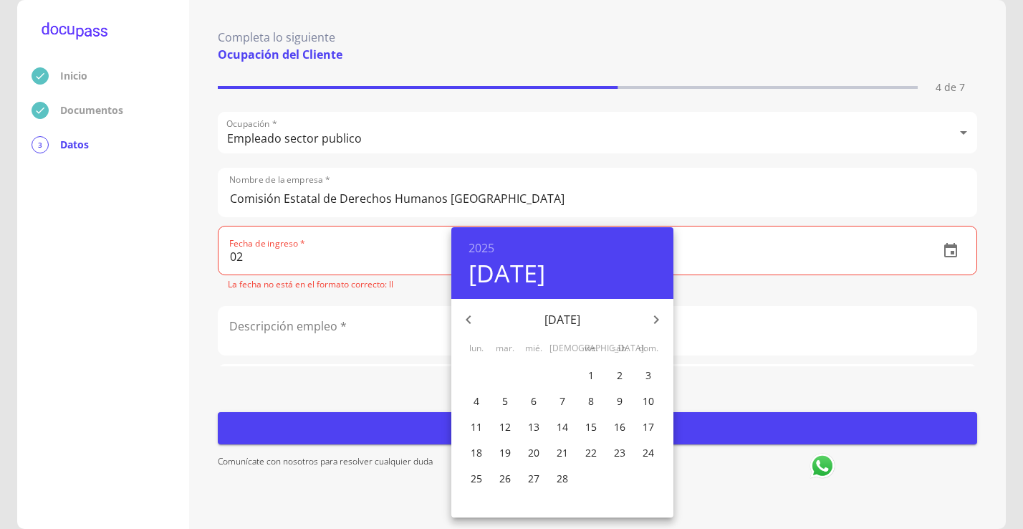
click at [468, 317] on icon "button" at bounding box center [468, 319] width 17 height 17
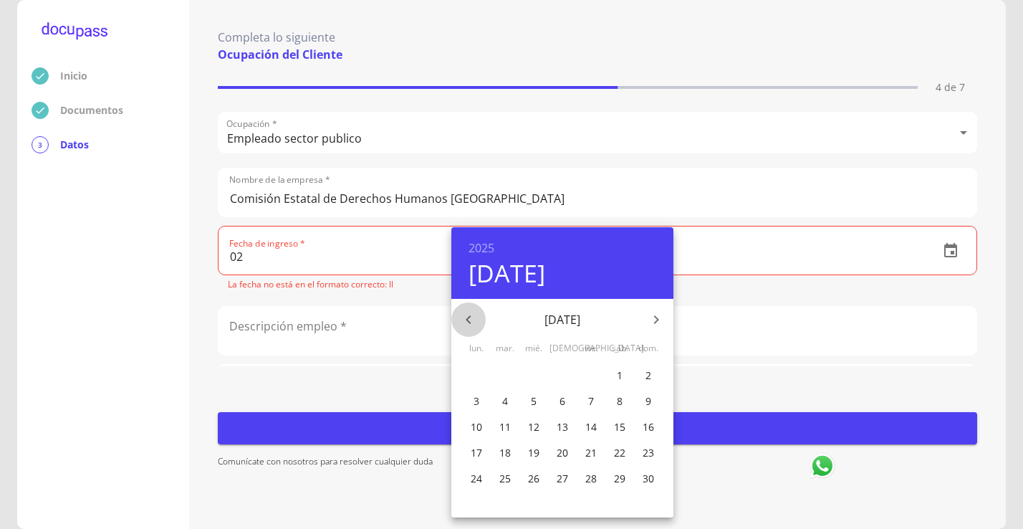
click at [468, 317] on icon "button" at bounding box center [468, 319] width 17 height 17
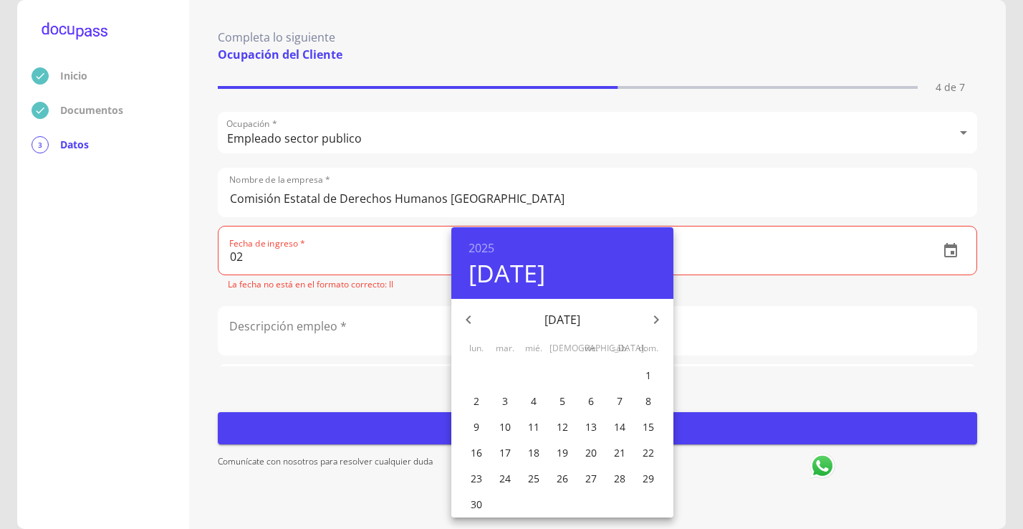
click at [468, 317] on icon "button" at bounding box center [468, 319] width 17 height 17
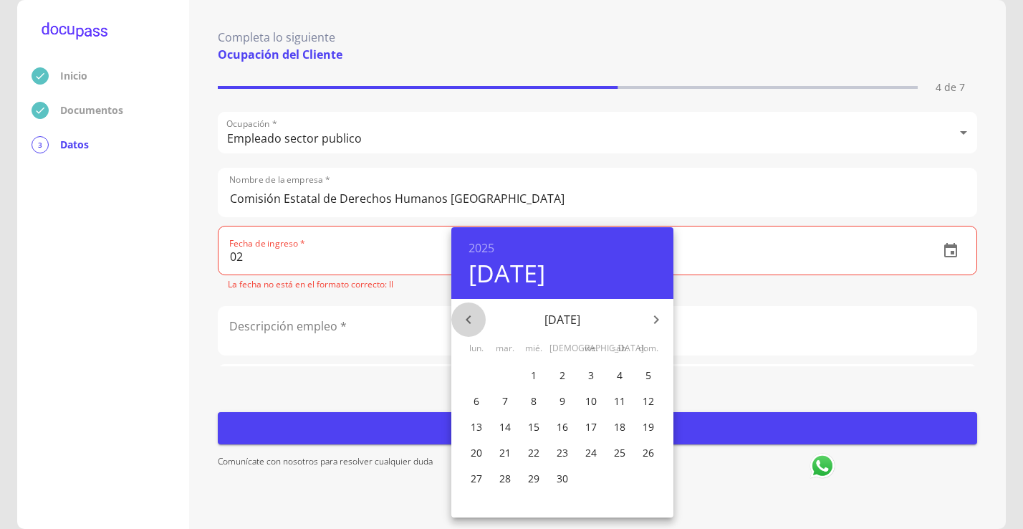
click at [468, 317] on icon "button" at bounding box center [468, 319] width 17 height 17
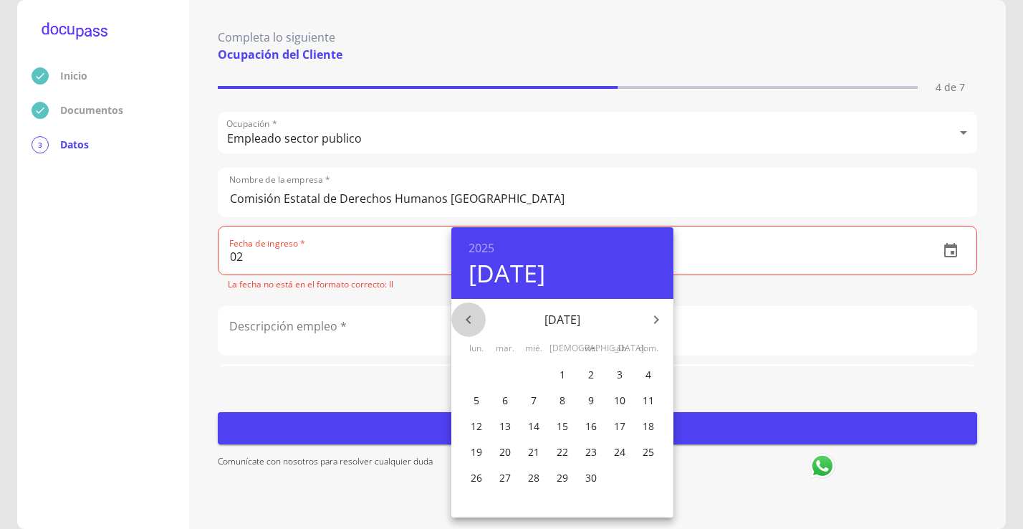
click at [468, 317] on icon "button" at bounding box center [468, 319] width 17 height 17
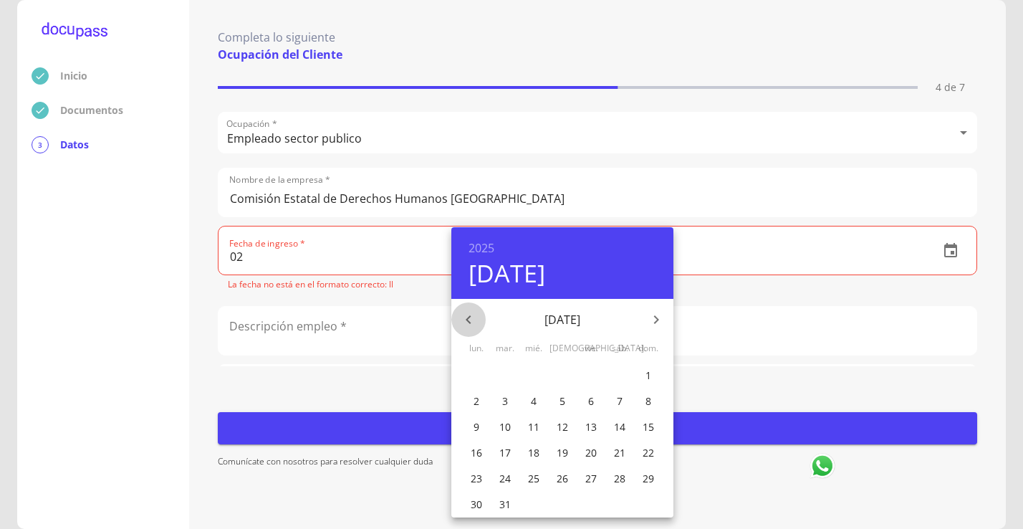
click at [468, 317] on icon "button" at bounding box center [468, 319] width 17 height 17
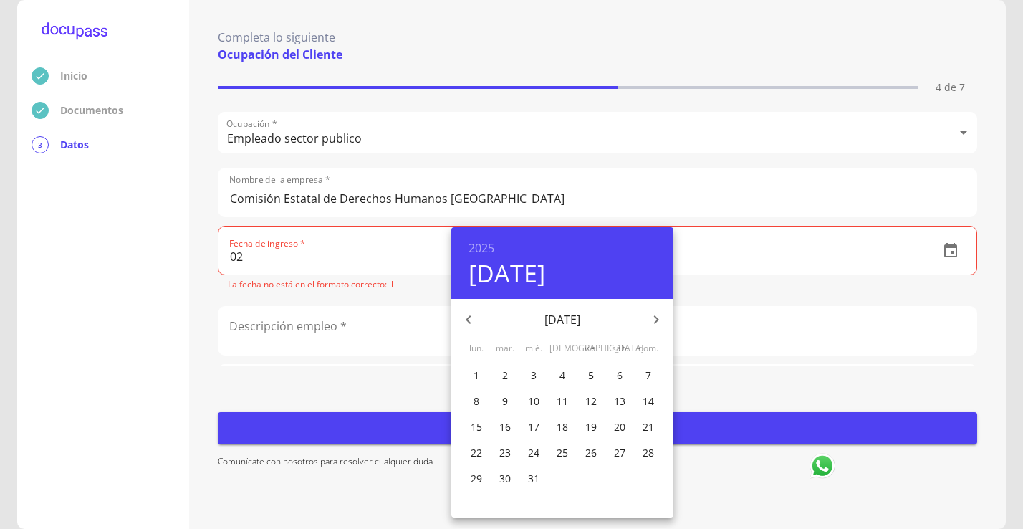
click at [468, 317] on icon "button" at bounding box center [468, 319] width 17 height 17
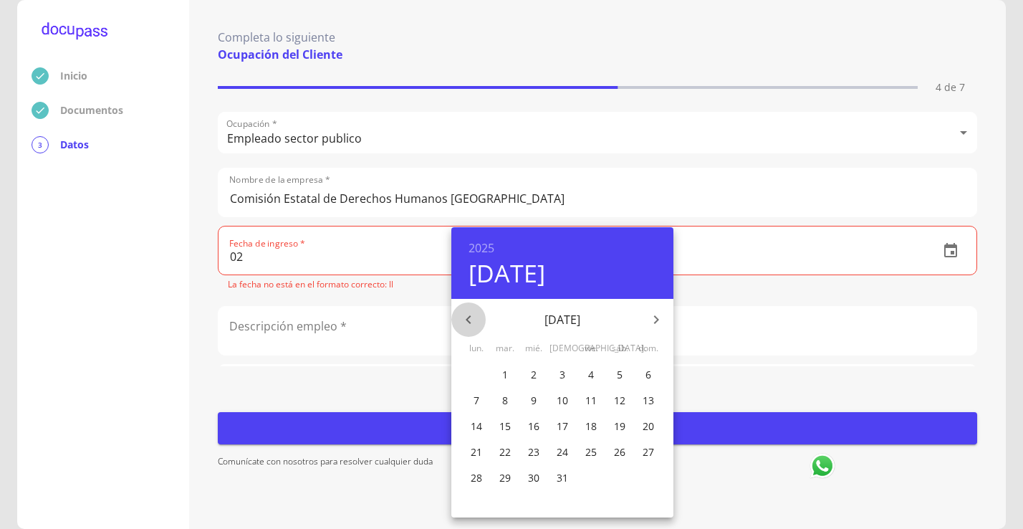
click at [468, 317] on icon "button" at bounding box center [468, 319] width 17 height 17
click at [657, 317] on icon "button" at bounding box center [656, 319] width 5 height 9
click at [503, 372] on p "2" at bounding box center [505, 374] width 6 height 14
type input "[DATE]"
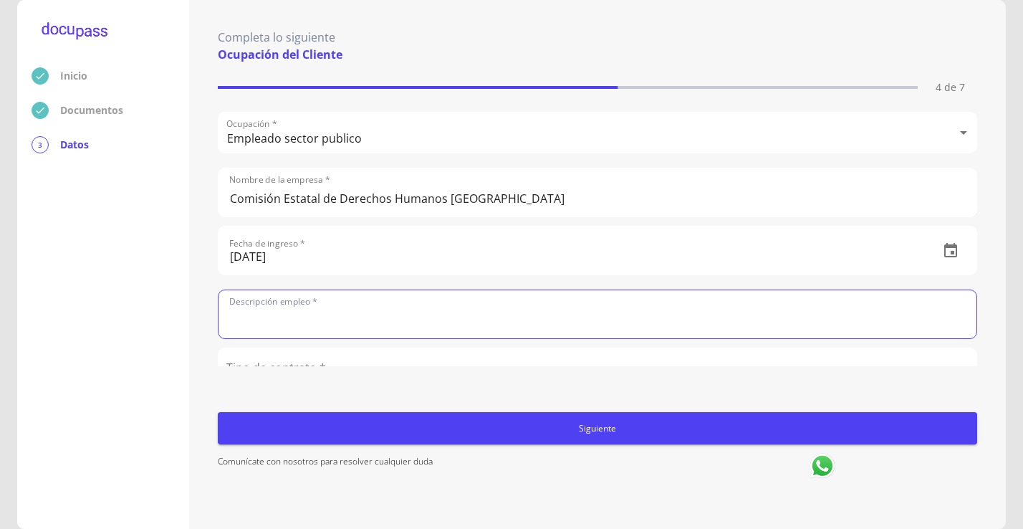
click at [339, 305] on input "text" at bounding box center [597, 314] width 758 height 48
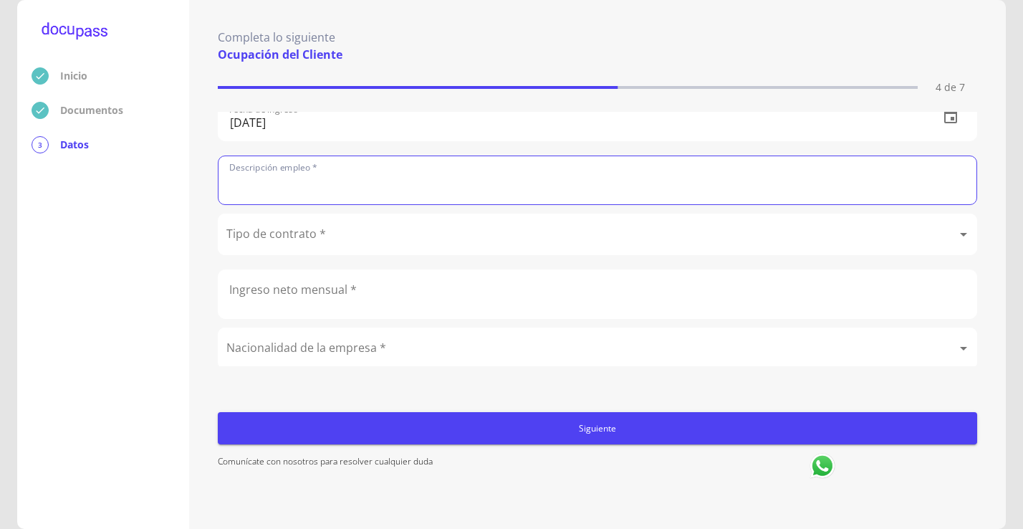
scroll to position [143, 0]
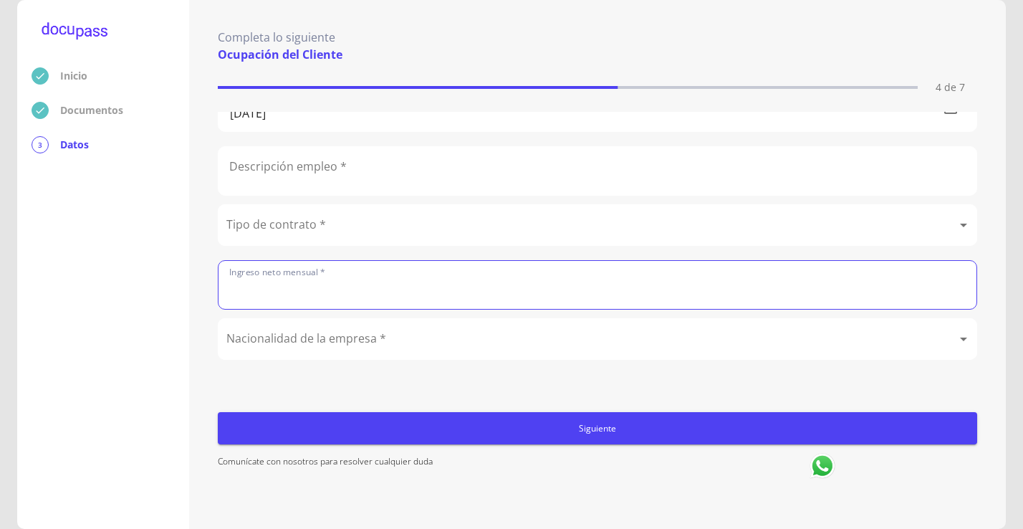
click at [369, 284] on input "text" at bounding box center [597, 285] width 758 height 48
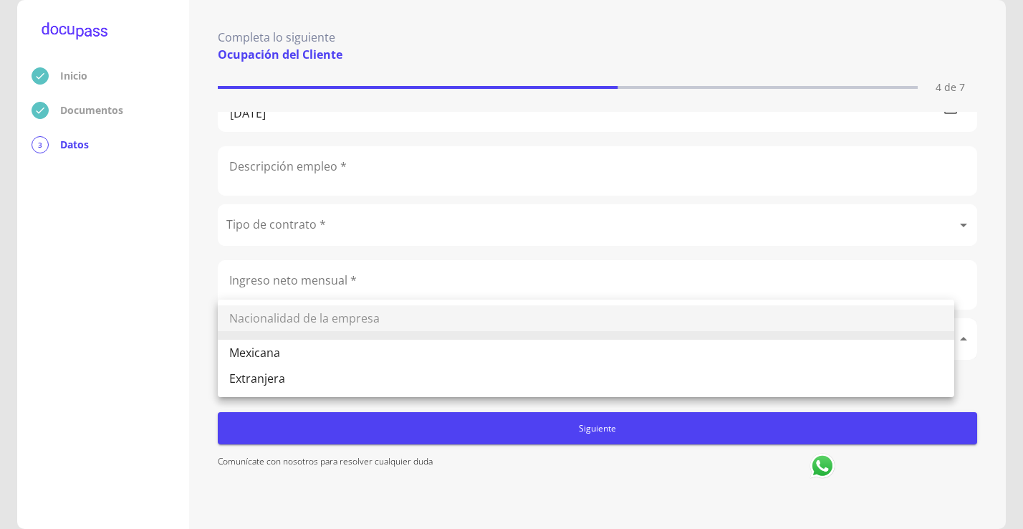
scroll to position [147, 0]
click at [423, 334] on body "Inicio Documentos 3 Datos Completa lo siguiente Ocupación del Cliente 4 de 7 Oc…" at bounding box center [511, 264] width 1023 height 529
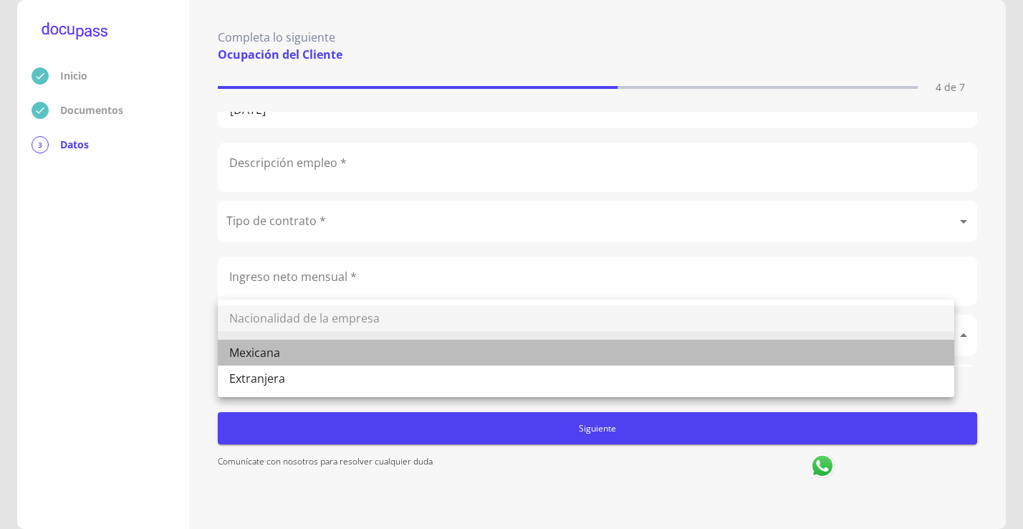
click at [312, 348] on li "Mexicana" at bounding box center [586, 352] width 736 height 26
type input "Mexicana"
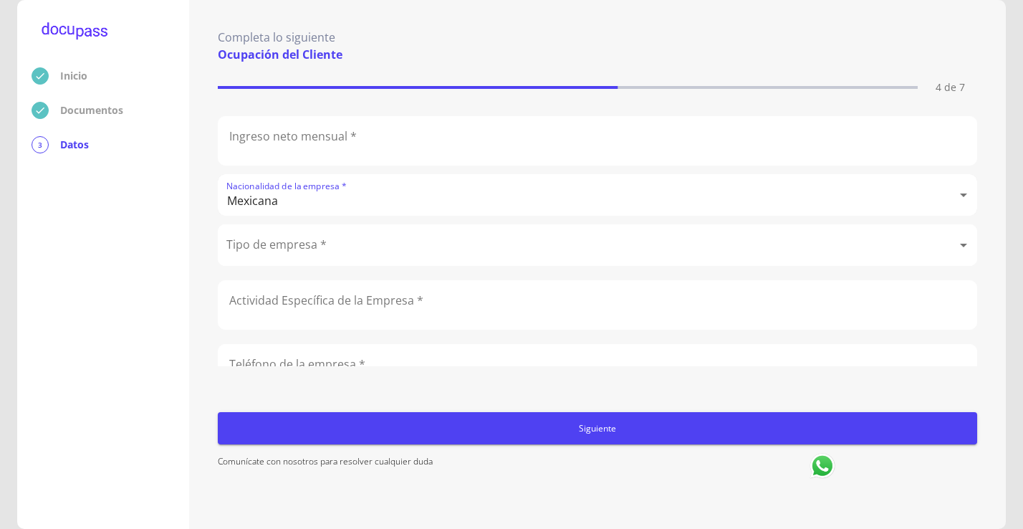
scroll to position [290, 0]
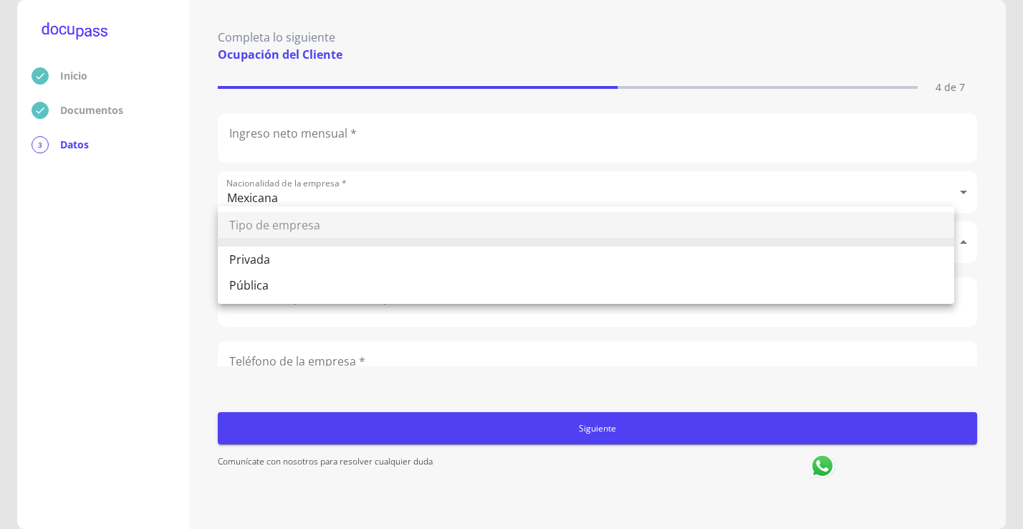
click at [387, 242] on body "Inicio Documentos 3 Datos Completa lo siguiente Ocupación del Cliente 4 de 7 Oc…" at bounding box center [511, 264] width 1023 height 529
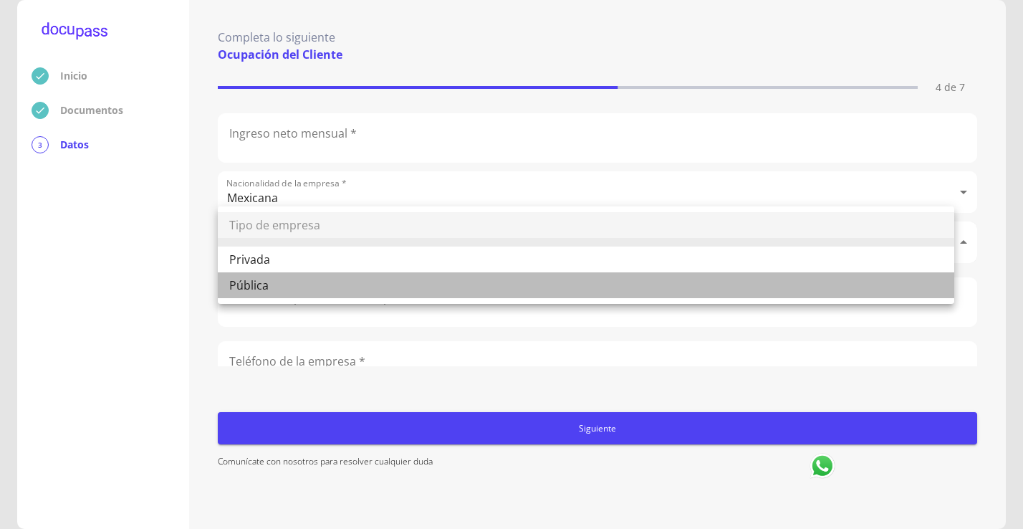
click at [277, 289] on li "Pública" at bounding box center [586, 285] width 736 height 26
type input "Pública"
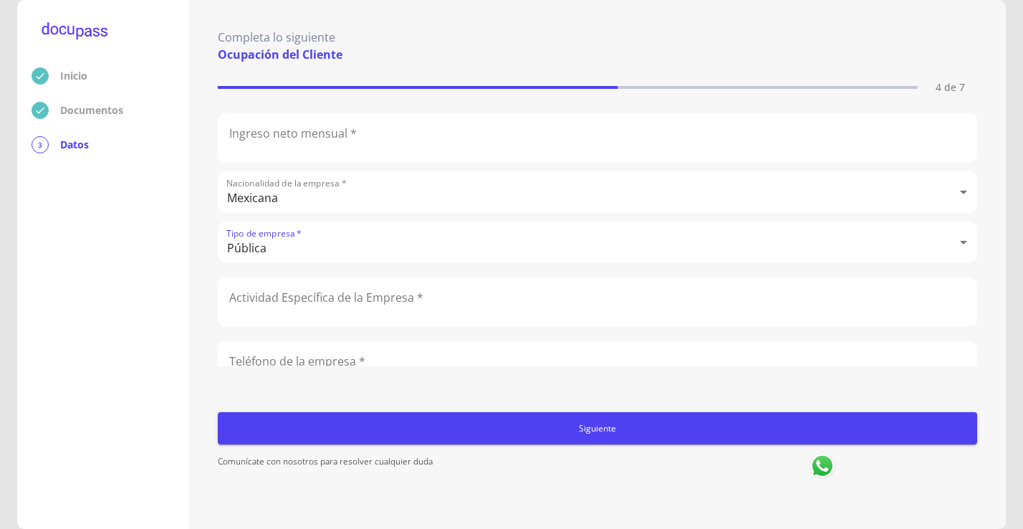
click at [451, 297] on input "text" at bounding box center [597, 302] width 758 height 48
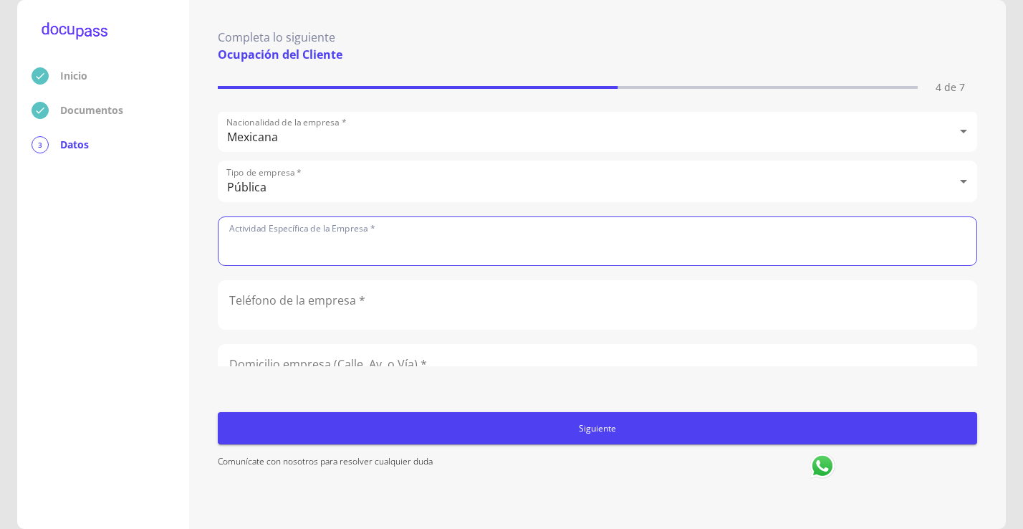
scroll to position [433, 0]
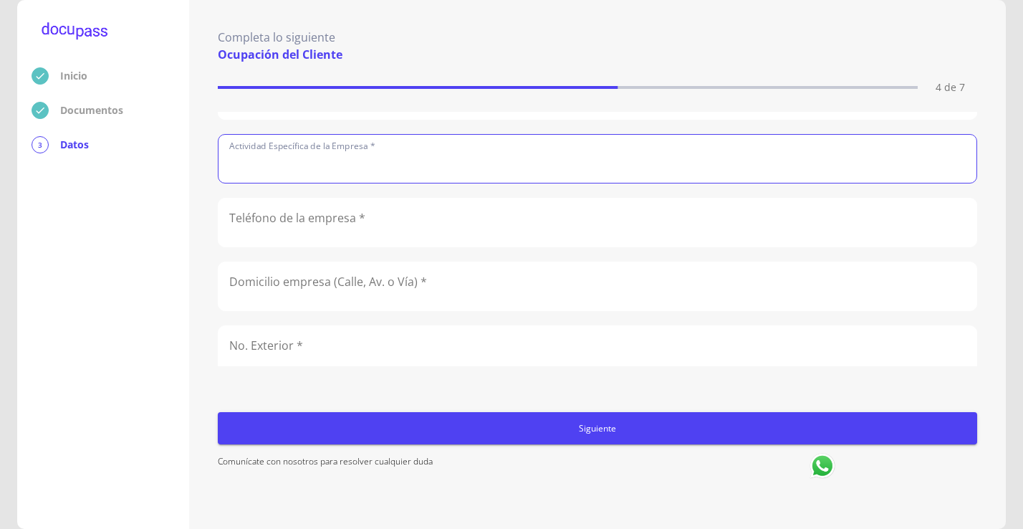
click at [418, 238] on input "number" at bounding box center [597, 222] width 758 height 48
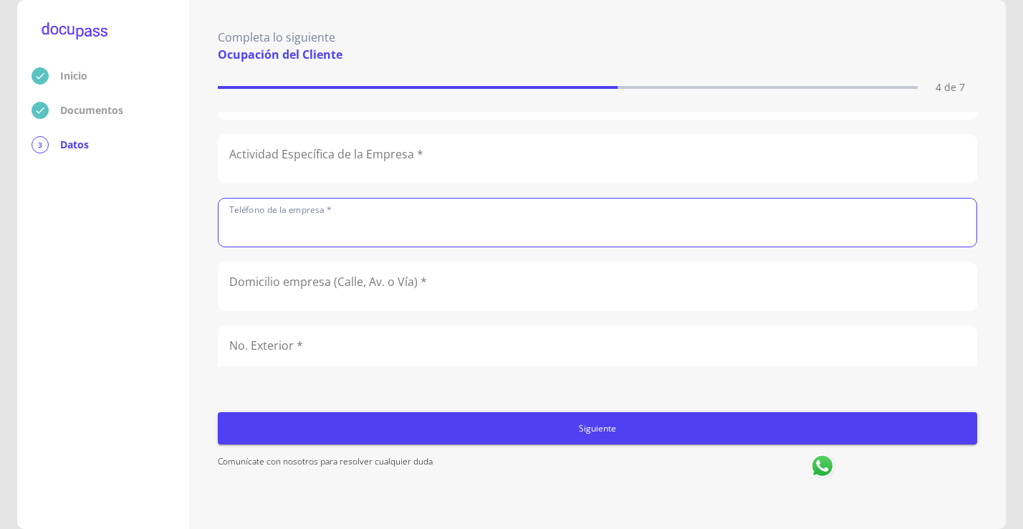
click at [541, 269] on input "text" at bounding box center [597, 286] width 758 height 48
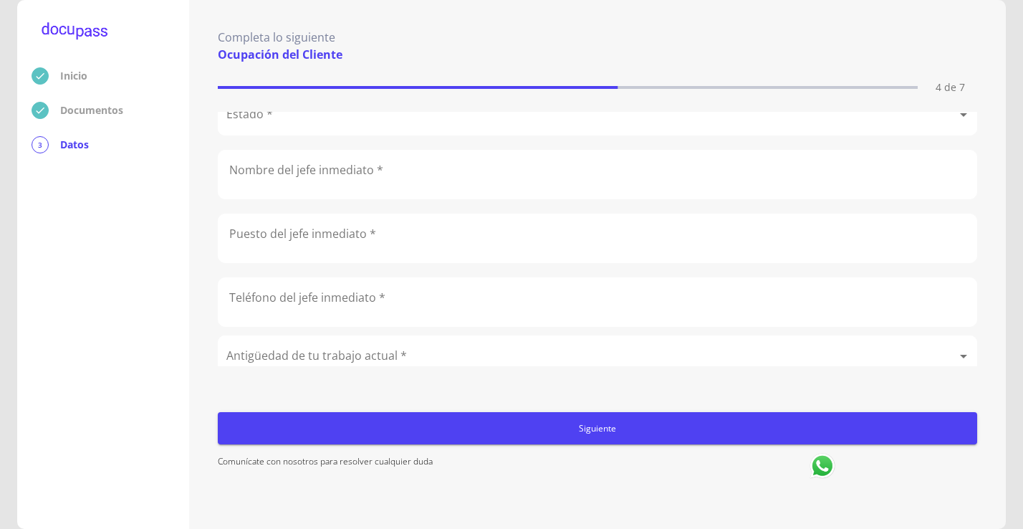
scroll to position [999, 0]
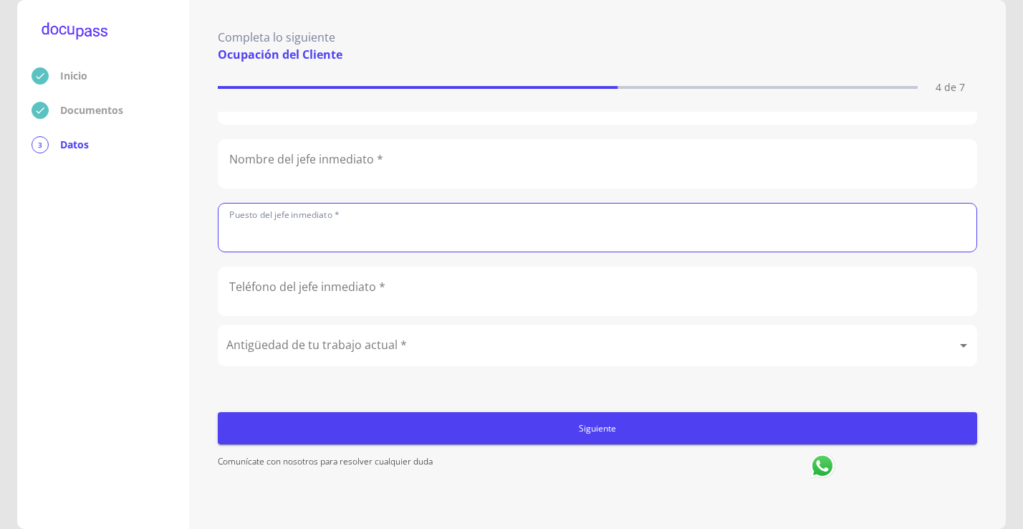
click at [403, 212] on input "text" at bounding box center [597, 227] width 758 height 48
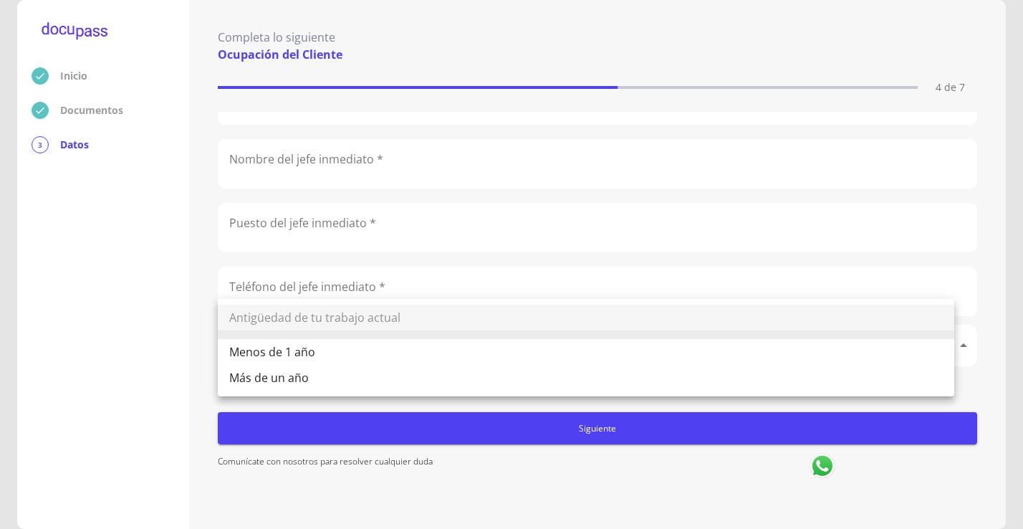
click at [511, 324] on body "Inicio Documentos 3 Datos Completa lo siguiente Ocupación del Cliente 4 de 7 Oc…" at bounding box center [511, 264] width 1023 height 529
click at [327, 376] on li "Más de un año" at bounding box center [586, 378] width 736 height 26
type input "Más de un año"
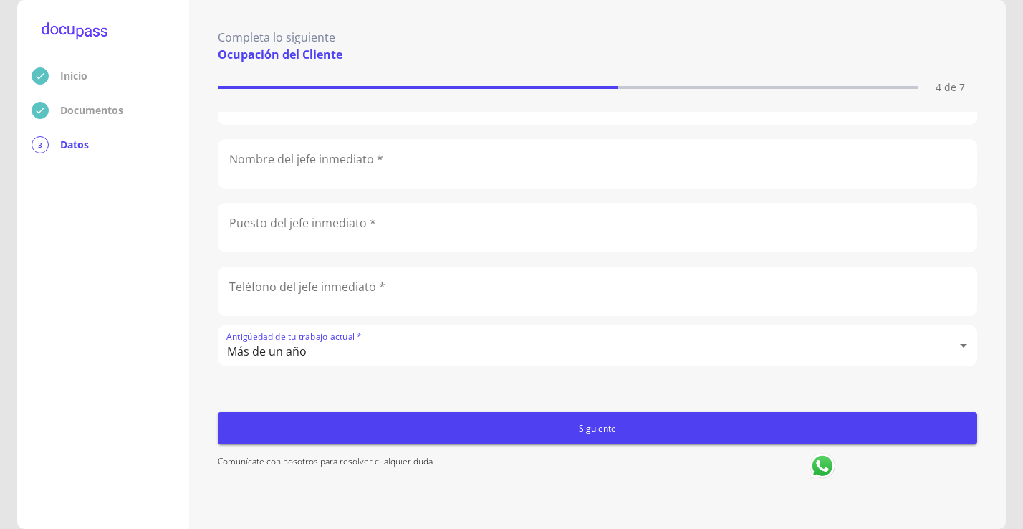
click at [456, 268] on input "number" at bounding box center [597, 291] width 758 height 48
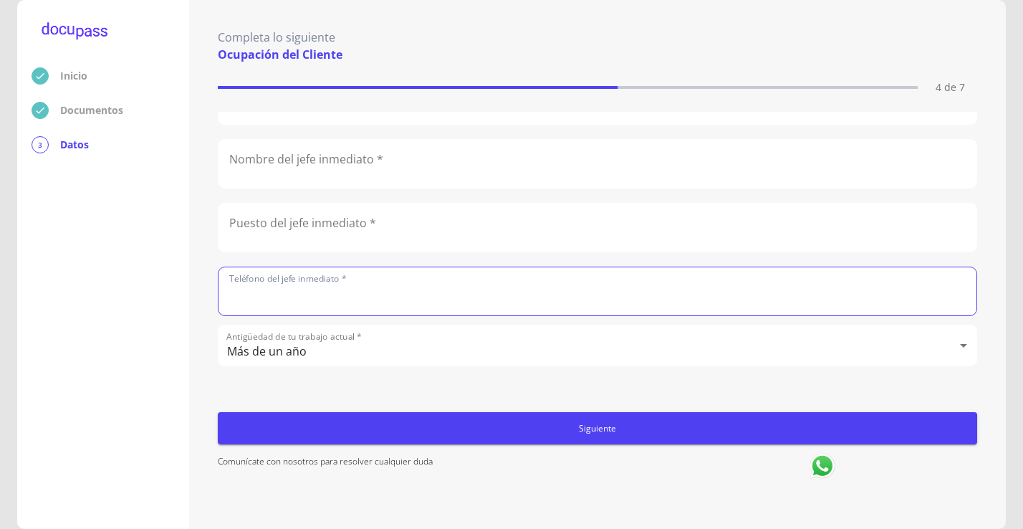
click at [423, 218] on input "text" at bounding box center [597, 227] width 758 height 48
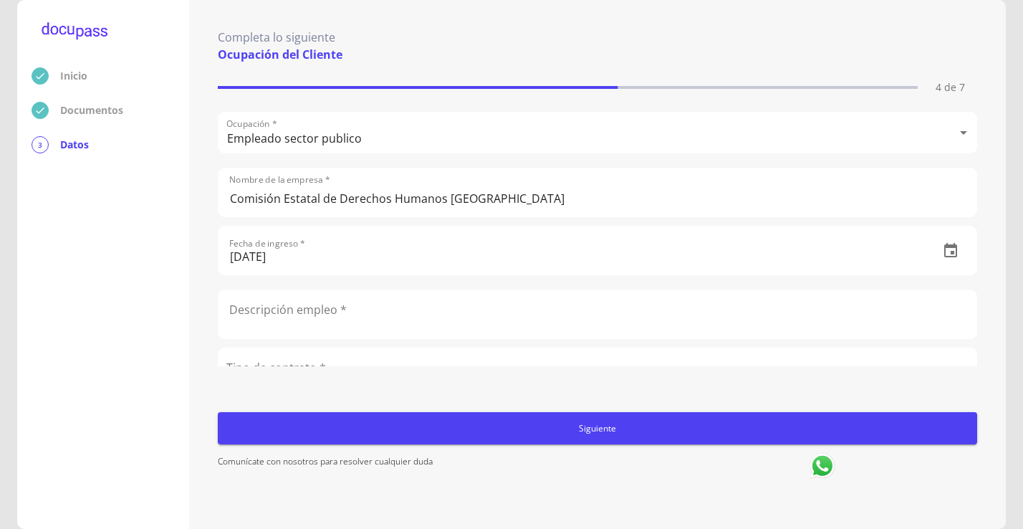
scroll to position [143, 0]
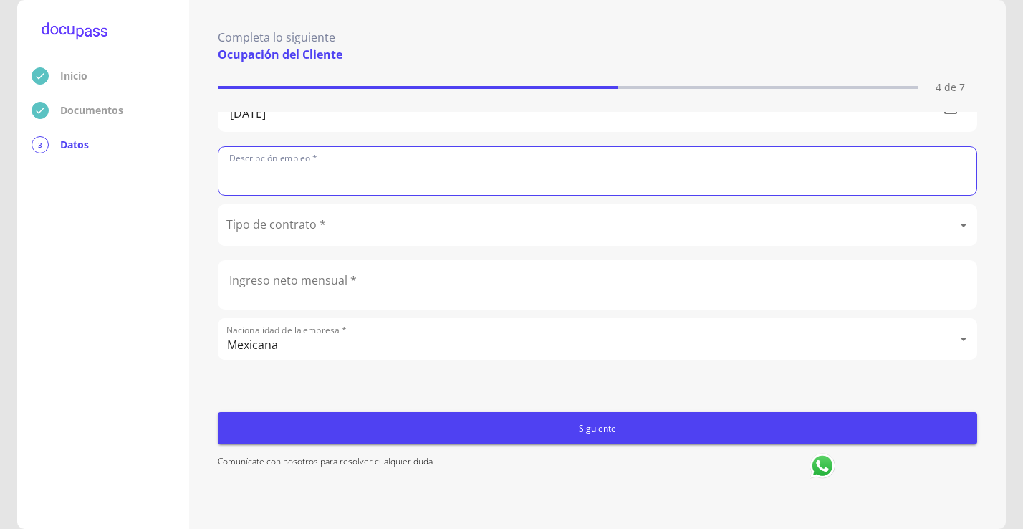
click at [383, 168] on input "text" at bounding box center [597, 171] width 758 height 48
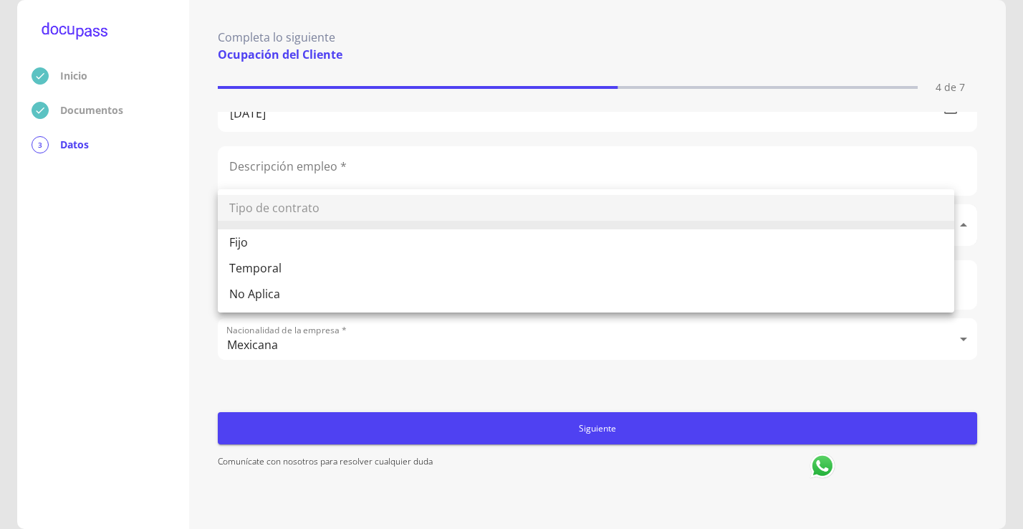
click at [362, 222] on body "Inicio Documentos 3 Datos Completa lo siguiente Ocupación del Cliente 4 de 7 Oc…" at bounding box center [511, 264] width 1023 height 529
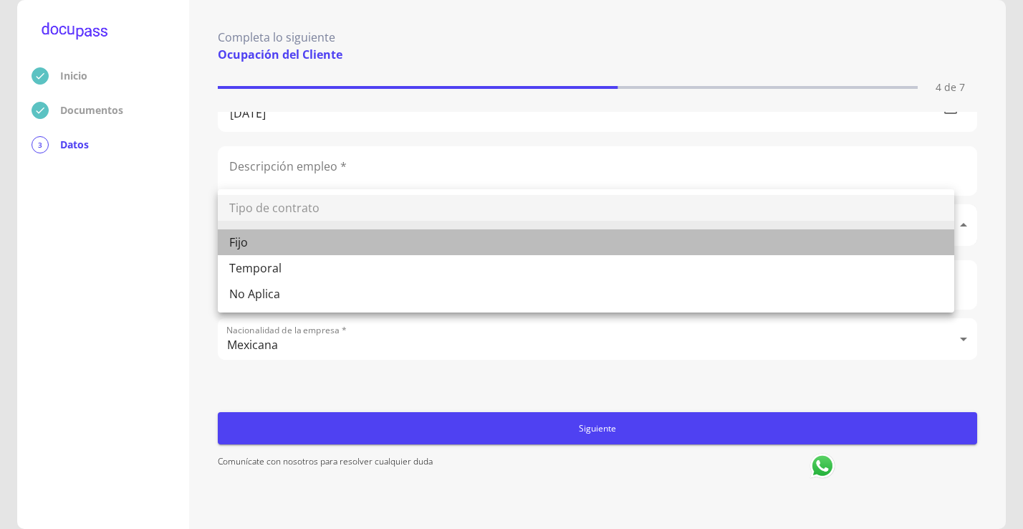
click at [299, 245] on li "Fijo" at bounding box center [586, 242] width 736 height 26
type input "Fijo"
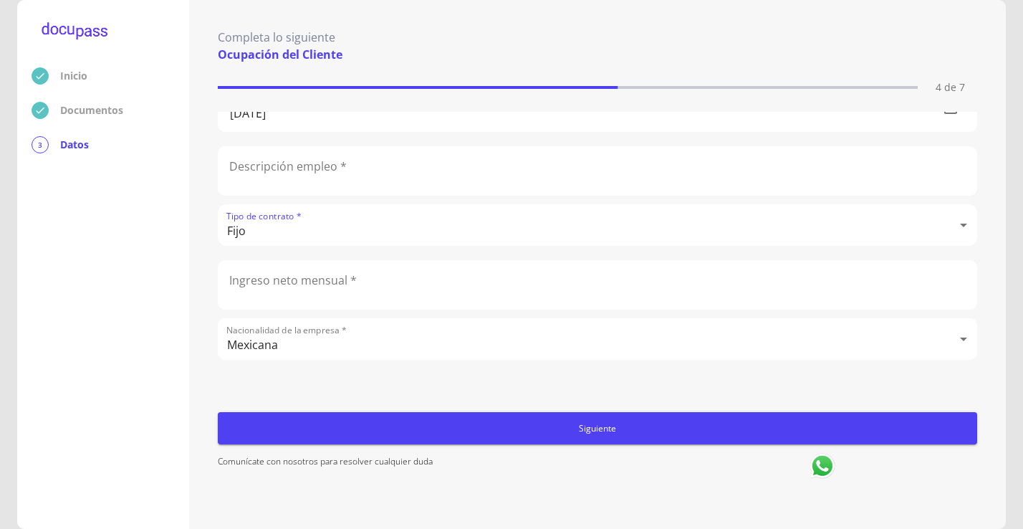
click at [347, 175] on input "text" at bounding box center [597, 171] width 758 height 48
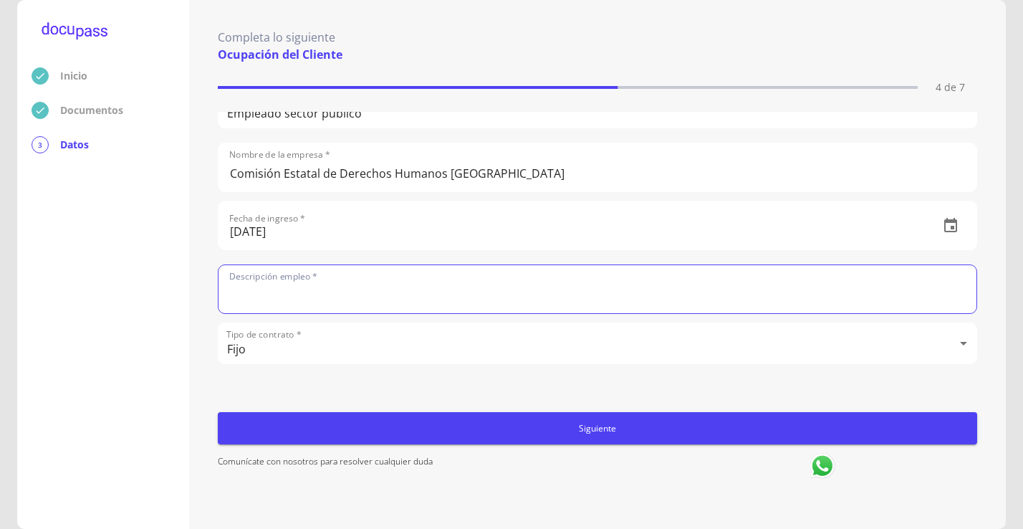
scroll to position [0, 0]
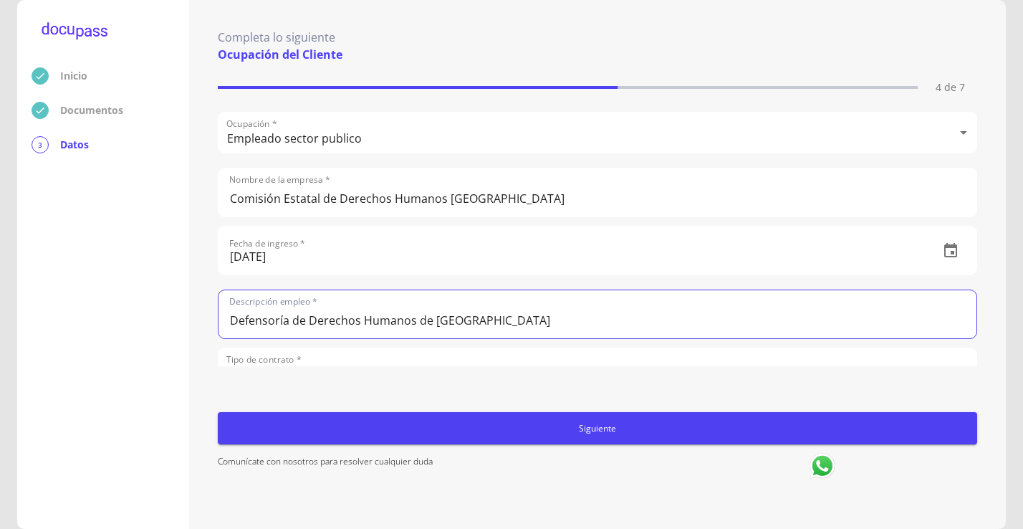
type input "Defensoría de Derechos Humanos de [GEOGRAPHIC_DATA]"
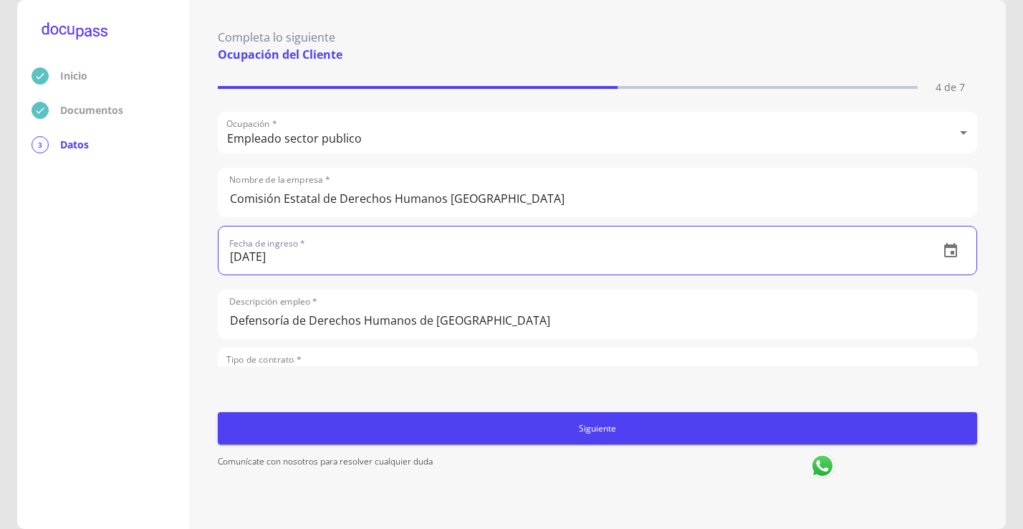
click at [380, 266] on input "[DATE]" at bounding box center [572, 250] width 709 height 48
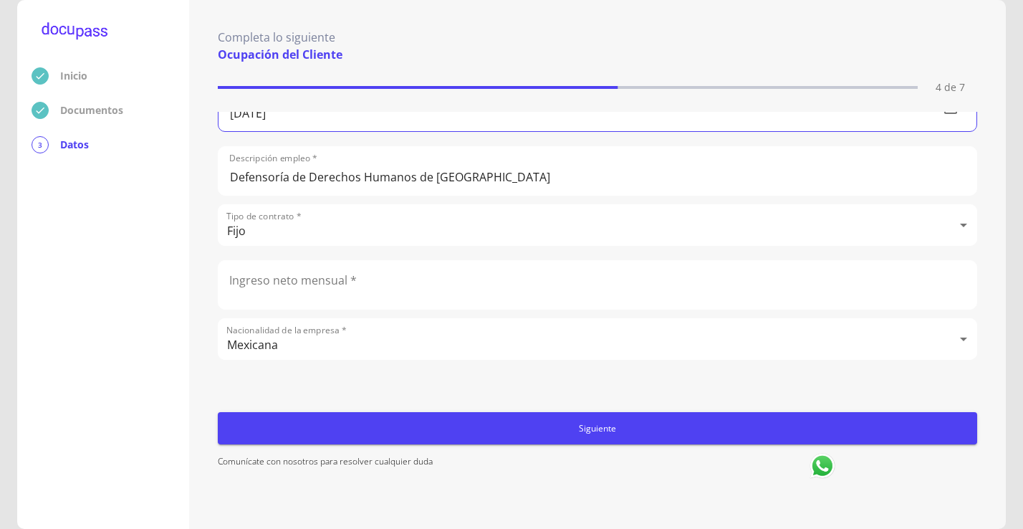
scroll to position [215, 0]
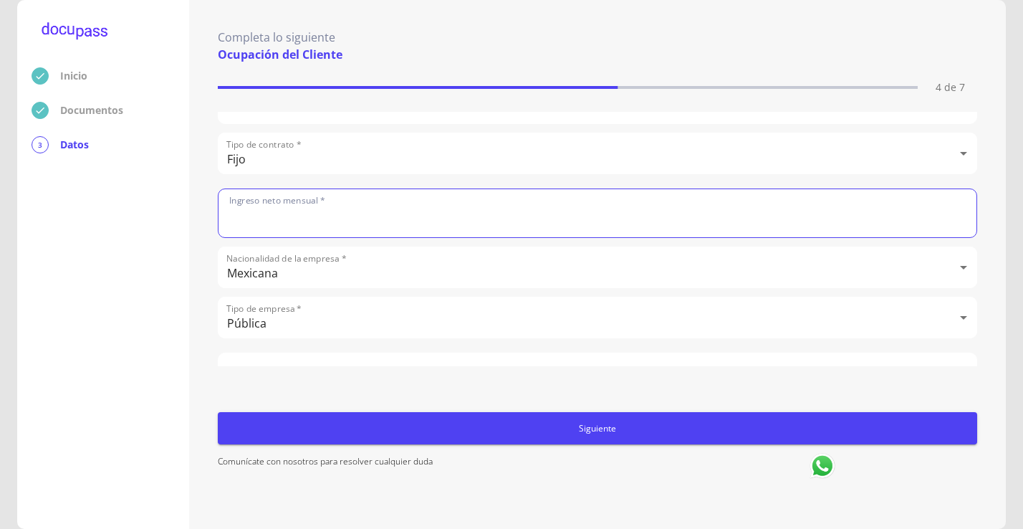
click at [357, 220] on input "text" at bounding box center [597, 213] width 758 height 48
type input "10138"
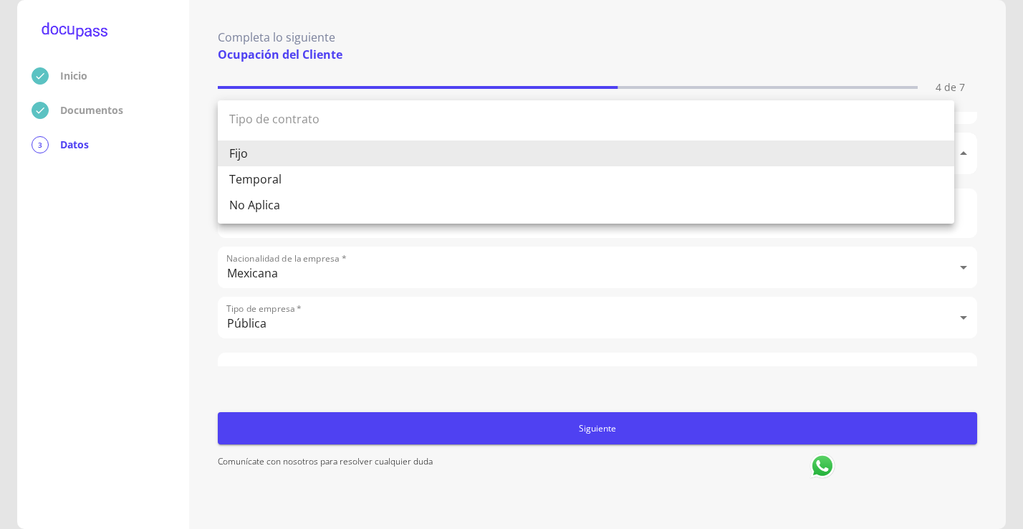
click at [357, 159] on body "Inicio Documentos 3 Datos Completa lo siguiente Ocupación del Cliente 4 de 7 Oc…" at bounding box center [511, 264] width 1023 height 529
click at [364, 244] on div at bounding box center [511, 264] width 1023 height 529
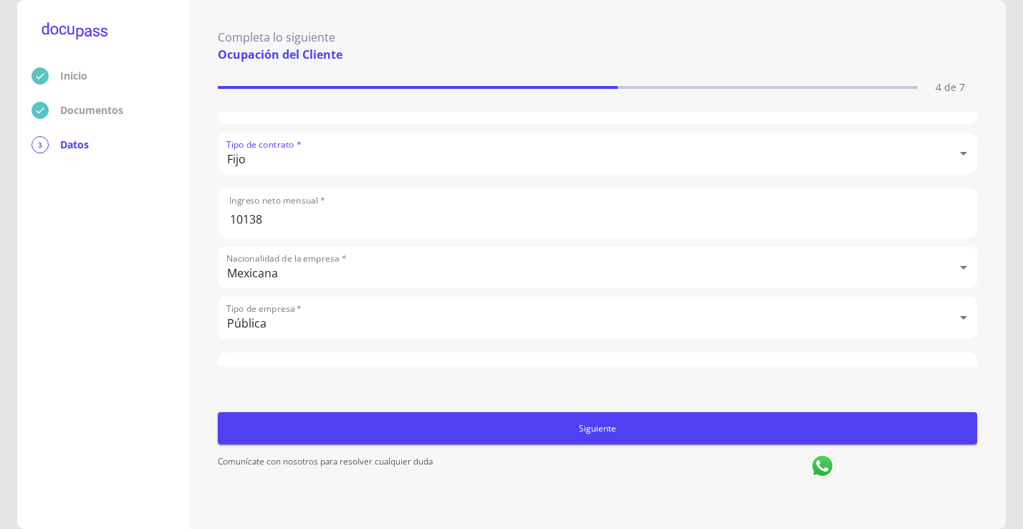
click at [360, 217] on input "10138" at bounding box center [597, 213] width 758 height 48
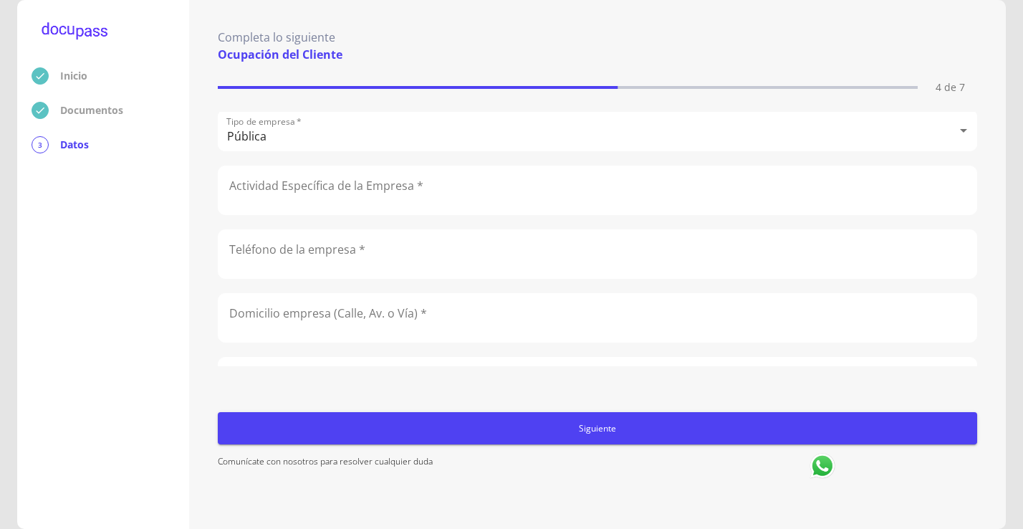
scroll to position [430, 0]
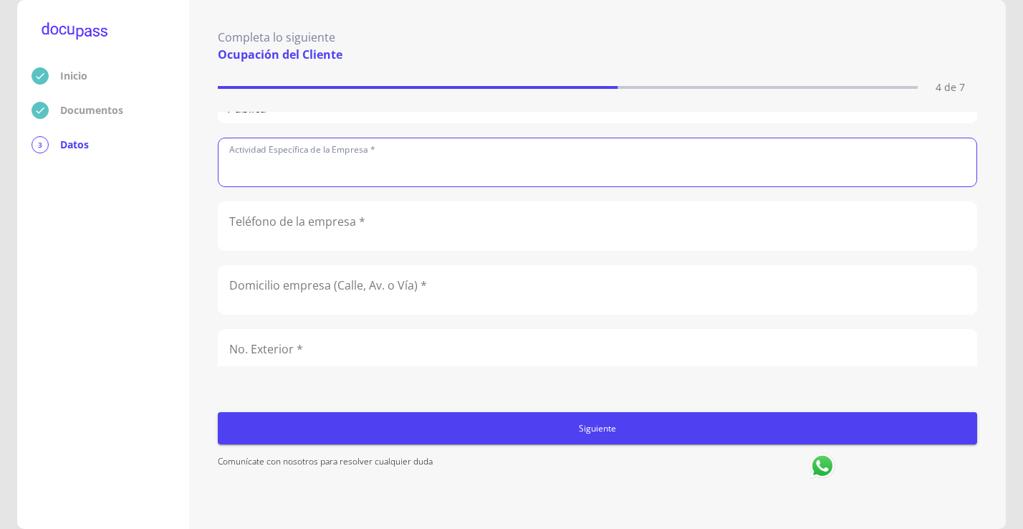
click at [484, 153] on input "text" at bounding box center [597, 162] width 758 height 48
type input "Apoyo administrativo"
click at [392, 232] on input "number" at bounding box center [597, 226] width 758 height 48
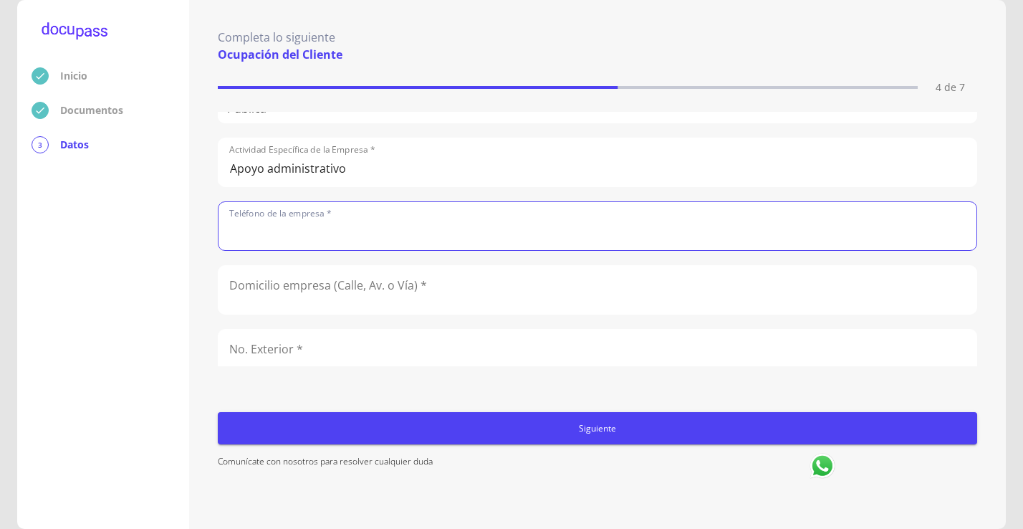
click at [233, 303] on input "text" at bounding box center [597, 290] width 758 height 48
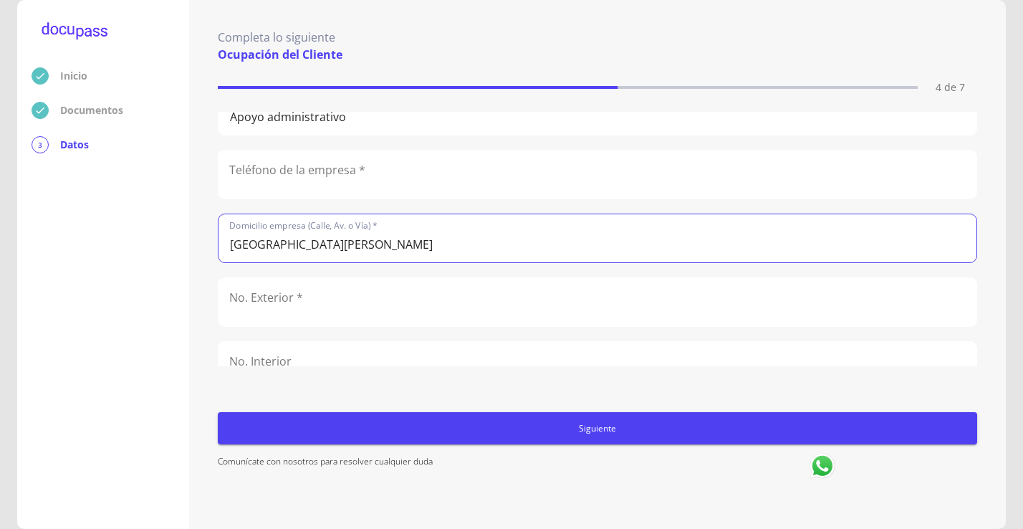
scroll to position [573, 0]
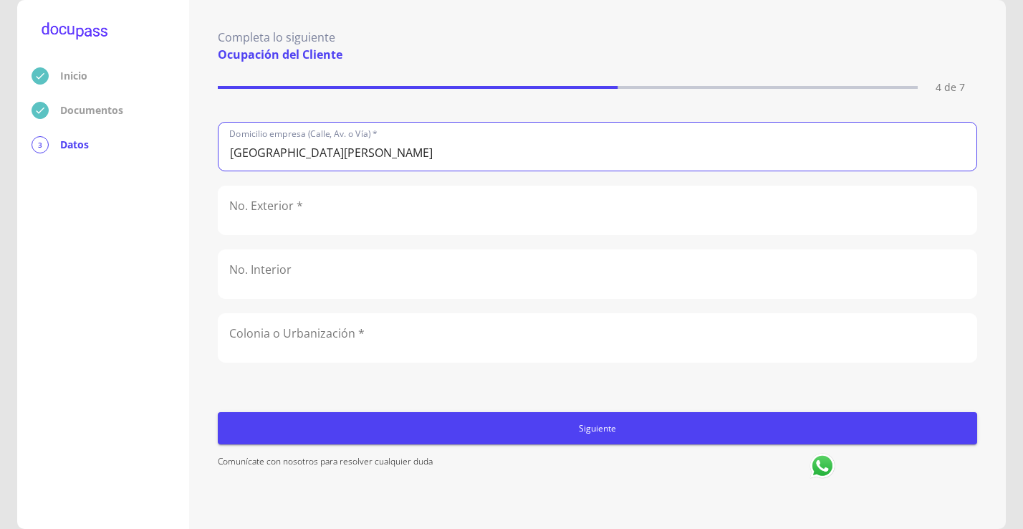
type input "[GEOGRAPHIC_DATA][PERSON_NAME]"
click at [294, 213] on input "text" at bounding box center [597, 210] width 758 height 48
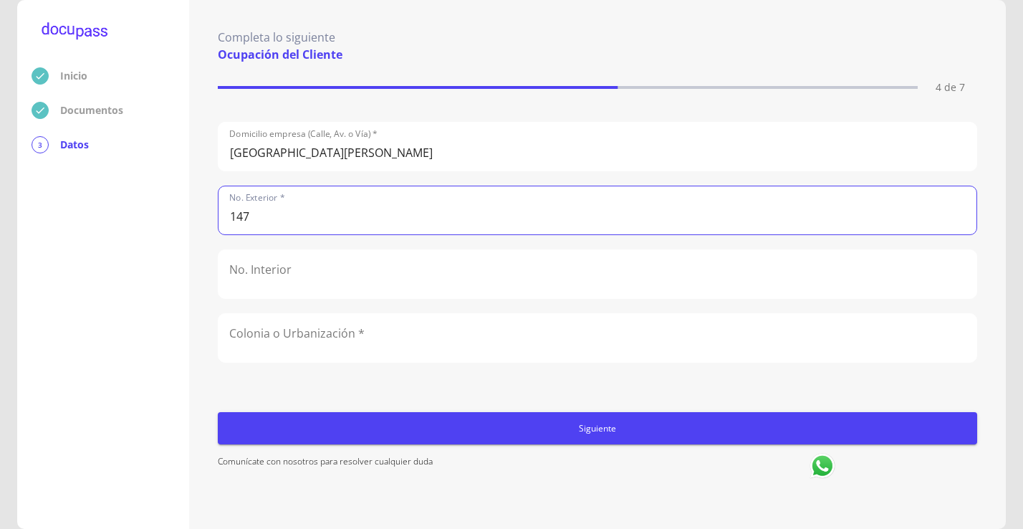
type input "147"
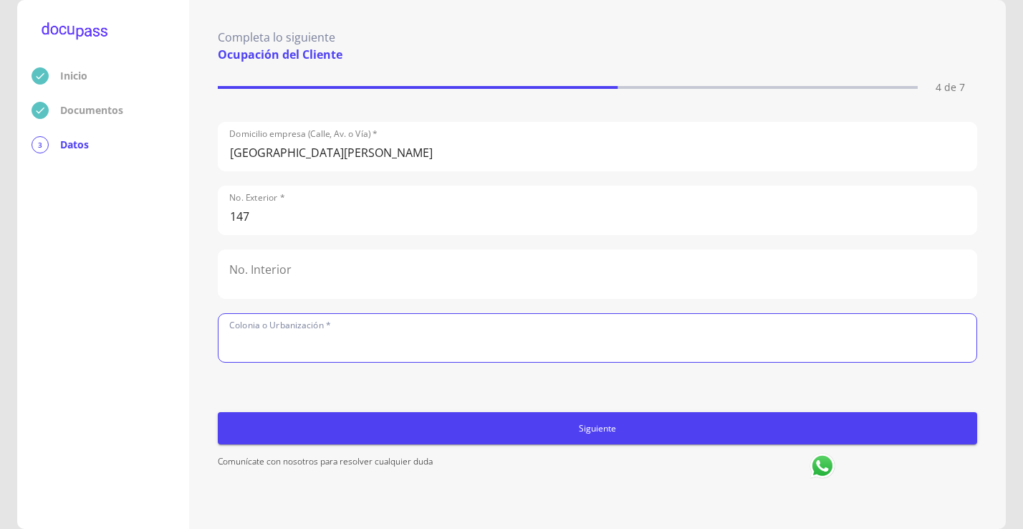
click at [297, 335] on input "text" at bounding box center [597, 338] width 758 height 48
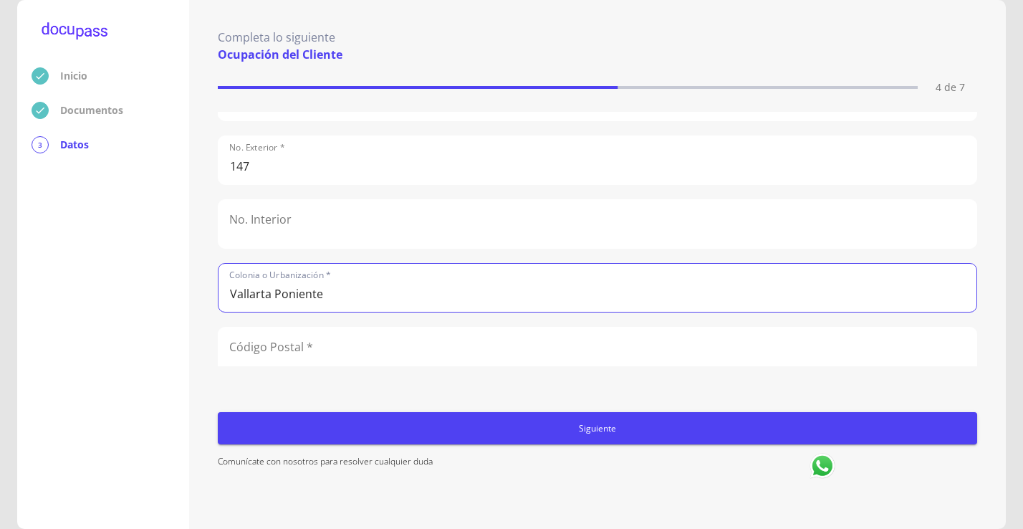
scroll to position [645, 0]
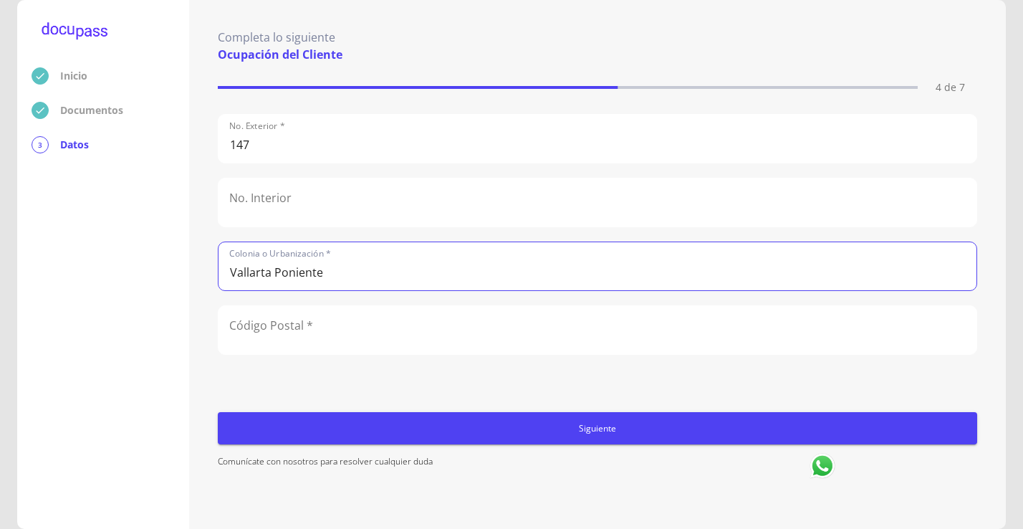
type input "Vallarta Poniente"
click at [333, 329] on input "text" at bounding box center [597, 330] width 758 height 48
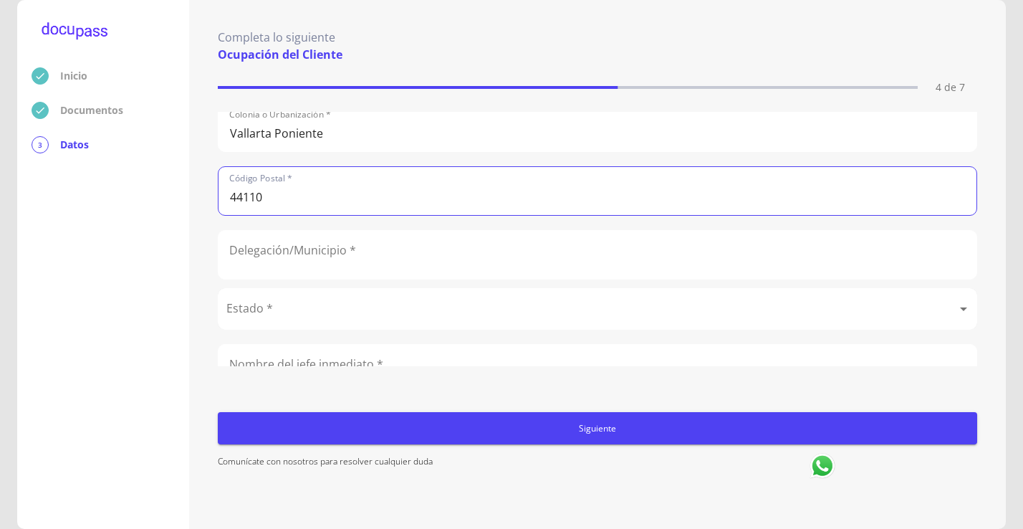
scroll to position [788, 0]
type input "44110"
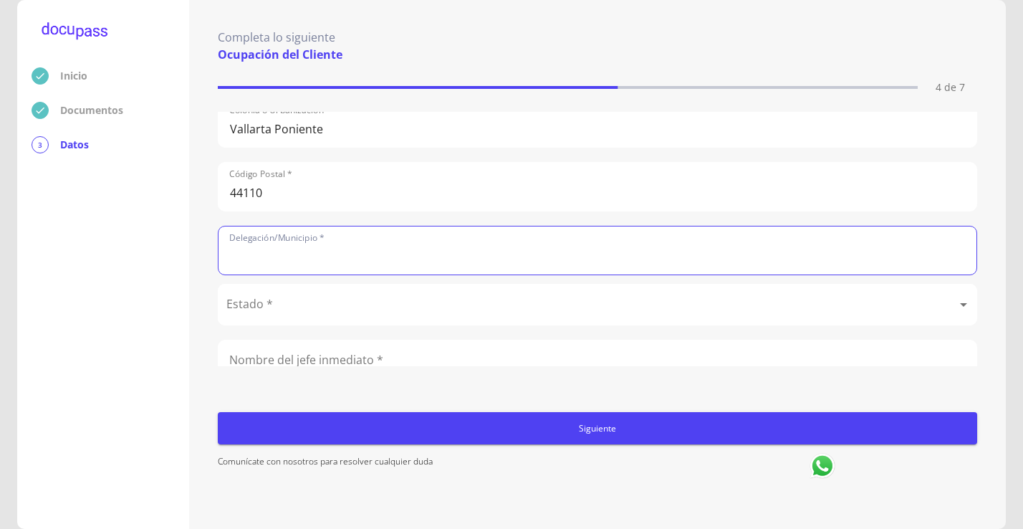
click at [449, 242] on input "text" at bounding box center [597, 250] width 758 height 48
type input "[GEOGRAPHIC_DATA]"
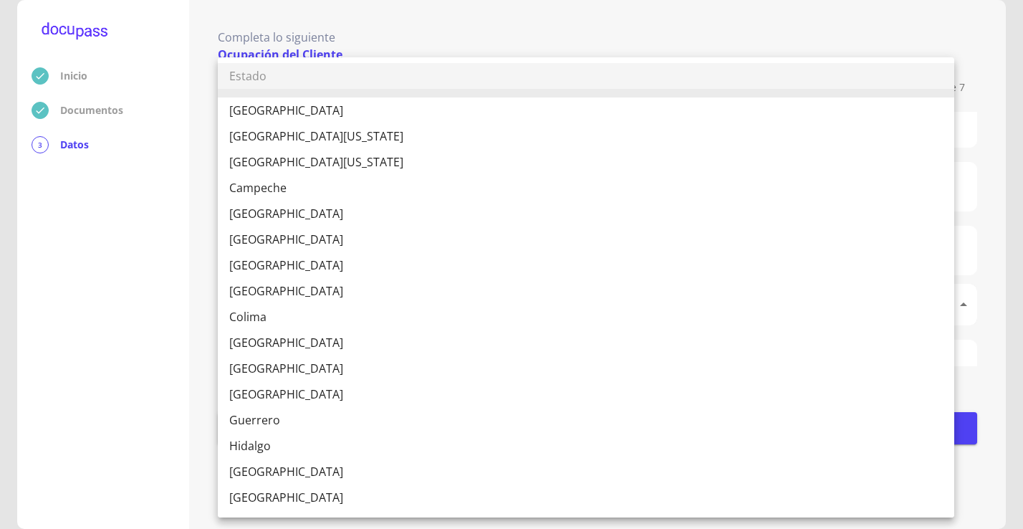
click at [284, 319] on body "Inicio Documentos 3 Datos Completa lo siguiente Ocupación del Cliente 4 de 7 Oc…" at bounding box center [511, 264] width 1023 height 529
click at [281, 472] on li "[GEOGRAPHIC_DATA]" at bounding box center [586, 471] width 736 height 26
type input "[GEOGRAPHIC_DATA]"
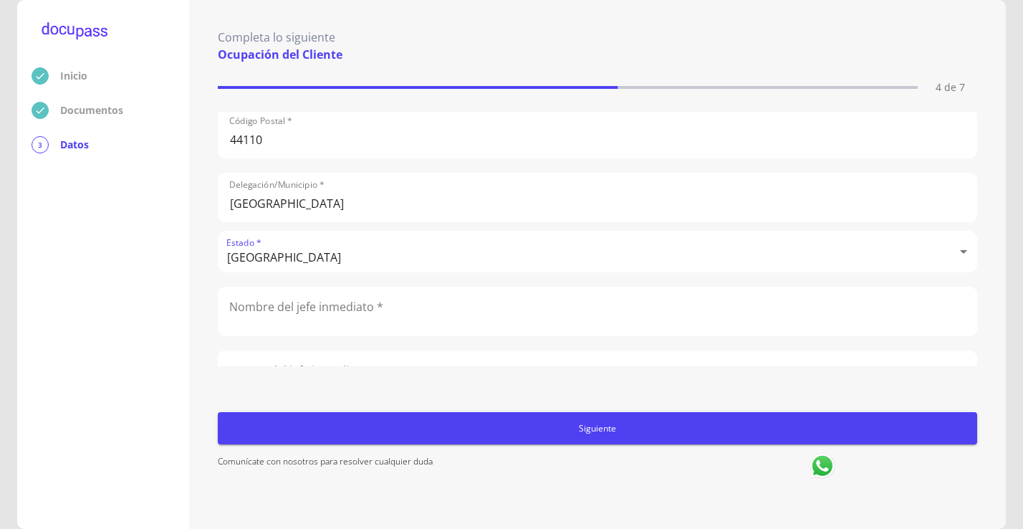
scroll to position [931, 0]
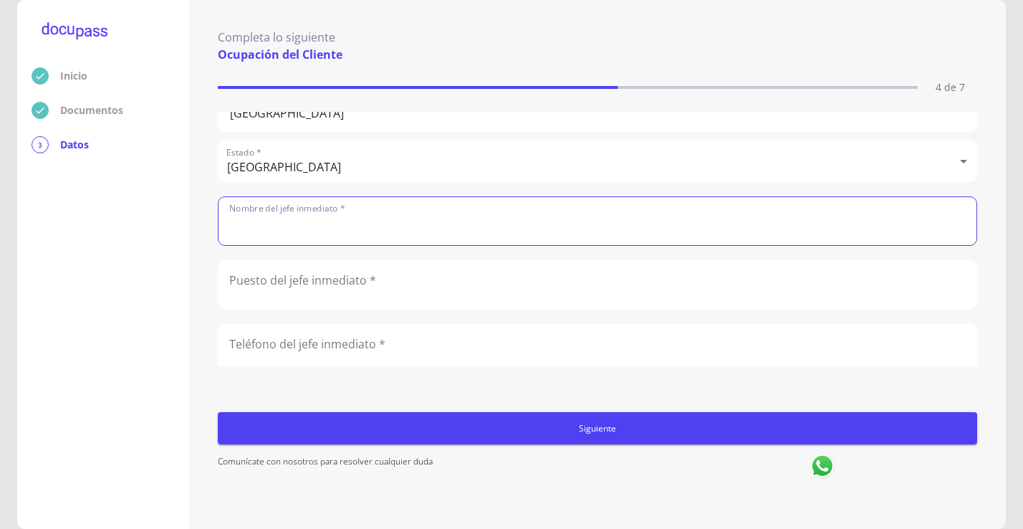
click at [319, 225] on input "text" at bounding box center [597, 221] width 758 height 48
click at [392, 225] on input "[PERSON_NAME]" at bounding box center [597, 221] width 758 height 48
type input "[PERSON_NAME]"
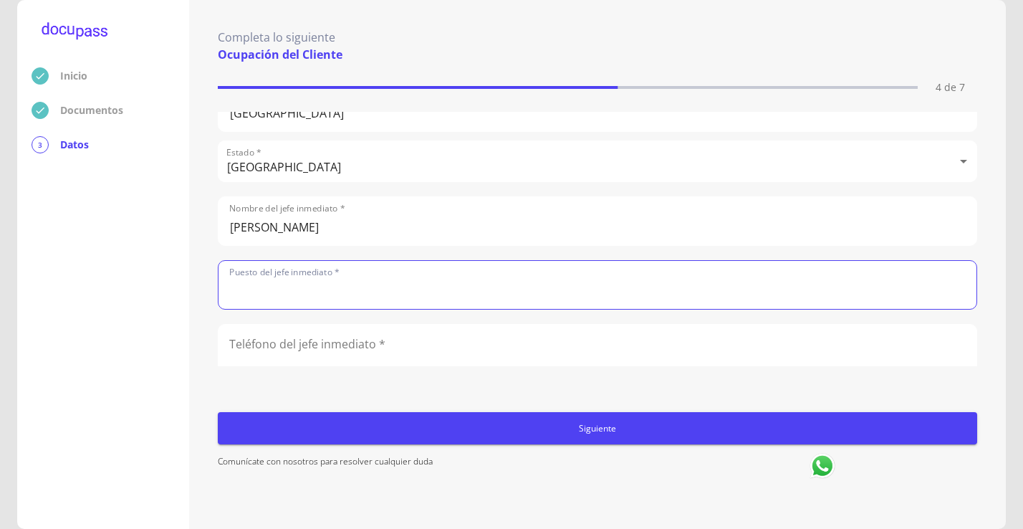
click at [355, 280] on input "text" at bounding box center [597, 285] width 758 height 48
type input "Director"
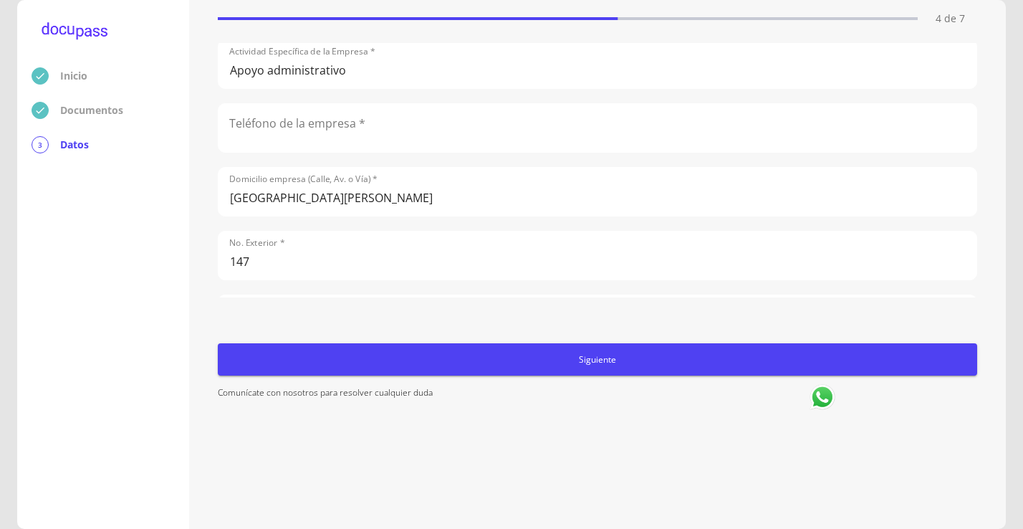
scroll to position [426, 0]
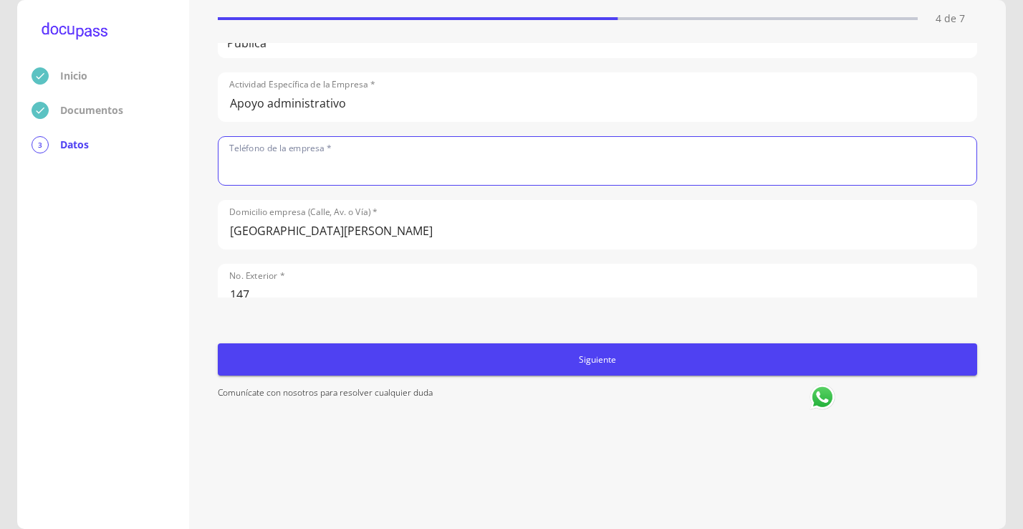
click at [308, 161] on input "number" at bounding box center [597, 161] width 758 height 48
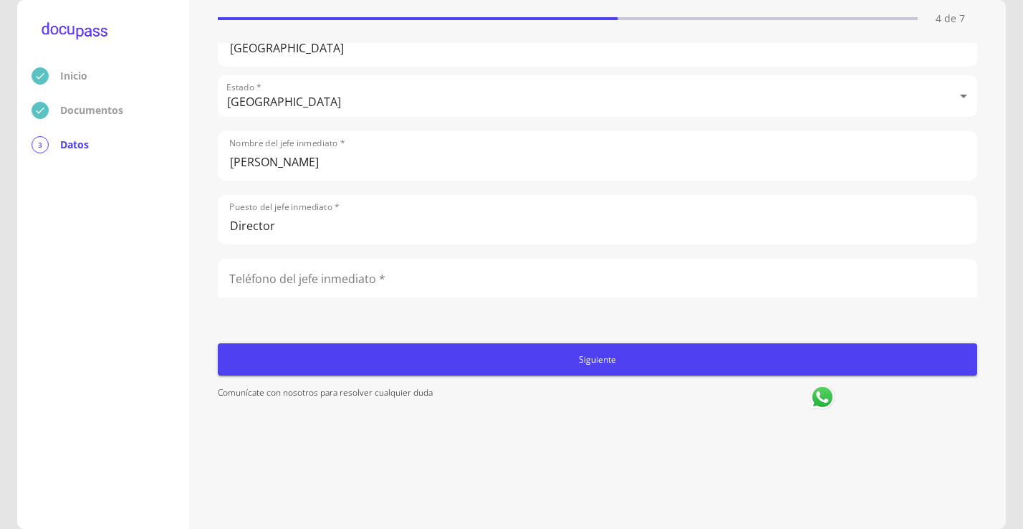
scroll to position [999, 0]
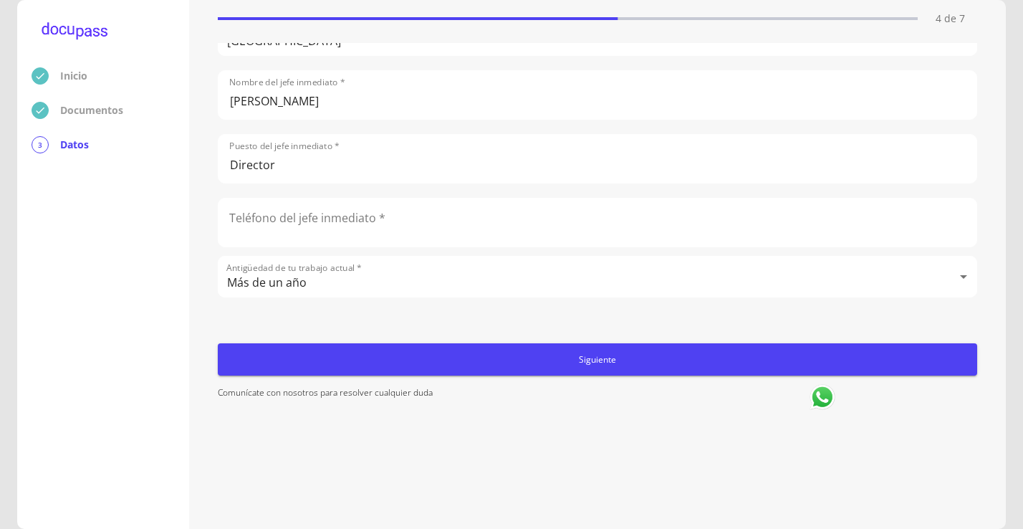
type input "3336691101"
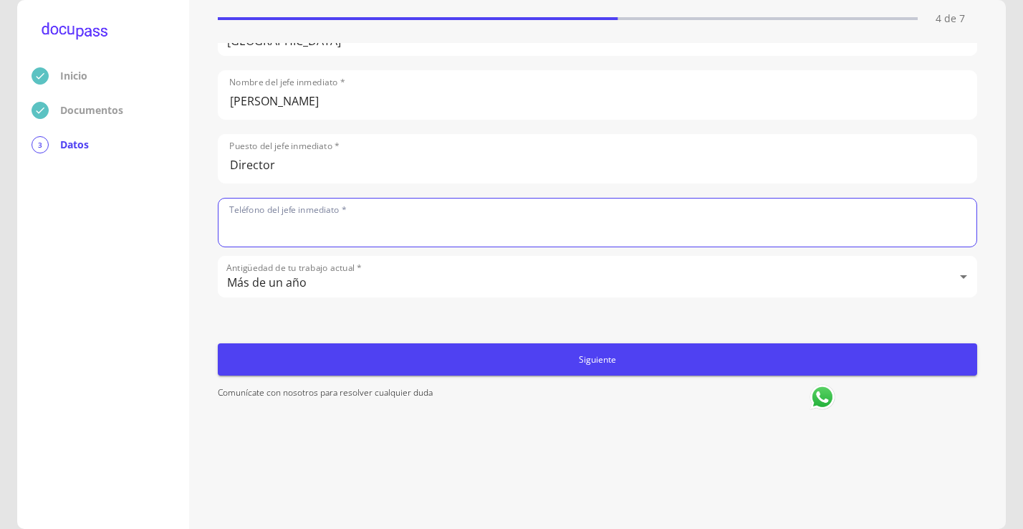
click at [338, 206] on input "number" at bounding box center [597, 222] width 758 height 48
type input "3322394107"
click at [375, 138] on input "Director" at bounding box center [597, 159] width 758 height 48
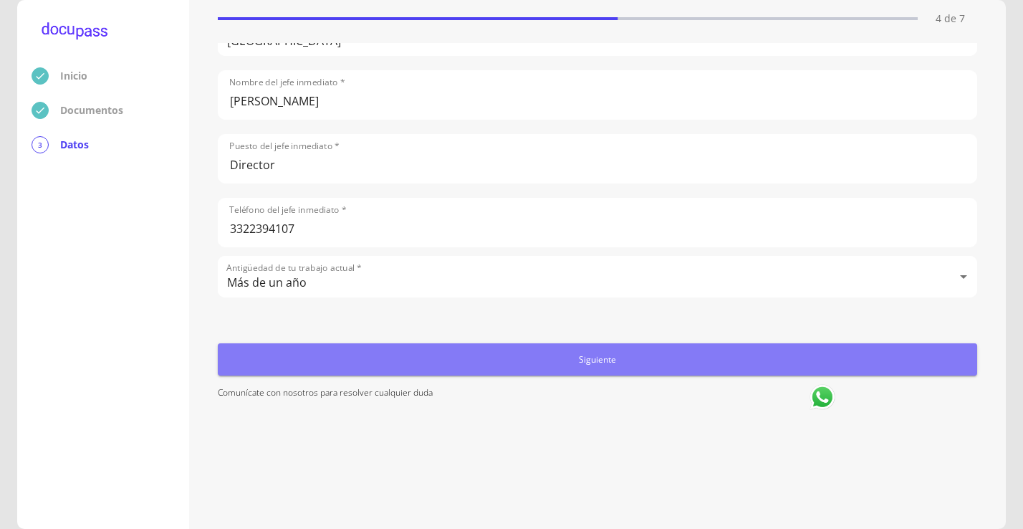
click at [607, 365] on span "Siguiente" at bounding box center [597, 359] width 748 height 15
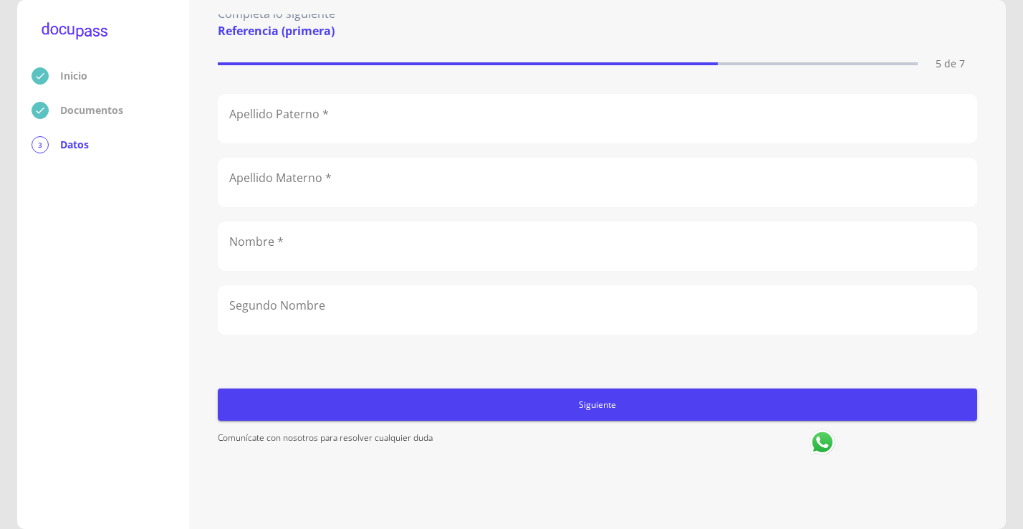
scroll to position [0, 0]
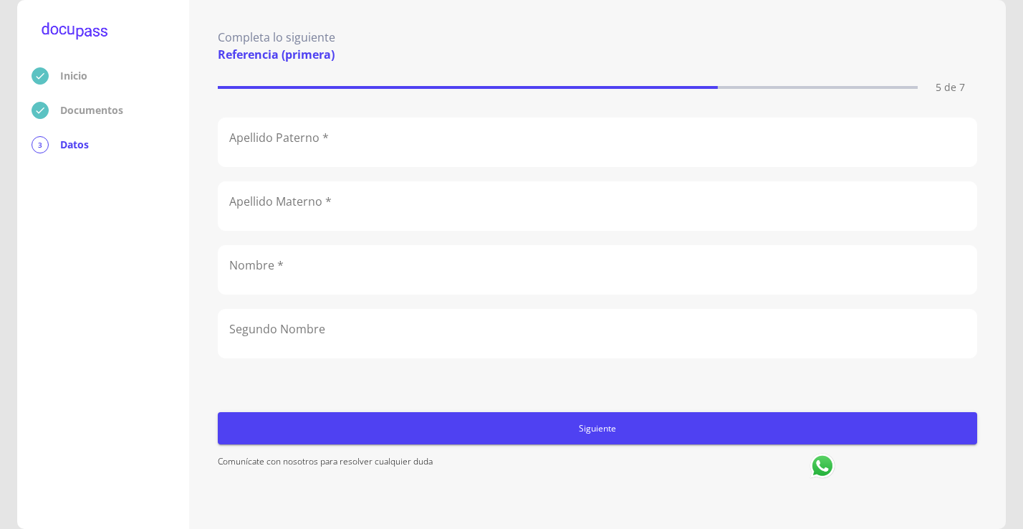
click at [97, 117] on p "Documentos" at bounding box center [91, 110] width 63 height 14
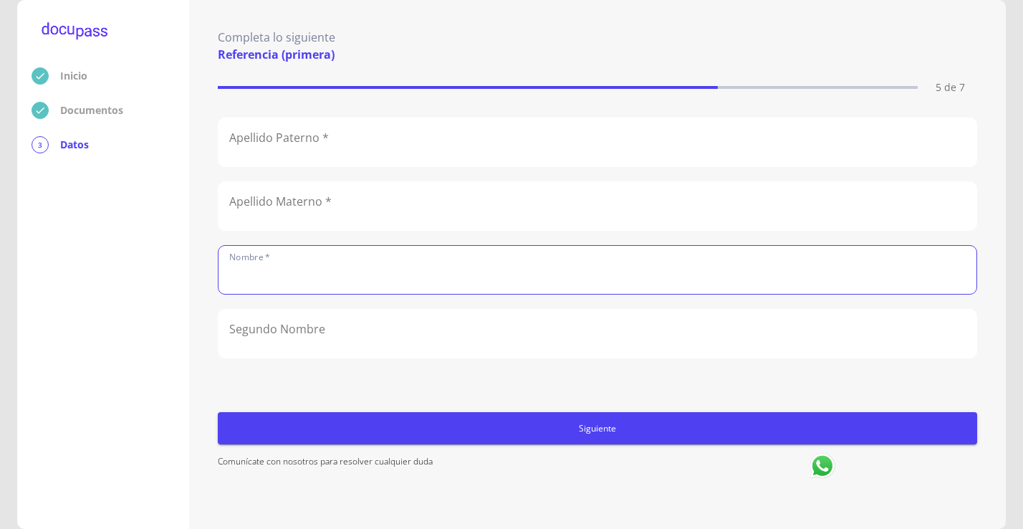
click at [491, 281] on input "text" at bounding box center [597, 270] width 758 height 48
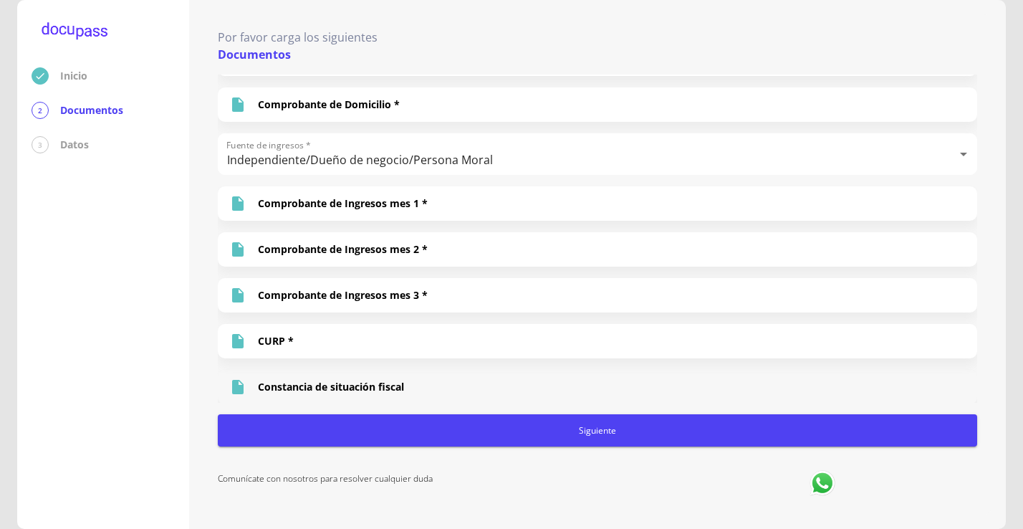
scroll to position [87, 0]
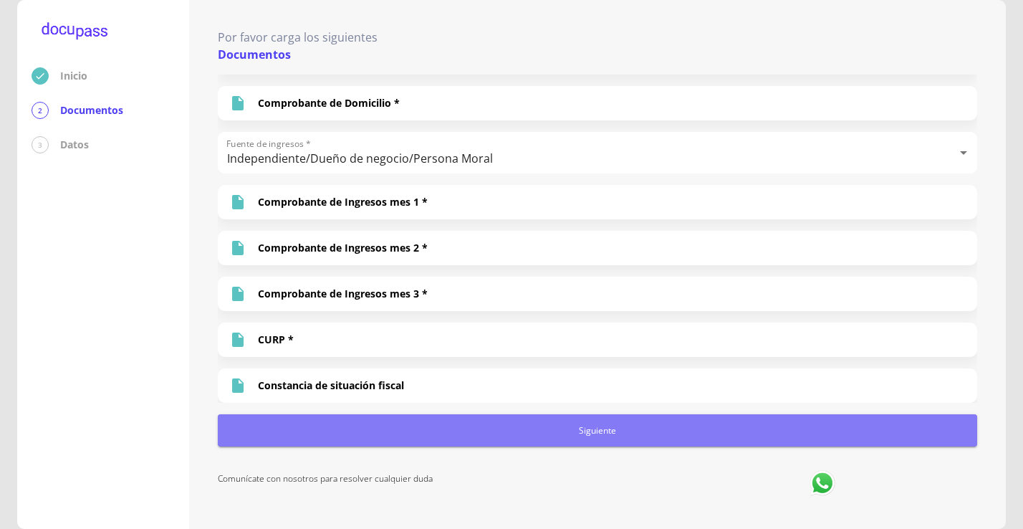
click at [589, 425] on span "Siguiente" at bounding box center [597, 430] width 748 height 15
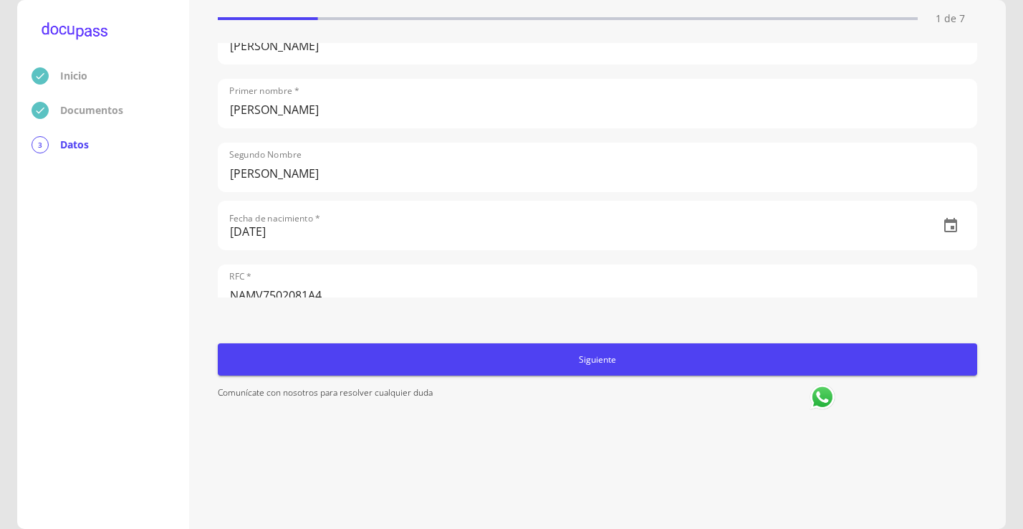
scroll to position [358, 0]
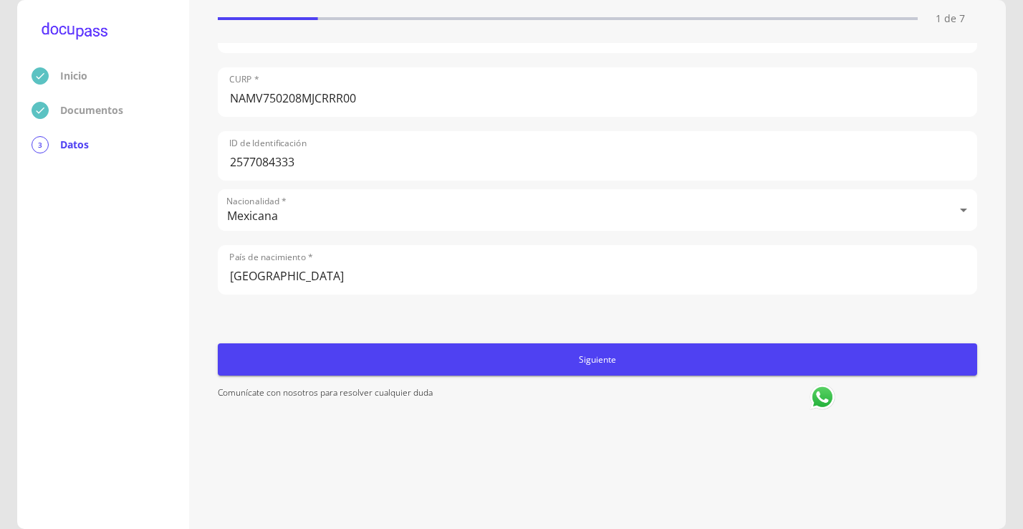
click at [591, 362] on span "Siguiente" at bounding box center [597, 359] width 748 height 15
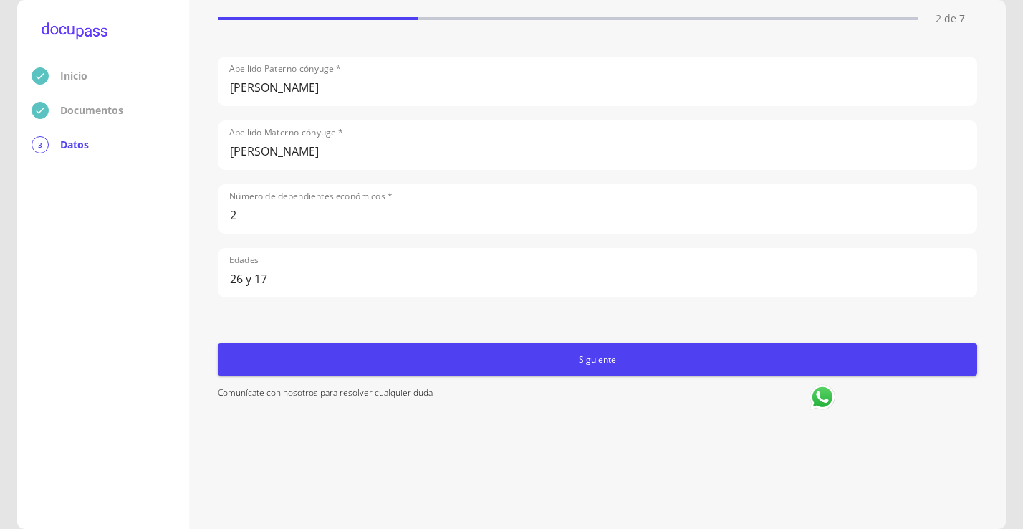
scroll to position [231, 0]
click at [610, 366] on span "Siguiente" at bounding box center [597, 359] width 748 height 15
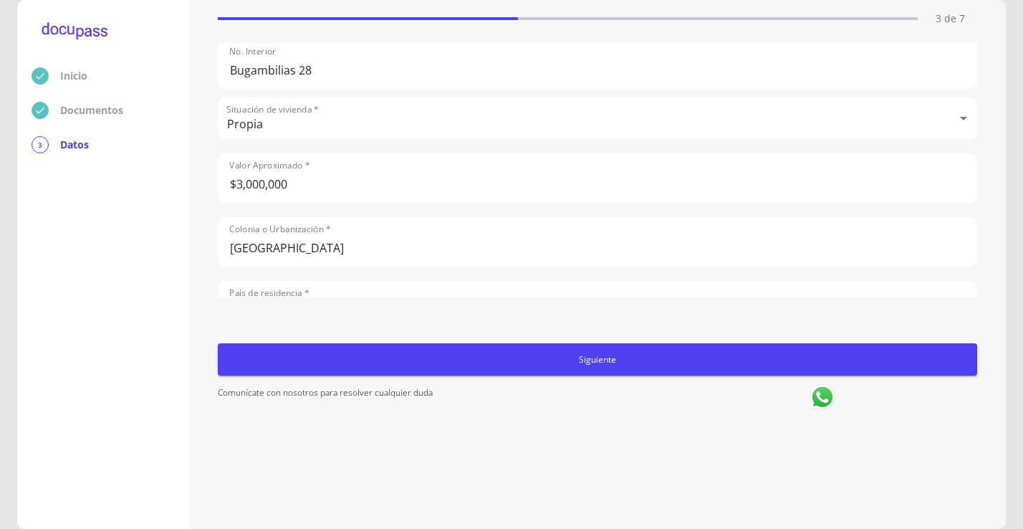
scroll to position [215, 0]
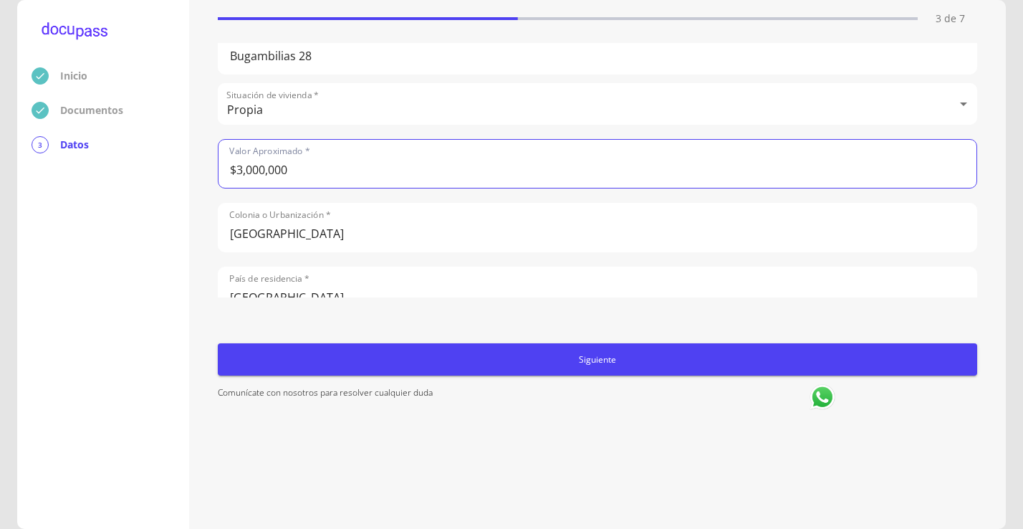
drag, startPoint x: 241, startPoint y: 171, endPoint x: 243, endPoint y: 277, distance: 106.0
click at [241, 178] on input "$3,000,000" at bounding box center [597, 164] width 758 height 48
type input "$2,000,000"
click at [581, 357] on span "Siguiente" at bounding box center [597, 359] width 748 height 15
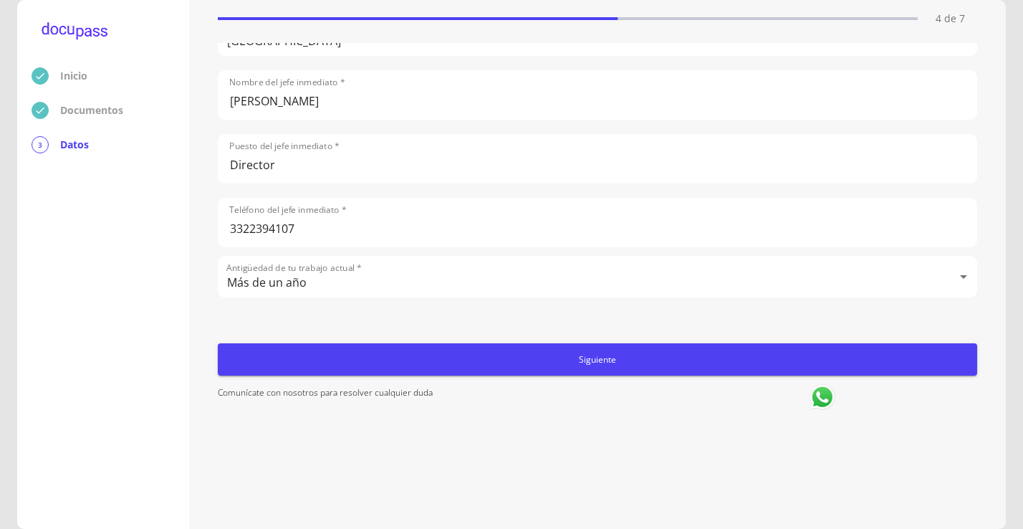
scroll to position [999, 0]
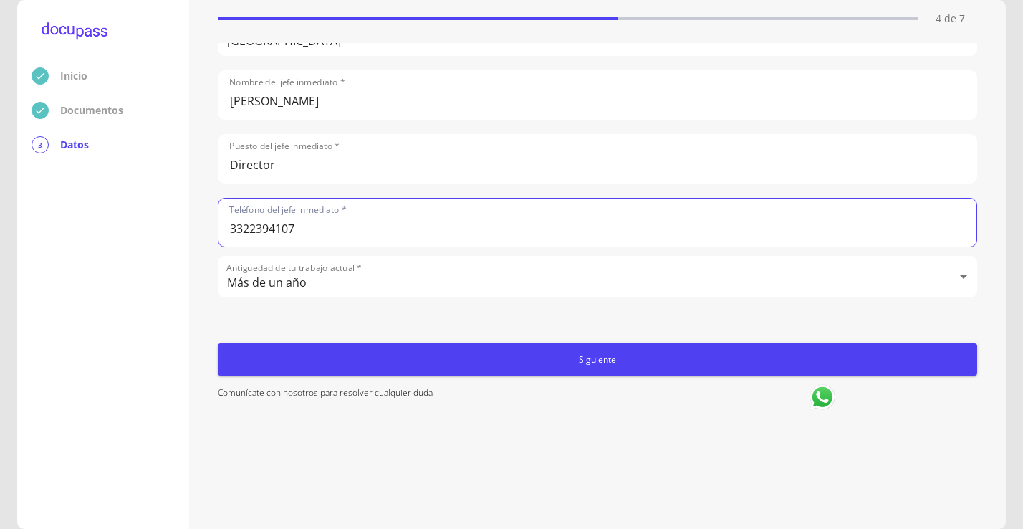
click at [613, 355] on span "Siguiente" at bounding box center [597, 359] width 748 height 15
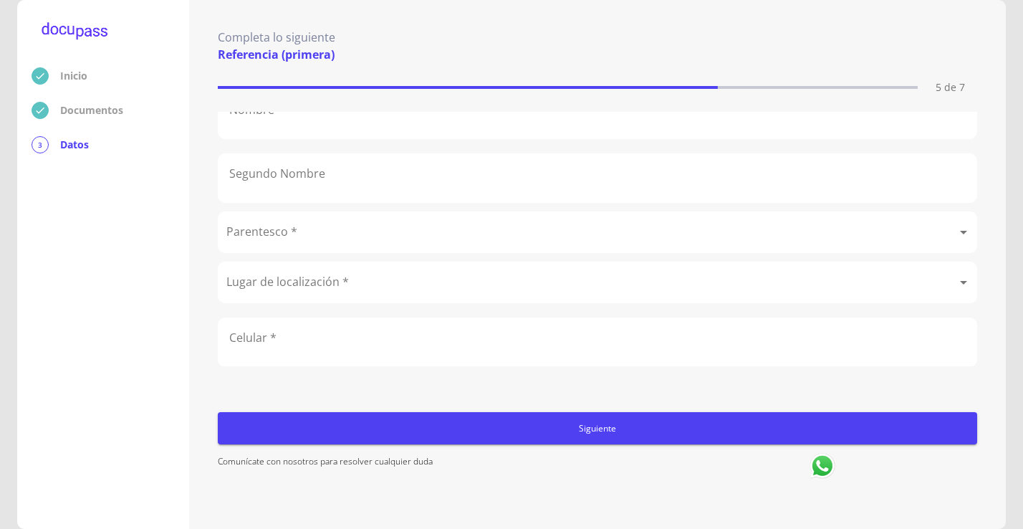
scroll to position [0, 0]
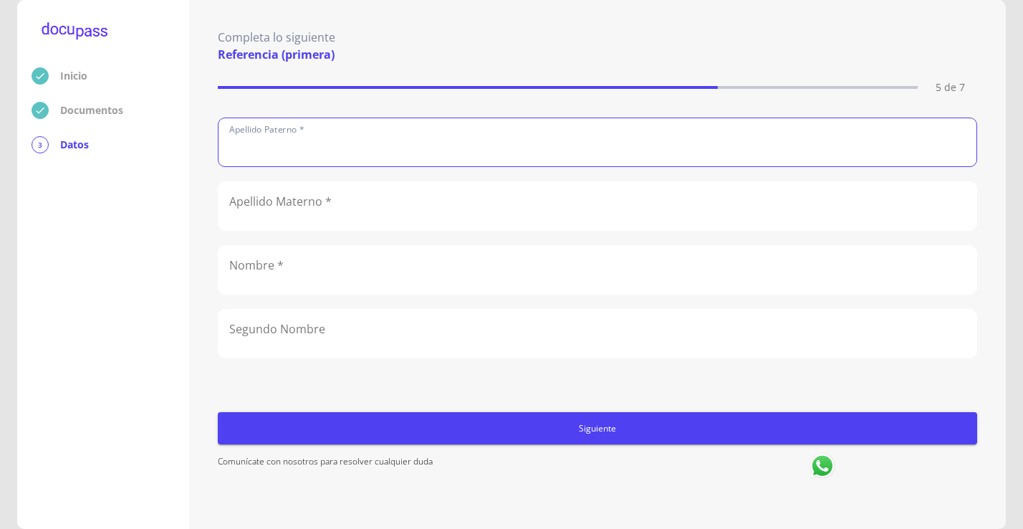
click at [344, 151] on input "text" at bounding box center [597, 142] width 758 height 48
type input "[PERSON_NAME]"
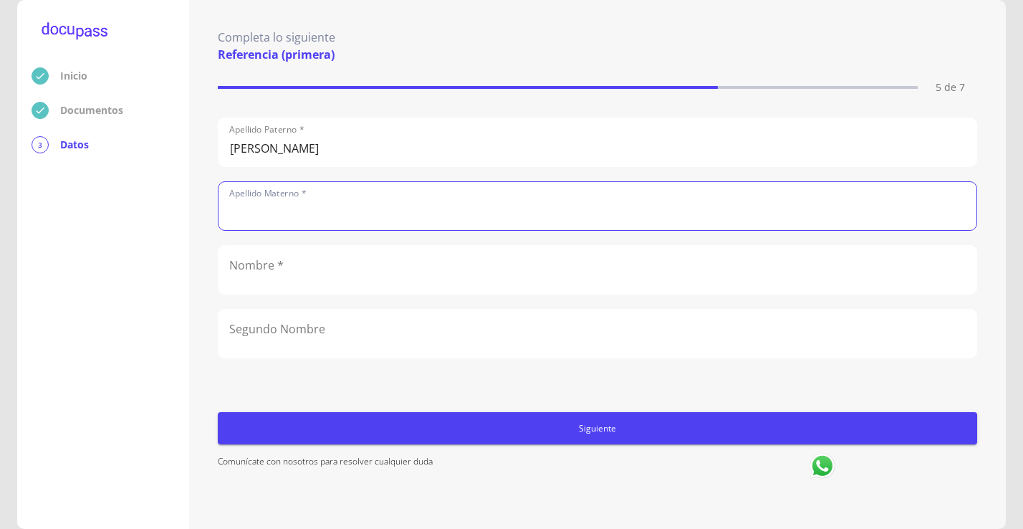
click at [292, 204] on input "text" at bounding box center [597, 206] width 758 height 48
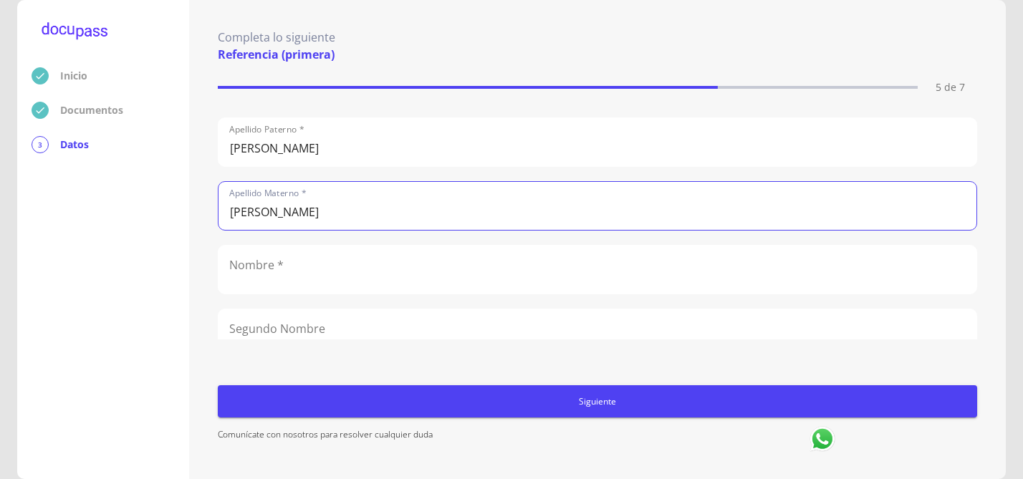
type input "[PERSON_NAME]"
click at [270, 272] on input "text" at bounding box center [597, 270] width 758 height 48
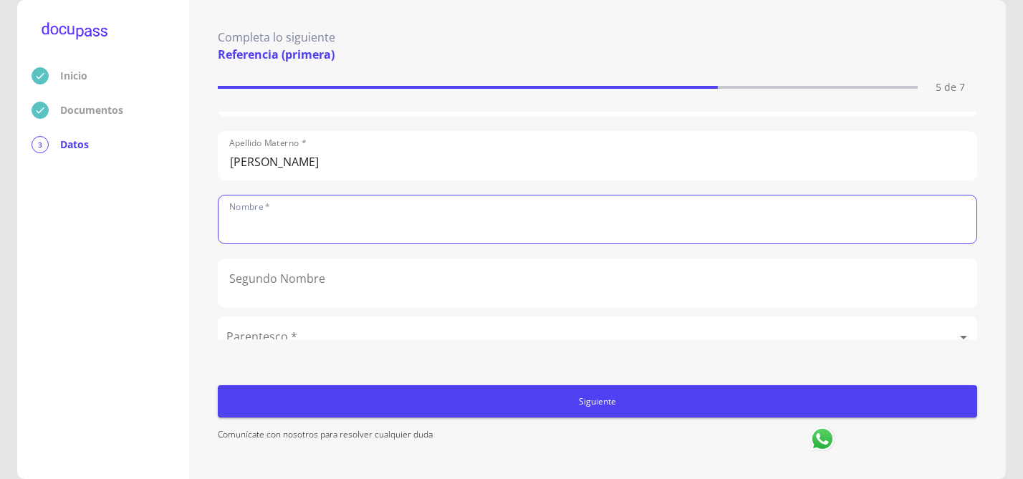
scroll to position [72, 0]
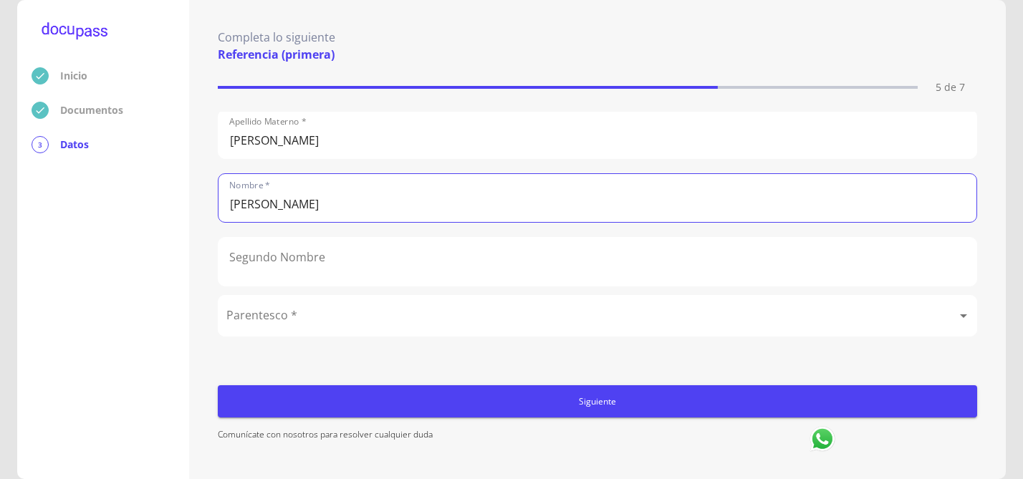
type input "[PERSON_NAME]"
click at [357, 276] on input "text" at bounding box center [597, 262] width 758 height 48
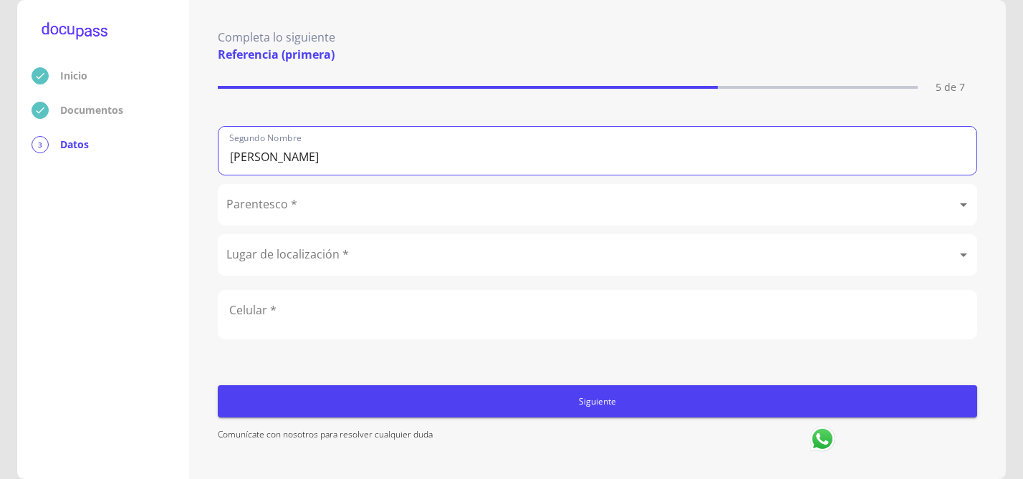
scroll to position [193, 0]
type input "[PERSON_NAME]"
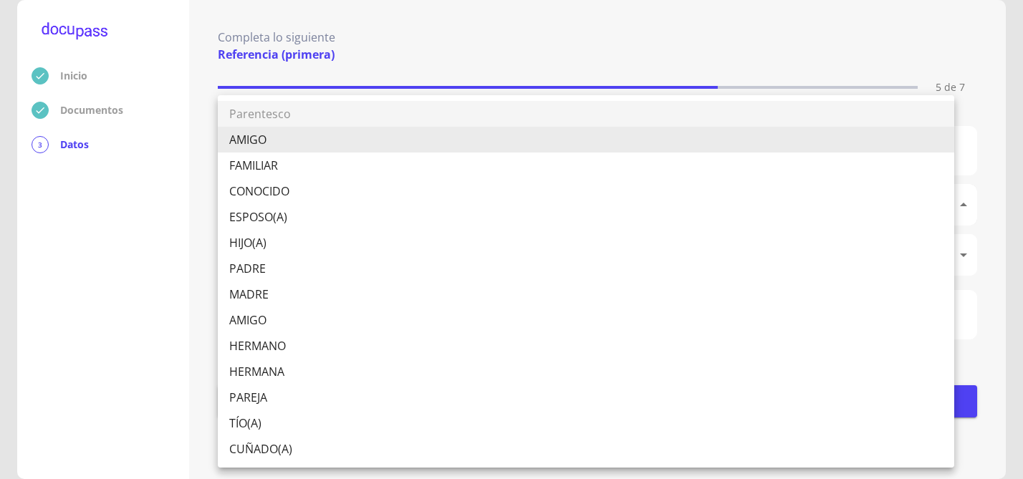
click at [328, 187] on body "Inicio Documentos 3 Datos Completa lo siguiente Referencia (primera) 5 de 7 Ape…" at bounding box center [511, 239] width 1023 height 479
click at [266, 372] on li "HERMANA" at bounding box center [586, 372] width 736 height 26
type input "HERMANA"
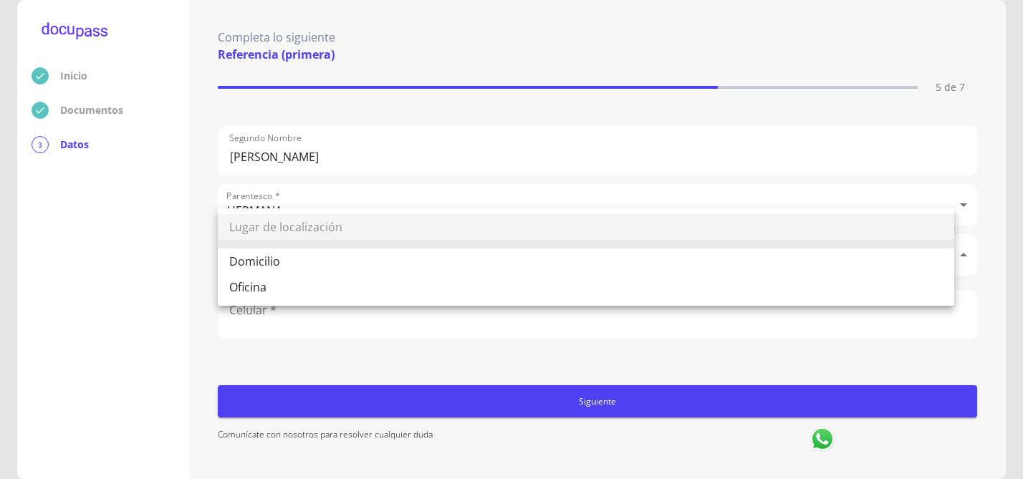
click at [296, 238] on body "Inicio Documentos 3 Datos Completa lo siguiente Referencia (primera) 5 de 7 Ape…" at bounding box center [511, 239] width 1023 height 479
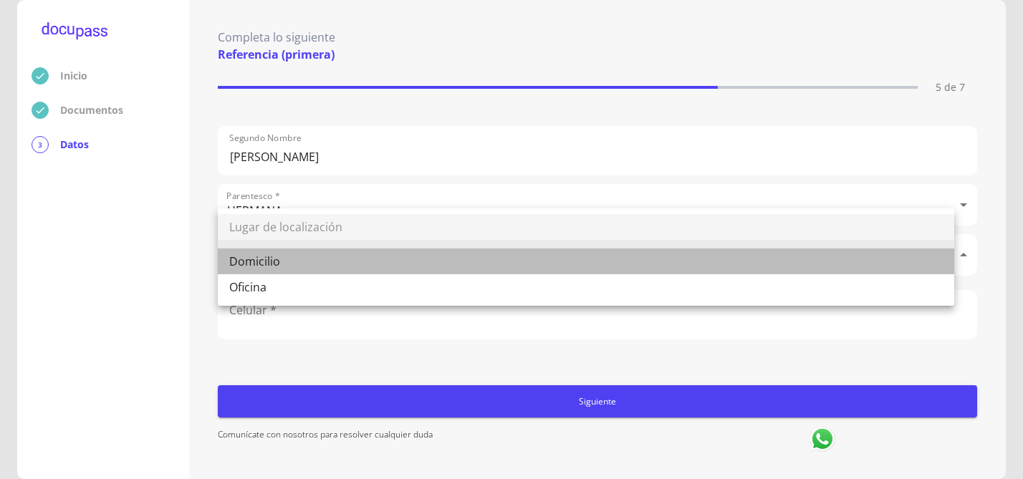
click at [282, 262] on li "Domicilio" at bounding box center [586, 262] width 736 height 26
type input "Domicilio"
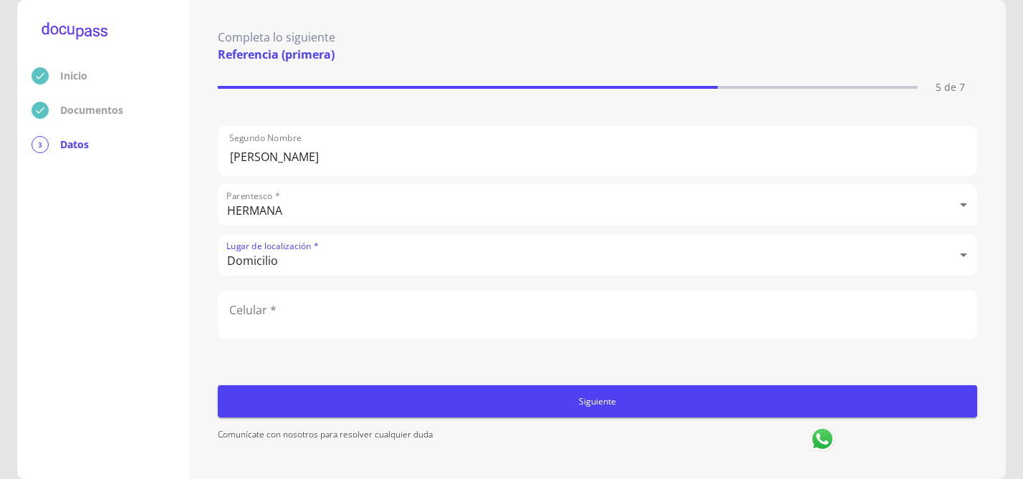
click at [280, 307] on input "number" at bounding box center [597, 315] width 758 height 48
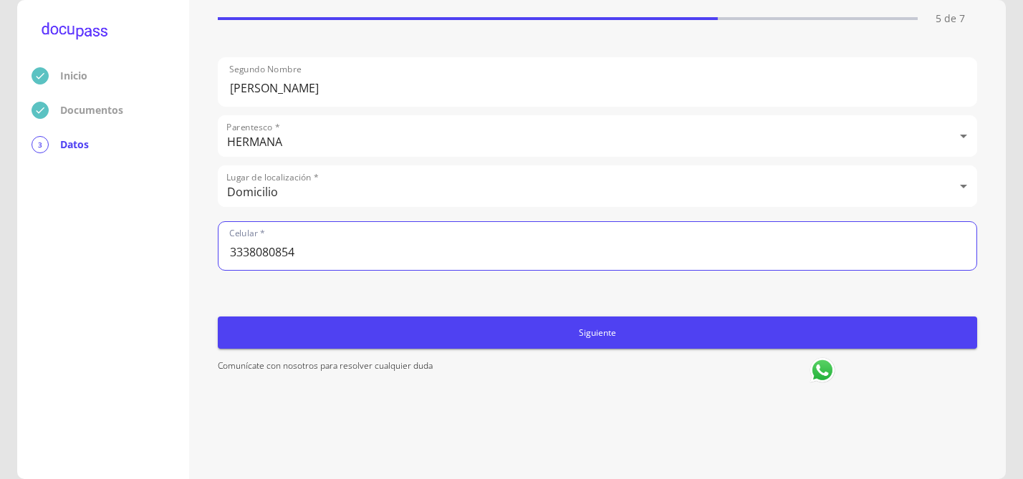
scroll to position [0, 0]
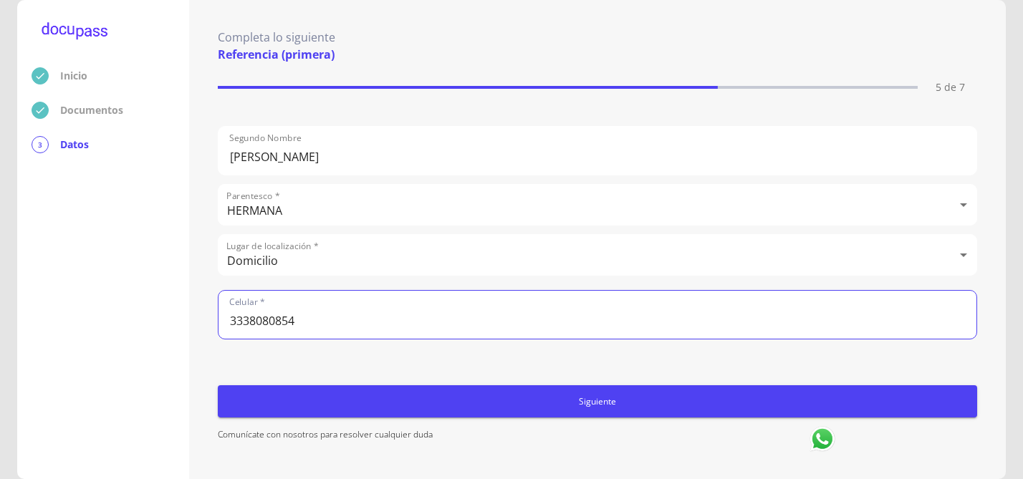
type input "3338080854"
click at [603, 403] on span "Siguiente" at bounding box center [597, 401] width 748 height 15
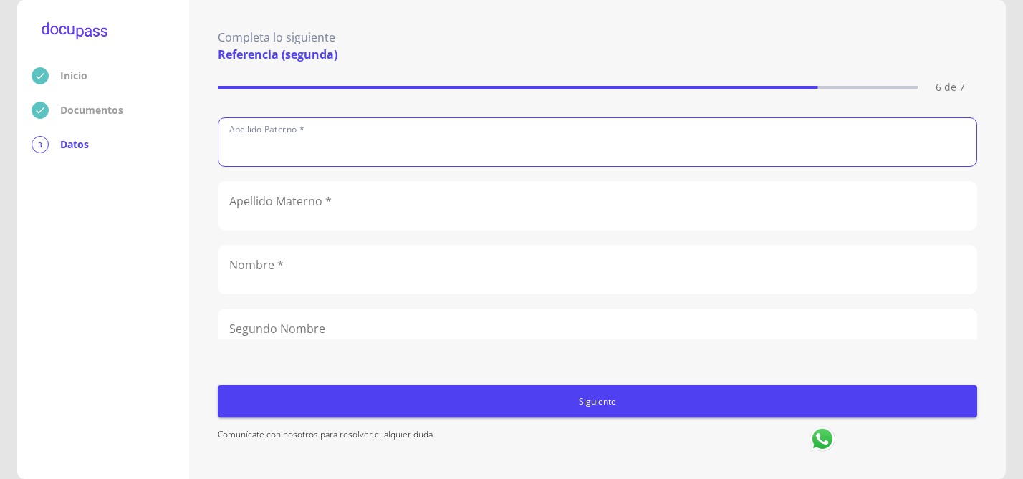
click at [347, 132] on input "text" at bounding box center [597, 142] width 758 height 48
type input "[PERSON_NAME]"
click at [294, 199] on input "text" at bounding box center [597, 206] width 758 height 48
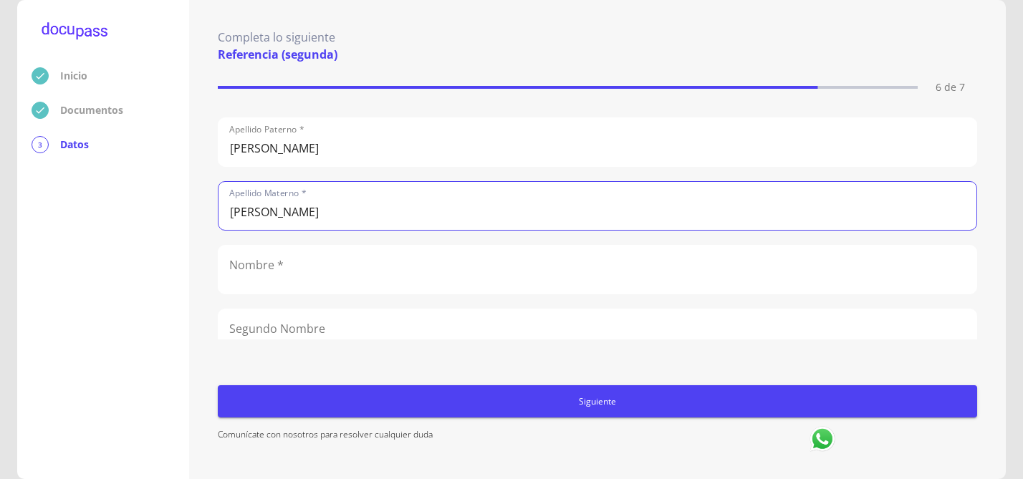
type input "[PERSON_NAME]"
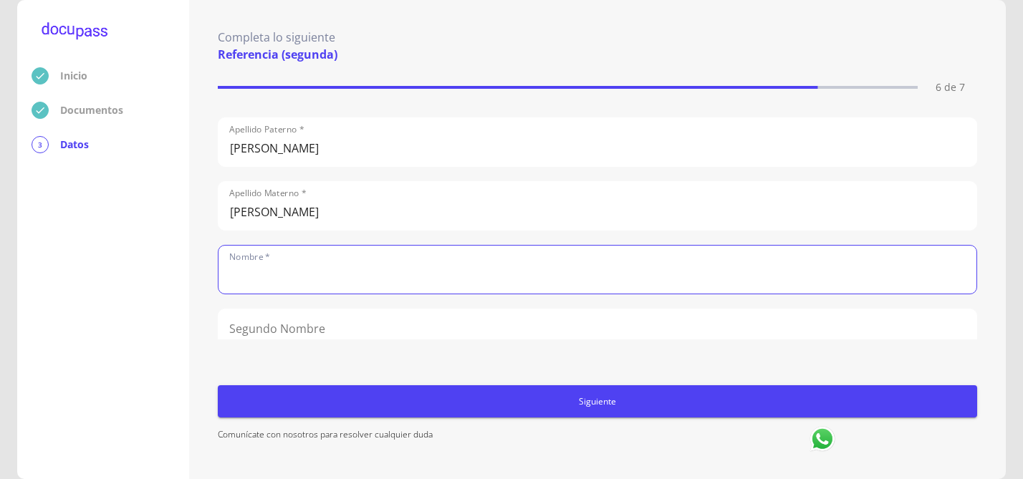
click at [337, 269] on input "text" at bounding box center [597, 270] width 758 height 48
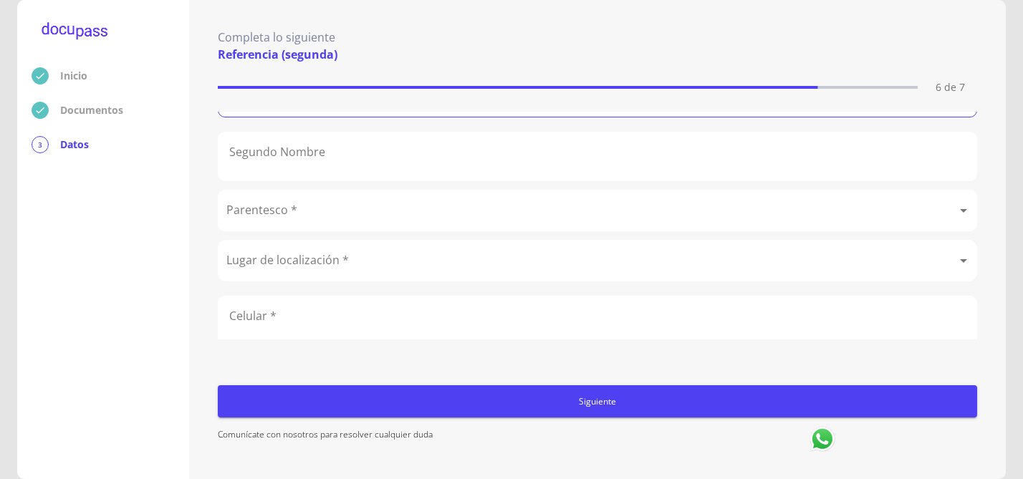
scroll to position [193, 0]
type input "[PERSON_NAME]"
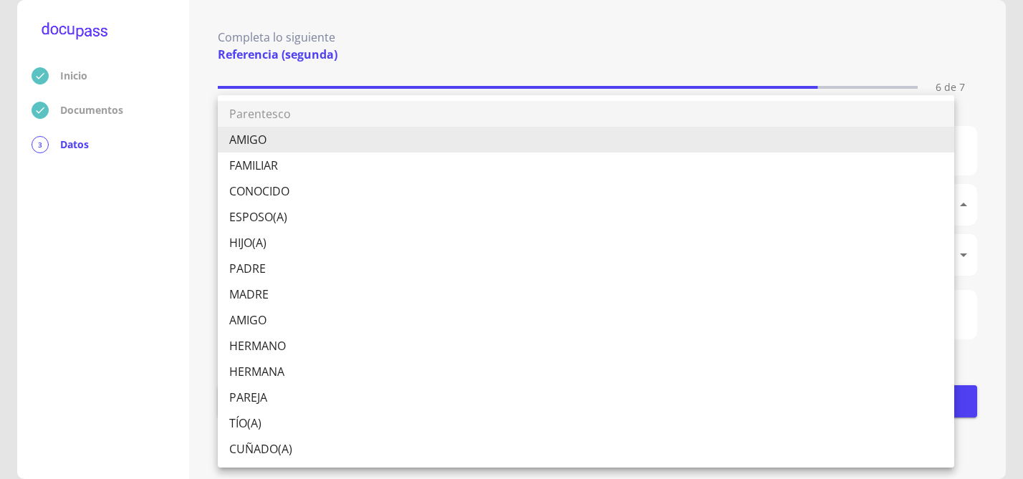
click at [312, 201] on body "Inicio Documentos 3 Datos Completa lo siguiente Referencia (segunda) 6 de 7 [PE…" at bounding box center [511, 239] width 1023 height 479
click at [286, 218] on li "ESPOSO(A)" at bounding box center [586, 217] width 736 height 26
type input "ESPOSO(A)"
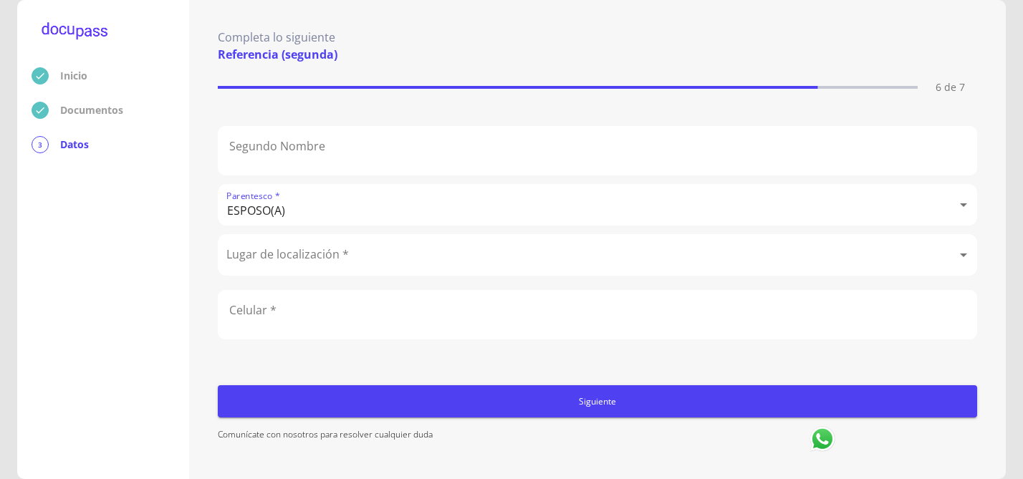
click at [311, 236] on body "Inicio Documentos 3 Datos Completa lo siguiente Referencia (segunda) 6 de 7 Ape…" at bounding box center [511, 239] width 1023 height 479
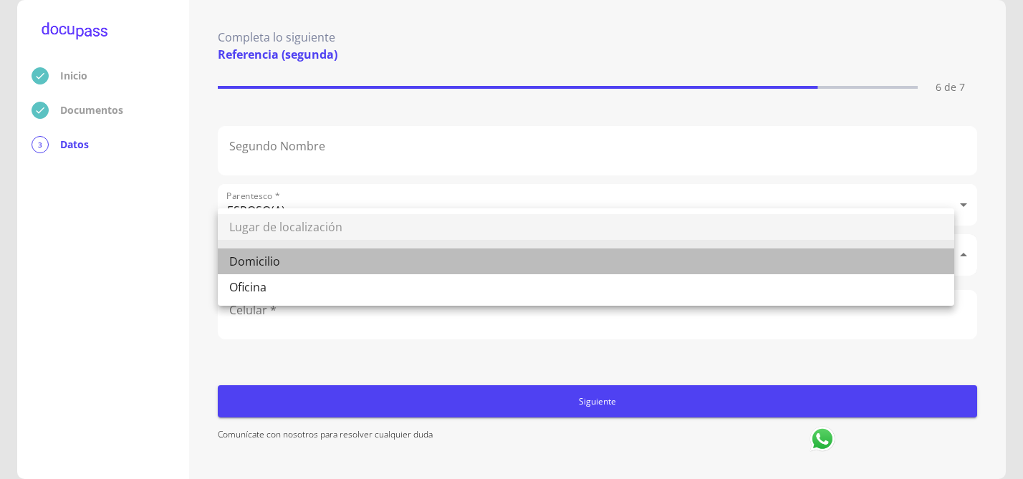
click at [304, 260] on li "Domicilio" at bounding box center [586, 262] width 736 height 26
type input "Domicilio"
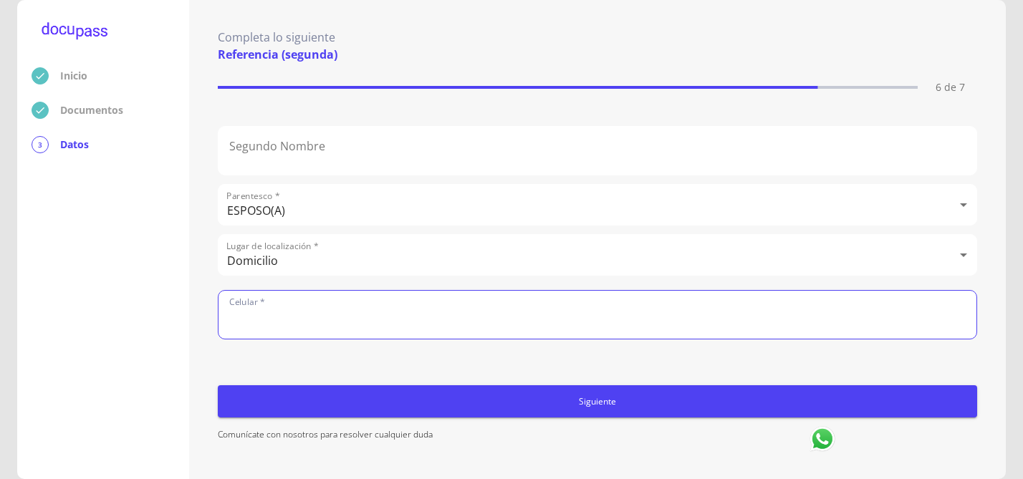
click at [289, 308] on input "number" at bounding box center [597, 315] width 758 height 48
type input "3311356285"
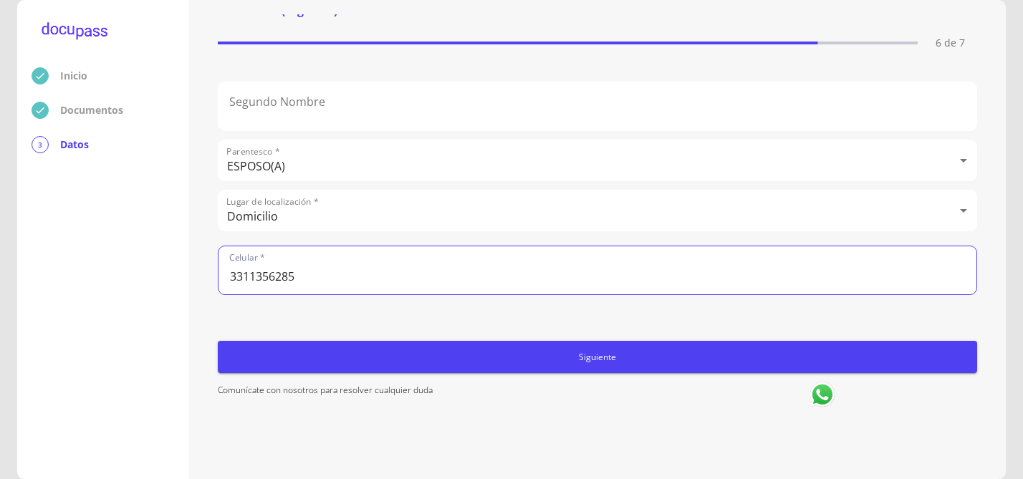
scroll to position [69, 0]
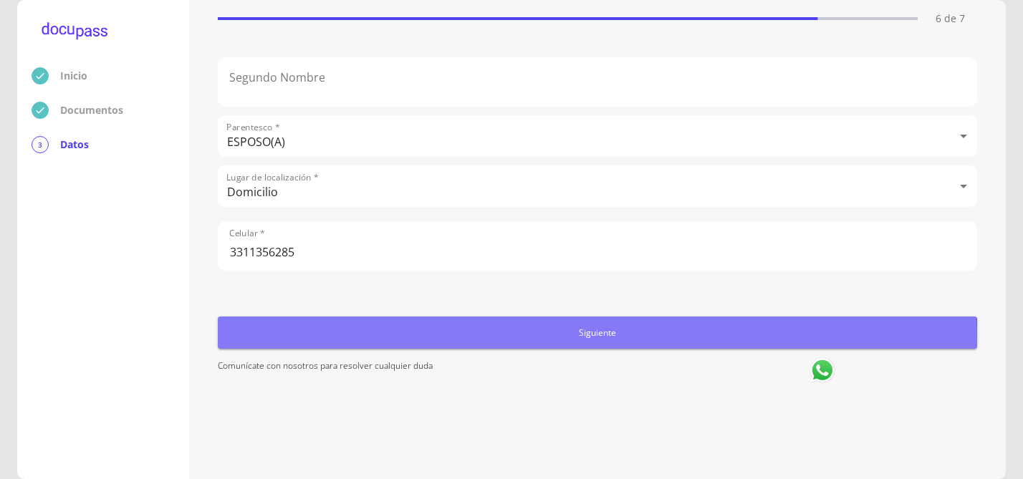
click at [597, 340] on span "Siguiente" at bounding box center [597, 332] width 748 height 15
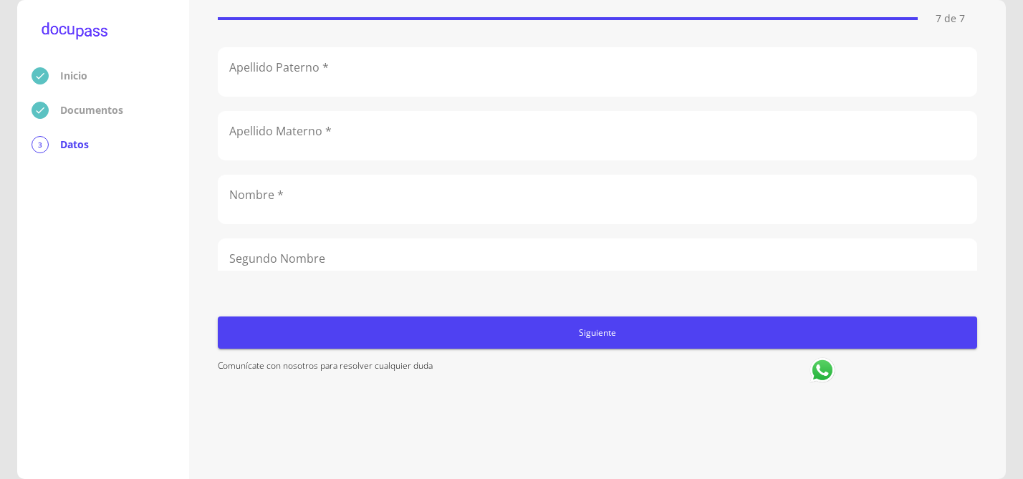
scroll to position [0, 0]
drag, startPoint x: 343, startPoint y: 142, endPoint x: 488, endPoint y: 263, distance: 188.6
click at [431, 224] on div "Apellido Paterno * Apellido Materno * Nombre * Segundo Nombre Parentesco * ​ Lu…" at bounding box center [597, 157] width 759 height 228
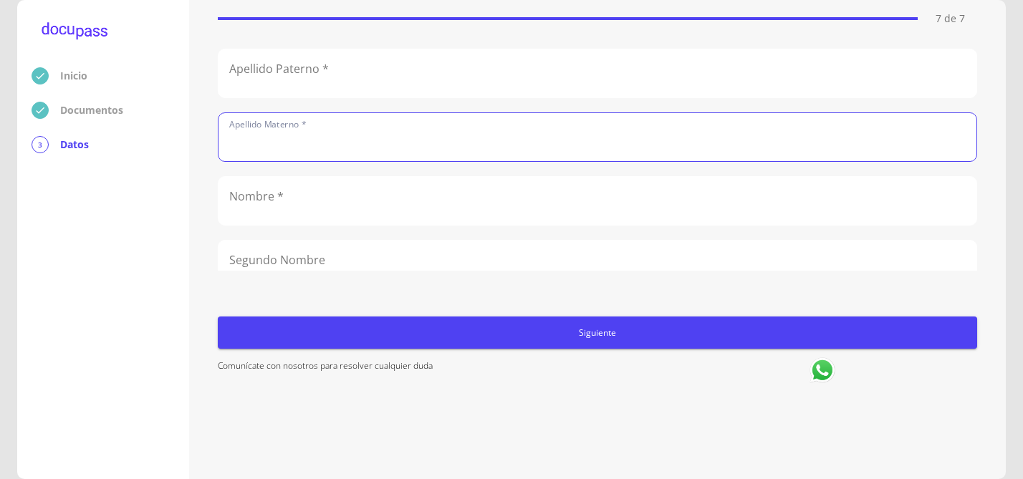
click at [359, 74] on input "text" at bounding box center [597, 73] width 758 height 48
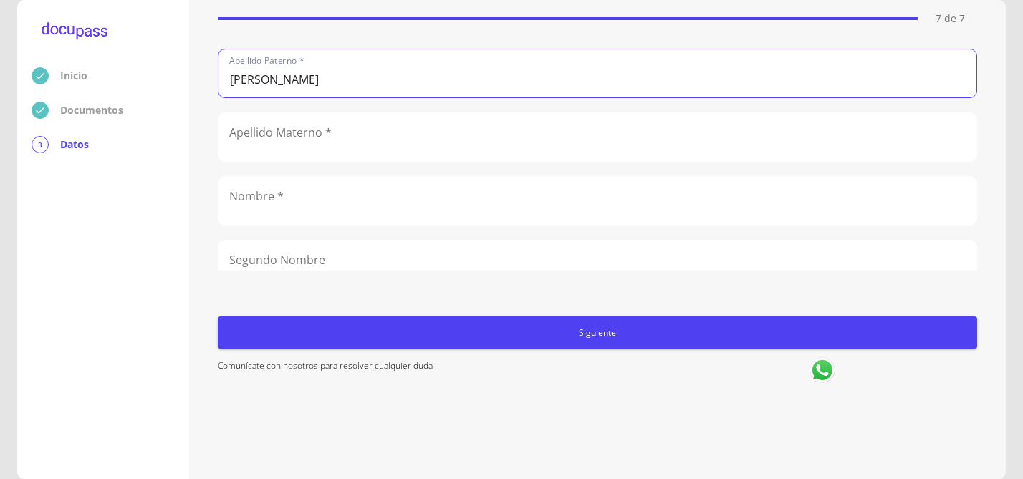
type input "[PERSON_NAME]"
click at [327, 140] on input "text" at bounding box center [597, 137] width 758 height 48
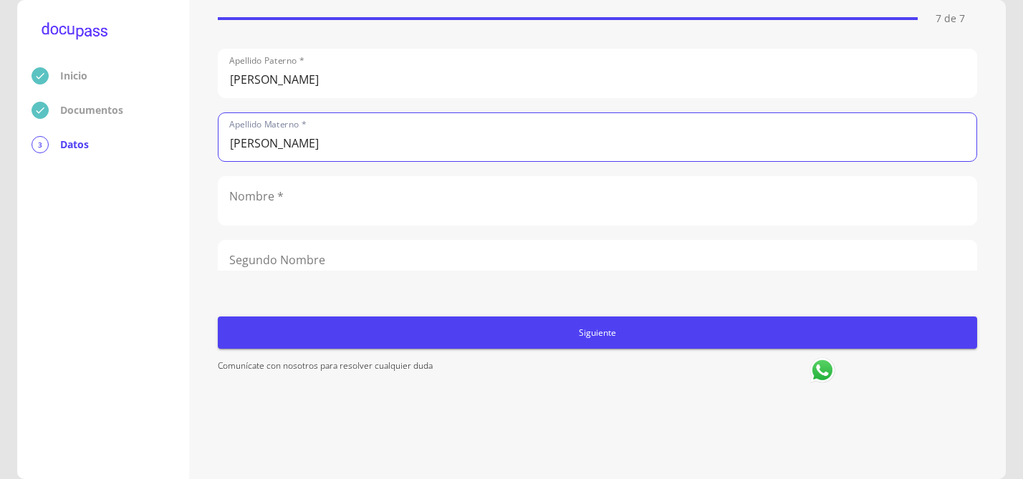
type input "[PERSON_NAME]"
click at [314, 198] on input "text" at bounding box center [597, 201] width 758 height 48
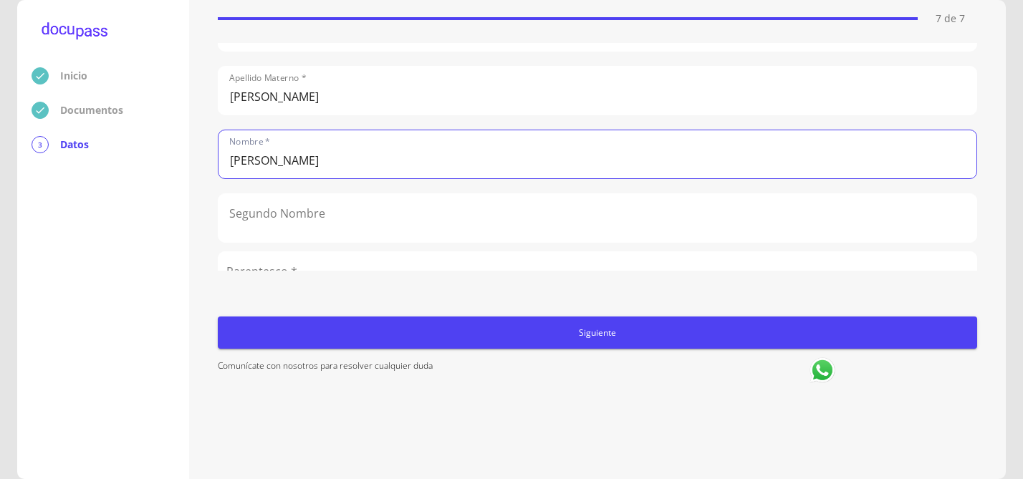
scroll to position [72, 0]
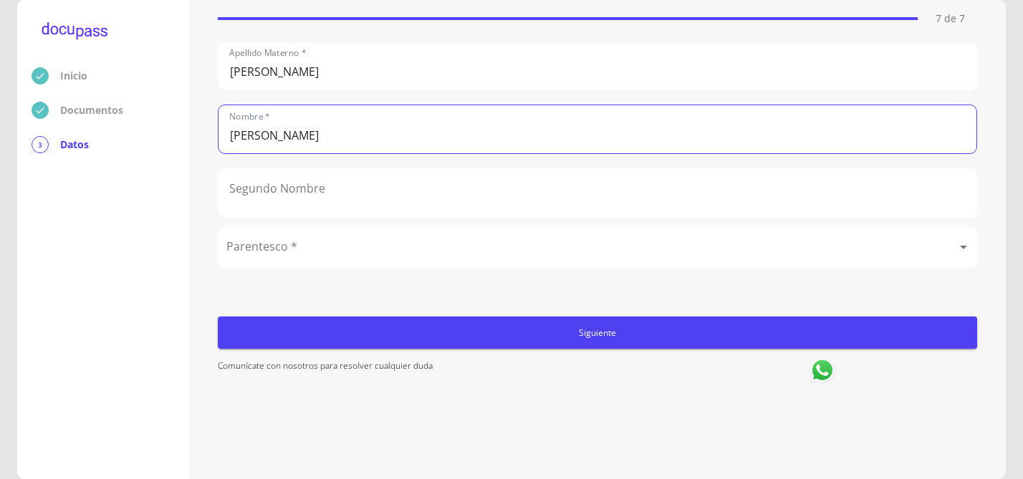
type input "[PERSON_NAME]"
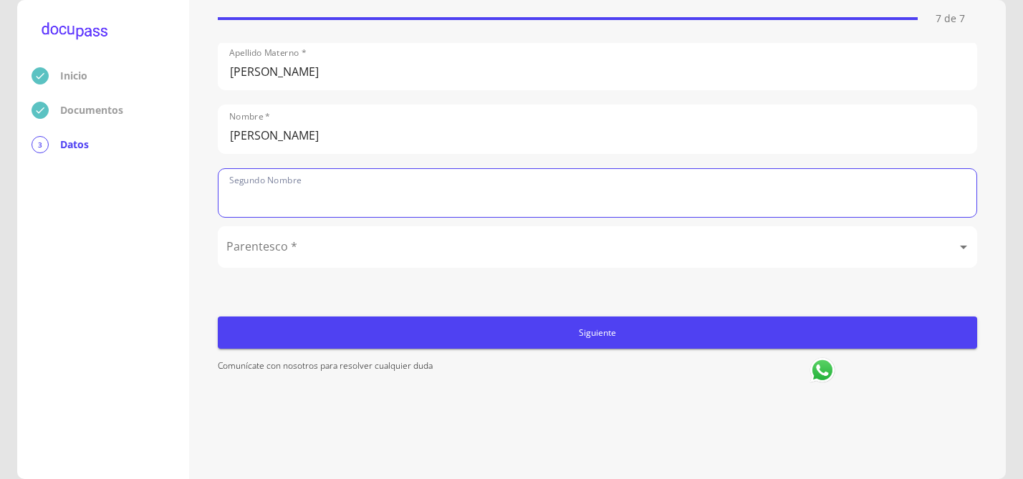
click at [347, 199] on input "text" at bounding box center [597, 193] width 758 height 48
type input "[PERSON_NAME]"
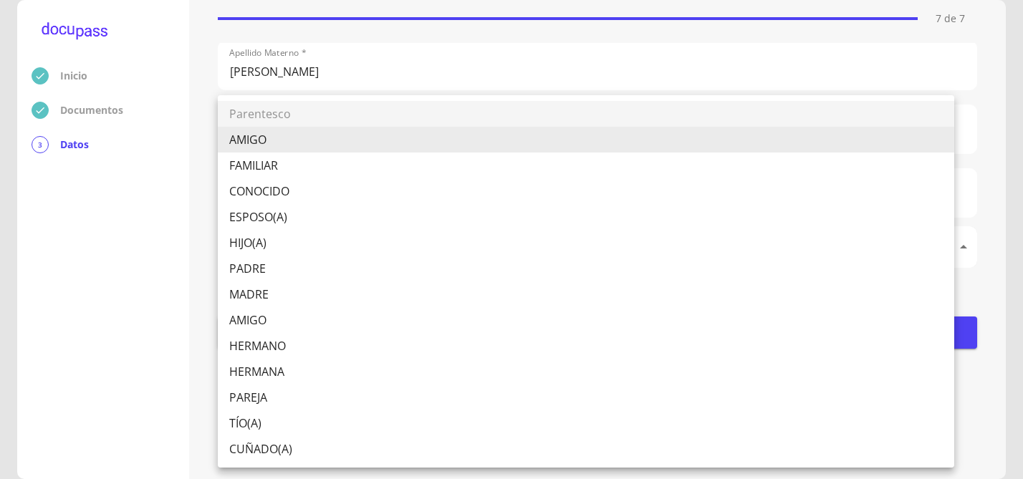
click at [318, 249] on body "Inicio Documentos 3 Datos Completa lo siguiente Referencia (tercera) 7 de 7 Ape…" at bounding box center [511, 239] width 1023 height 479
click at [280, 289] on li "MADRE" at bounding box center [586, 294] width 736 height 26
type input "MADRE"
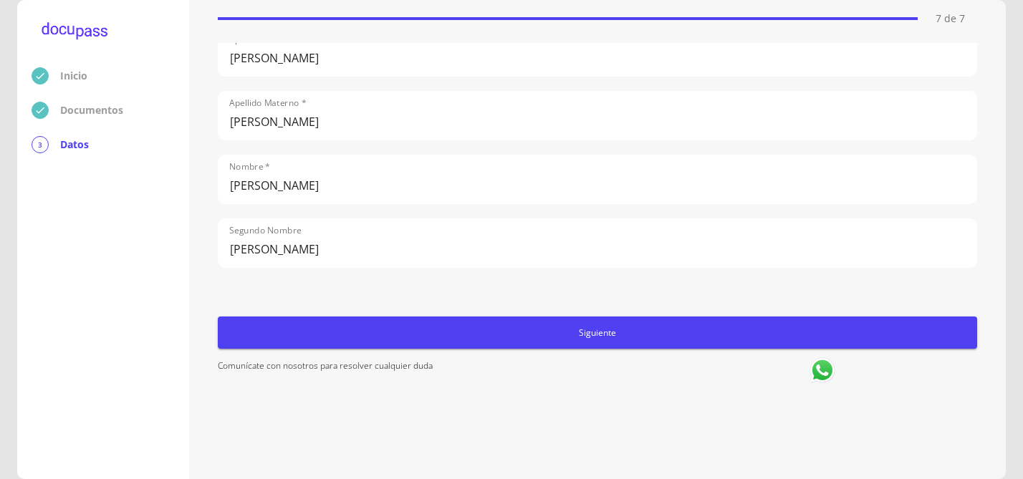
scroll to position [0, 0]
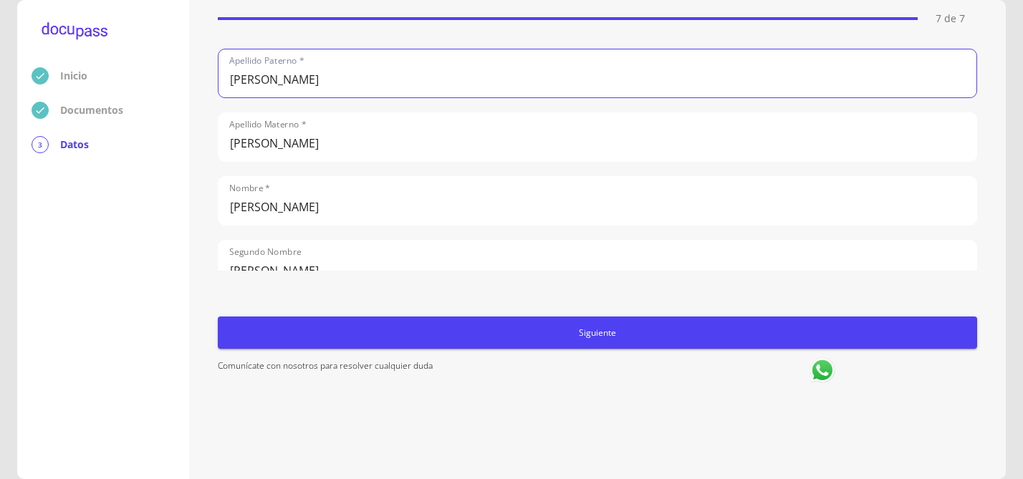
drag, startPoint x: 327, startPoint y: 82, endPoint x: 221, endPoint y: 77, distance: 105.4
click at [221, 77] on input "[PERSON_NAME]" at bounding box center [597, 73] width 758 height 48
type input "[PERSON_NAME]"
click at [306, 148] on input "[PERSON_NAME]" at bounding box center [597, 137] width 758 height 48
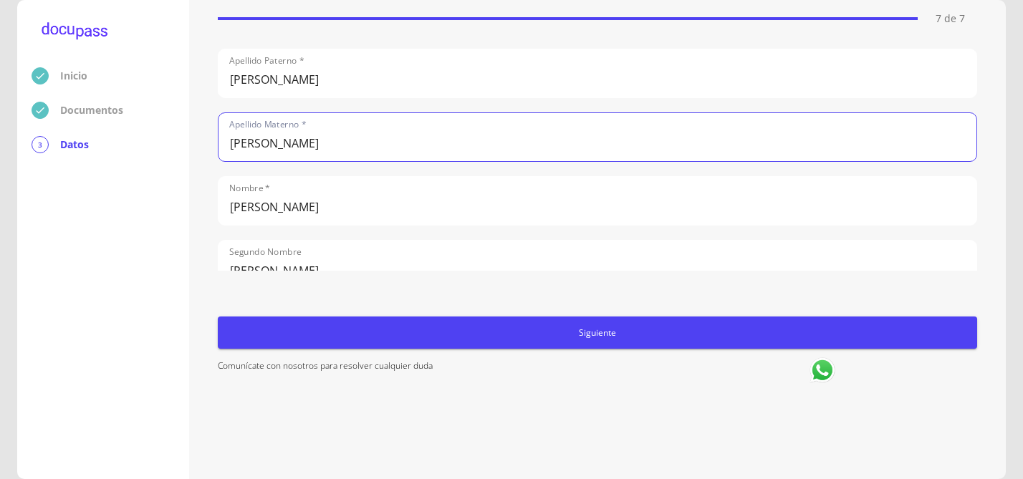
drag, startPoint x: 290, startPoint y: 146, endPoint x: 211, endPoint y: 140, distance: 79.7
click at [216, 142] on div "Completa lo siguiente Referencia (tercera) 7 de 7 Apellido Paterno * [PERSON_NA…" at bounding box center [597, 239] width 788 height 450
type input "[PERSON_NAME]"
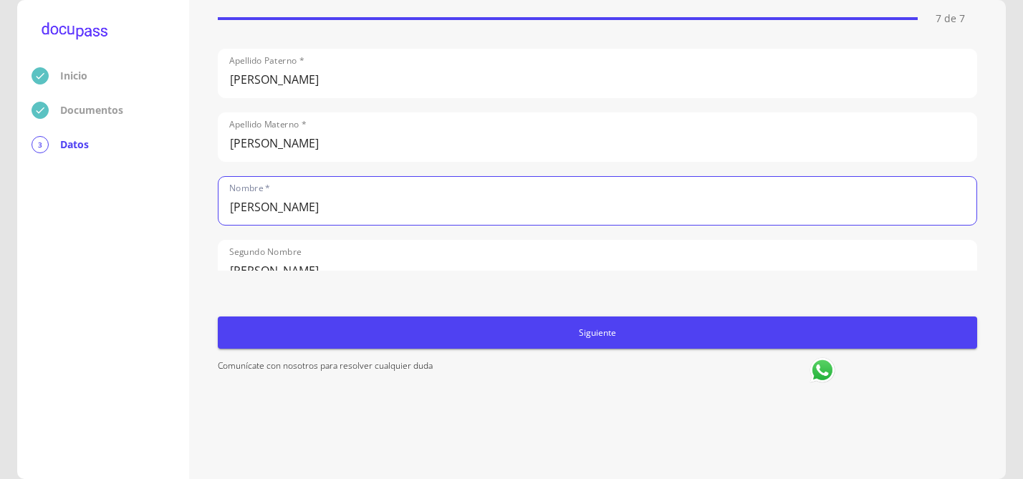
drag, startPoint x: 322, startPoint y: 211, endPoint x: 208, endPoint y: 205, distance: 114.0
click at [208, 205] on div "Completa lo siguiente Referencia (tercera) 7 de 7 [PERSON_NAME] * [PERSON_NAME]…" at bounding box center [597, 239] width 788 height 450
type input "[PERSON_NAME]"
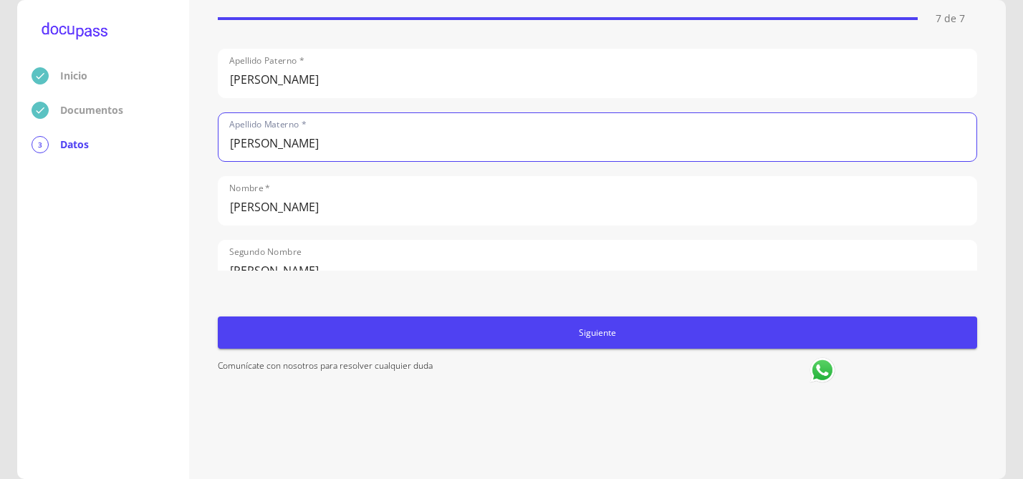
click at [321, 157] on input "[PERSON_NAME]" at bounding box center [597, 137] width 758 height 48
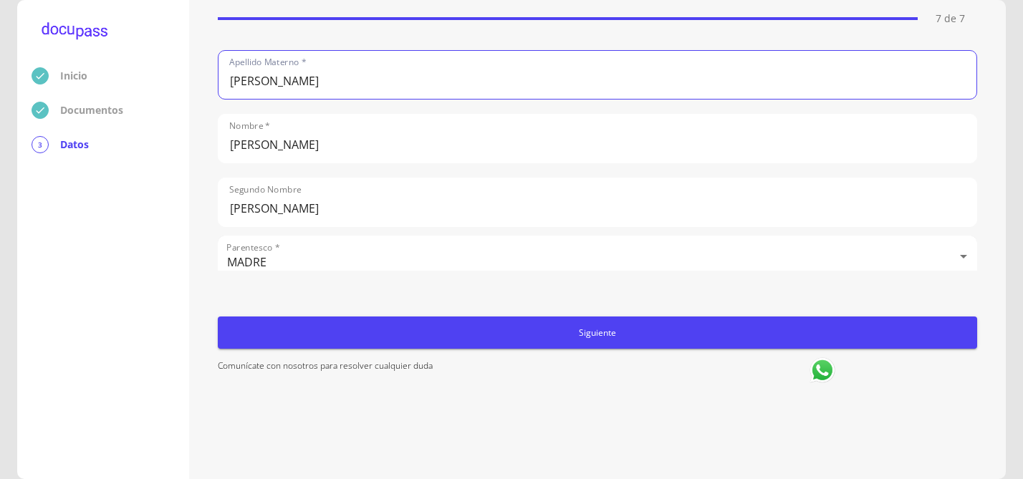
scroll to position [143, 0]
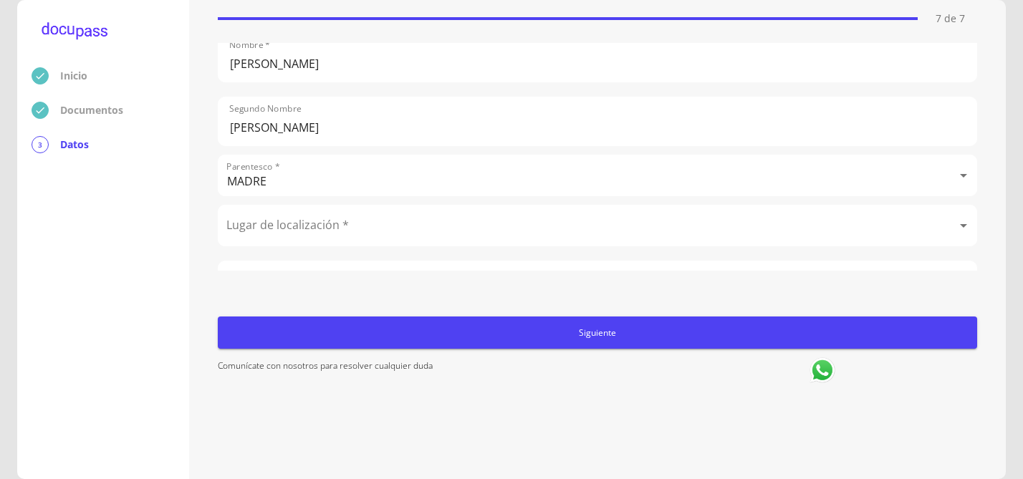
click at [284, 135] on input "[PERSON_NAME]" at bounding box center [597, 121] width 758 height 48
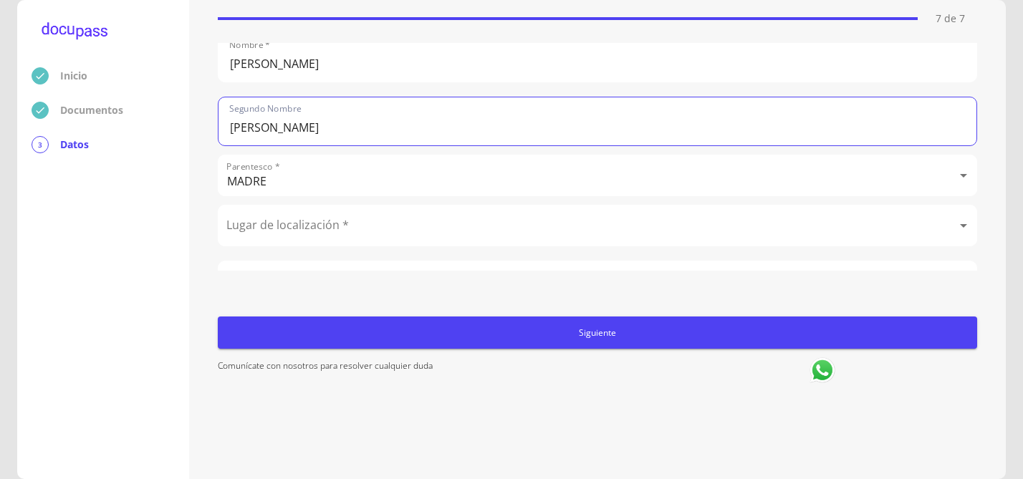
drag, startPoint x: 324, startPoint y: 128, endPoint x: 170, endPoint y: 122, distance: 154.1
click at [184, 120] on div "Inicio Documentos 3 Datos Completa lo siguiente Referencia (tercera) 7 de 7 Ape…" at bounding box center [511, 239] width 988 height 479
drag, startPoint x: 237, startPoint y: 132, endPoint x: 213, endPoint y: 134, distance: 23.7
click at [223, 134] on input "[PERSON_NAME]" at bounding box center [597, 121] width 758 height 48
type input "[PERSON_NAME]"
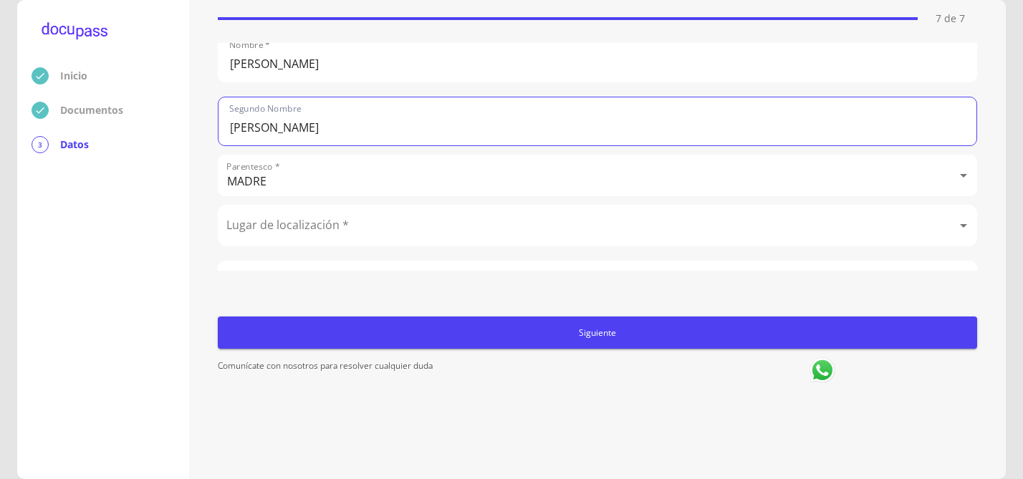
click at [291, 227] on body "Inicio Documentos 3 Datos Completa lo siguiente Referencia (tercera) 7 de 7 Ape…" at bounding box center [511, 239] width 1023 height 479
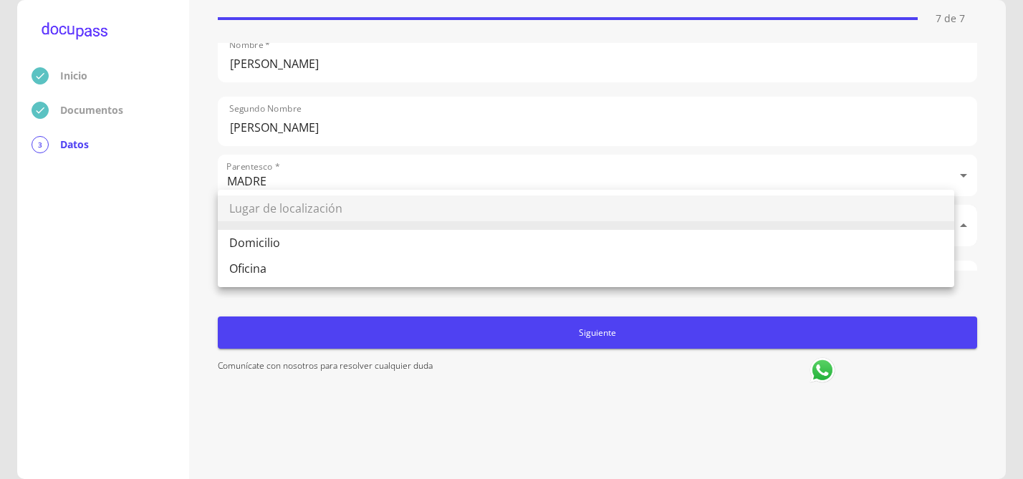
click at [288, 246] on li "Domicilio" at bounding box center [586, 243] width 736 height 26
type input "Domicilio"
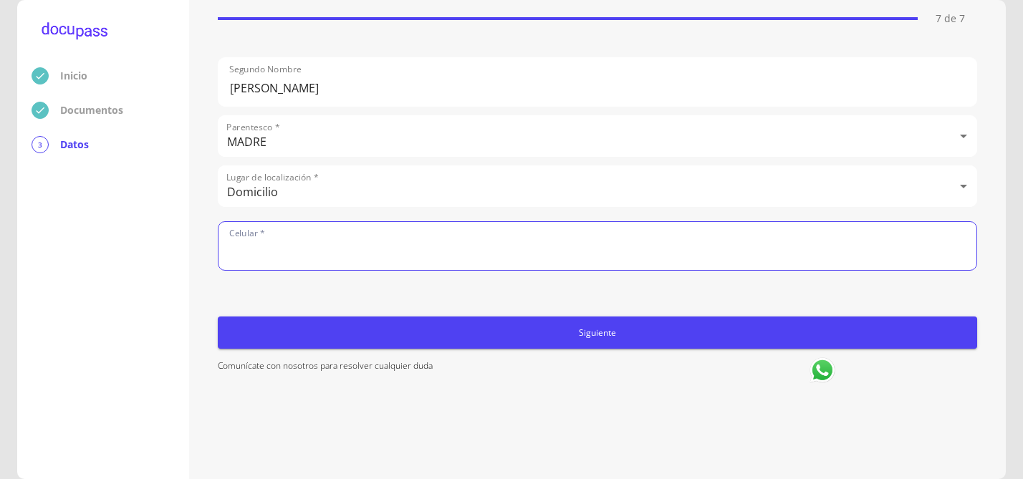
scroll to position [183, 0]
type input "3314177124"
click at [560, 326] on span "Siguiente" at bounding box center [597, 332] width 748 height 15
